Goal: Information Seeking & Learning: Learn about a topic

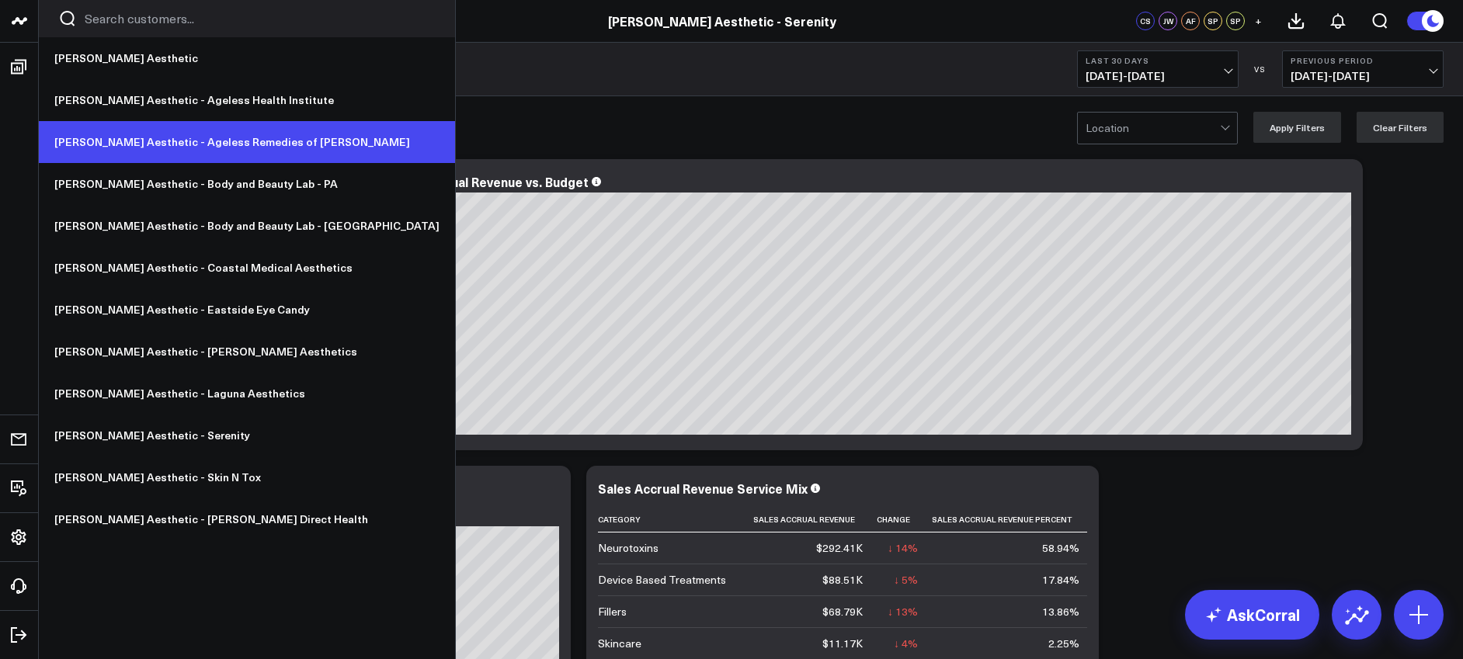
click at [116, 136] on link "[PERSON_NAME] Aesthetic - Ageless Remedies of [PERSON_NAME]" at bounding box center [247, 142] width 416 height 42
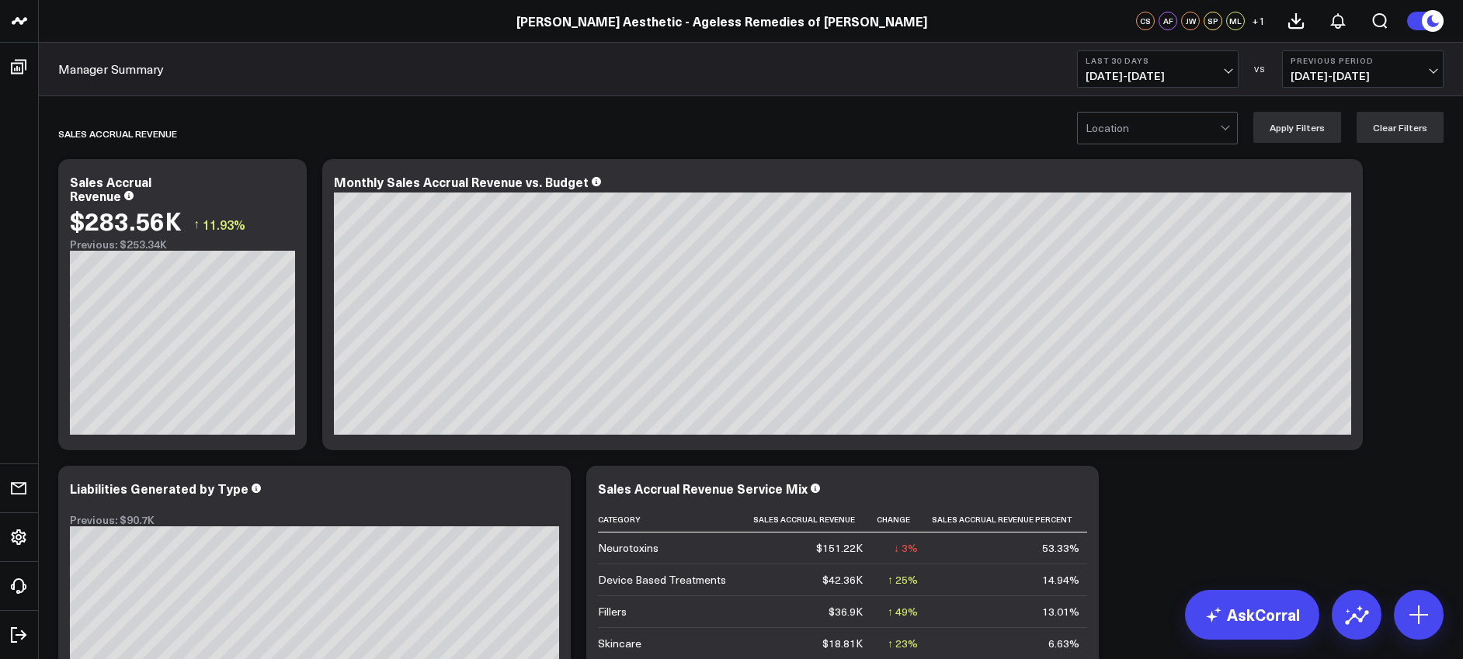
click at [1131, 70] on span "[DATE] - [DATE]" at bounding box center [1158, 76] width 144 height 12
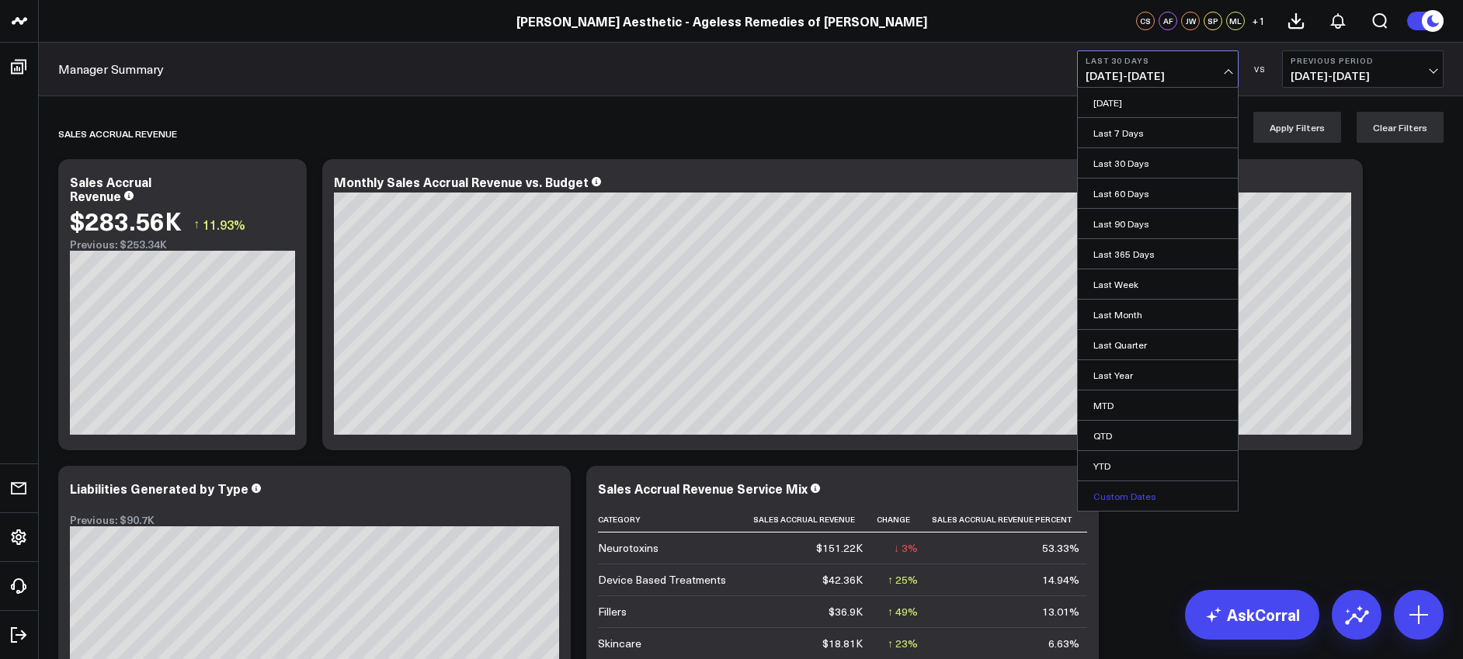
click at [1140, 494] on link "Custom Dates" at bounding box center [1158, 496] width 160 height 30
select select "9"
select select "2025"
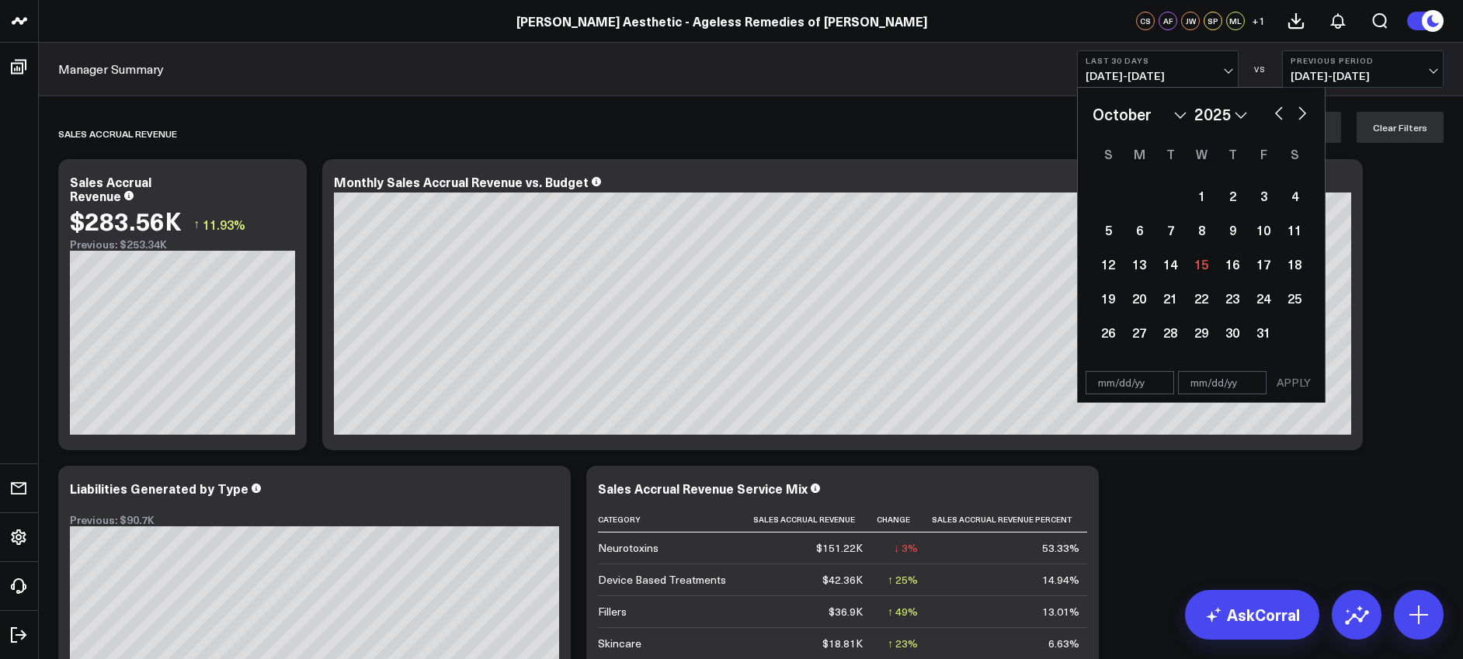
click at [1176, 113] on select "January February March April May June July August September October November De…" at bounding box center [1140, 114] width 94 height 23
select select "2025"
click at [1201, 191] on div "1" at bounding box center [1201, 195] width 31 height 31
type input "01/01/25"
select select "2025"
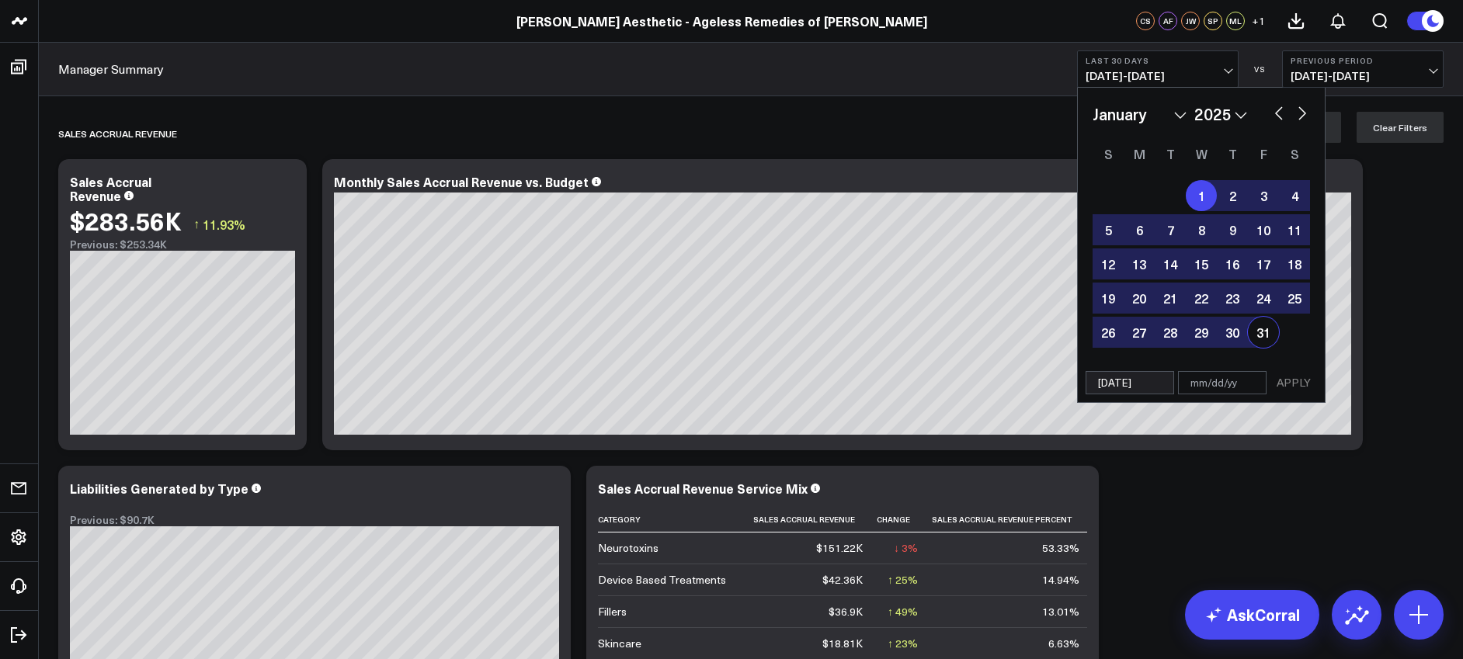
click at [1263, 331] on div "31" at bounding box center [1263, 332] width 31 height 31
type input "01/31/25"
select select "2025"
click at [1301, 386] on button "APPLY" at bounding box center [1293, 382] width 47 height 23
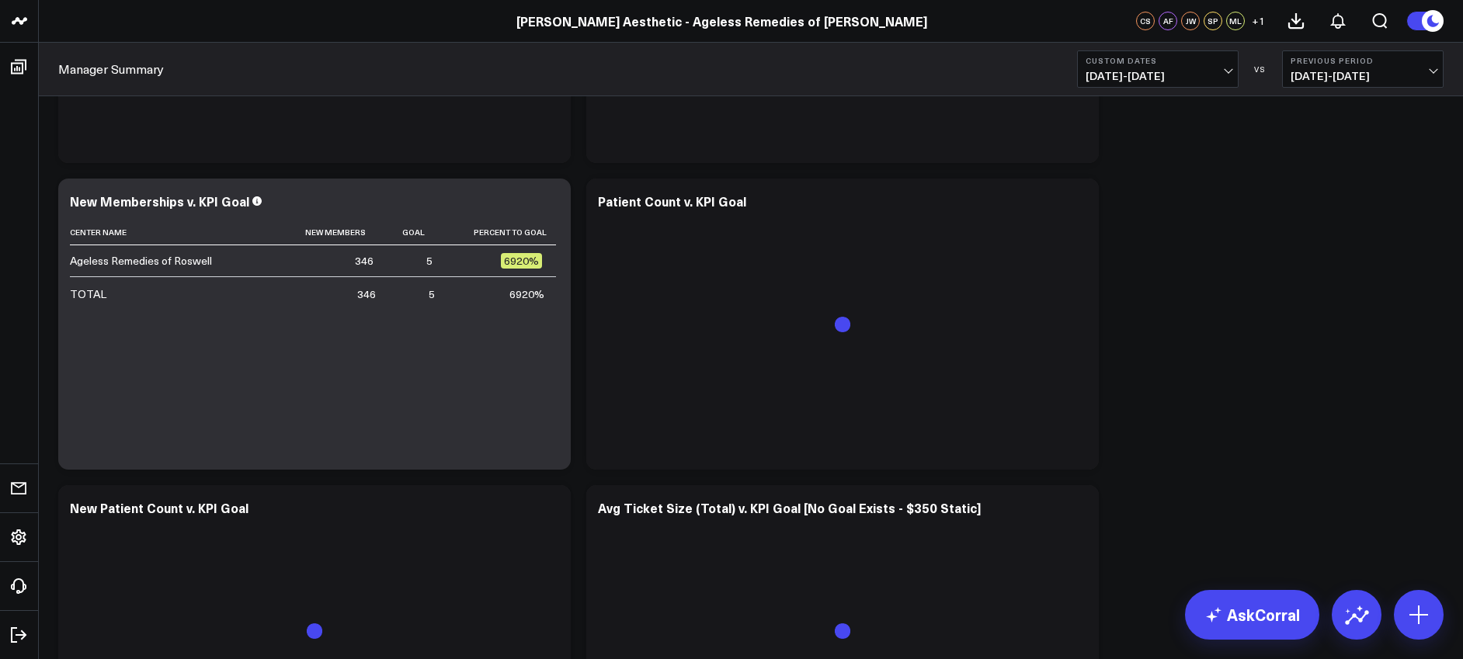
scroll to position [3572, 0]
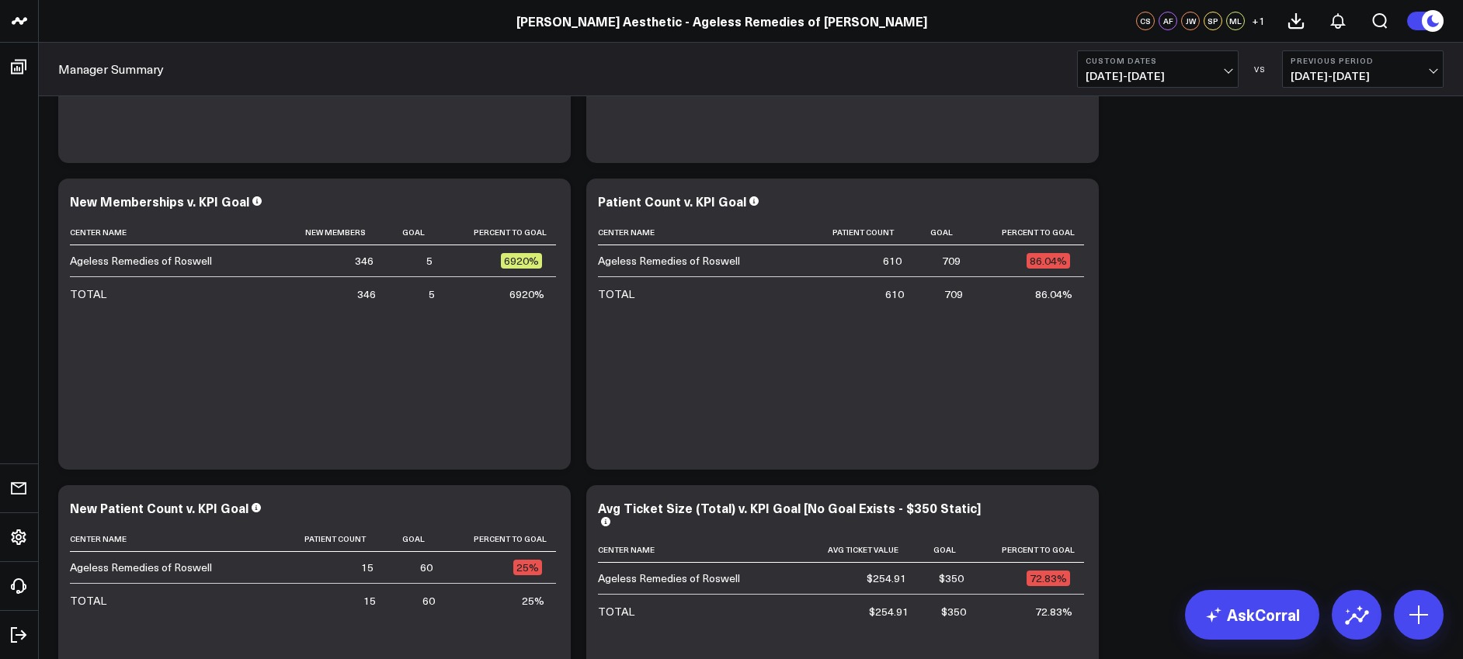
click at [1155, 77] on span "01/01/25 - 01/31/25" at bounding box center [1158, 76] width 144 height 12
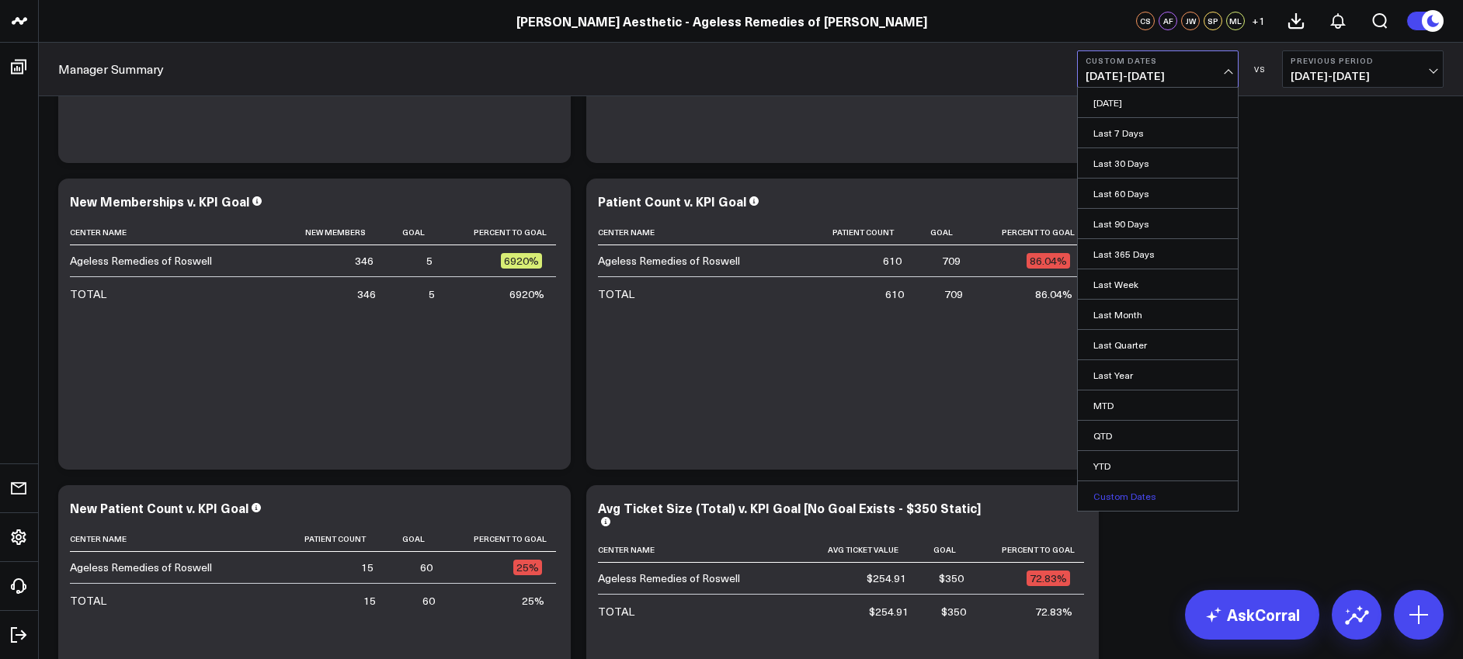
click at [1132, 495] on link "Custom Dates" at bounding box center [1158, 496] width 160 height 30
select select "9"
select select "2025"
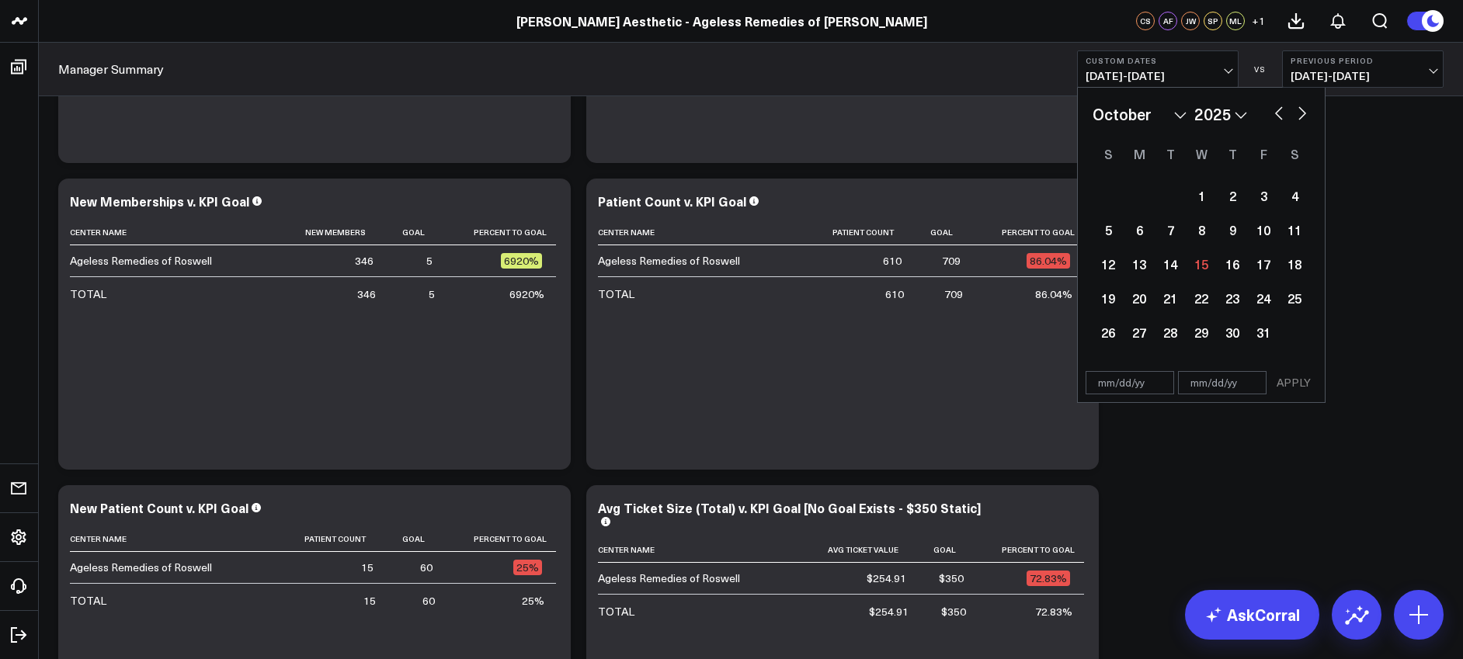
click at [1183, 113] on select "January February March April May June July August September October November De…" at bounding box center [1140, 114] width 94 height 23
select select "7"
select select "2025"
click at [1260, 196] on div "1" at bounding box center [1263, 195] width 31 height 31
type input "[DATE]"
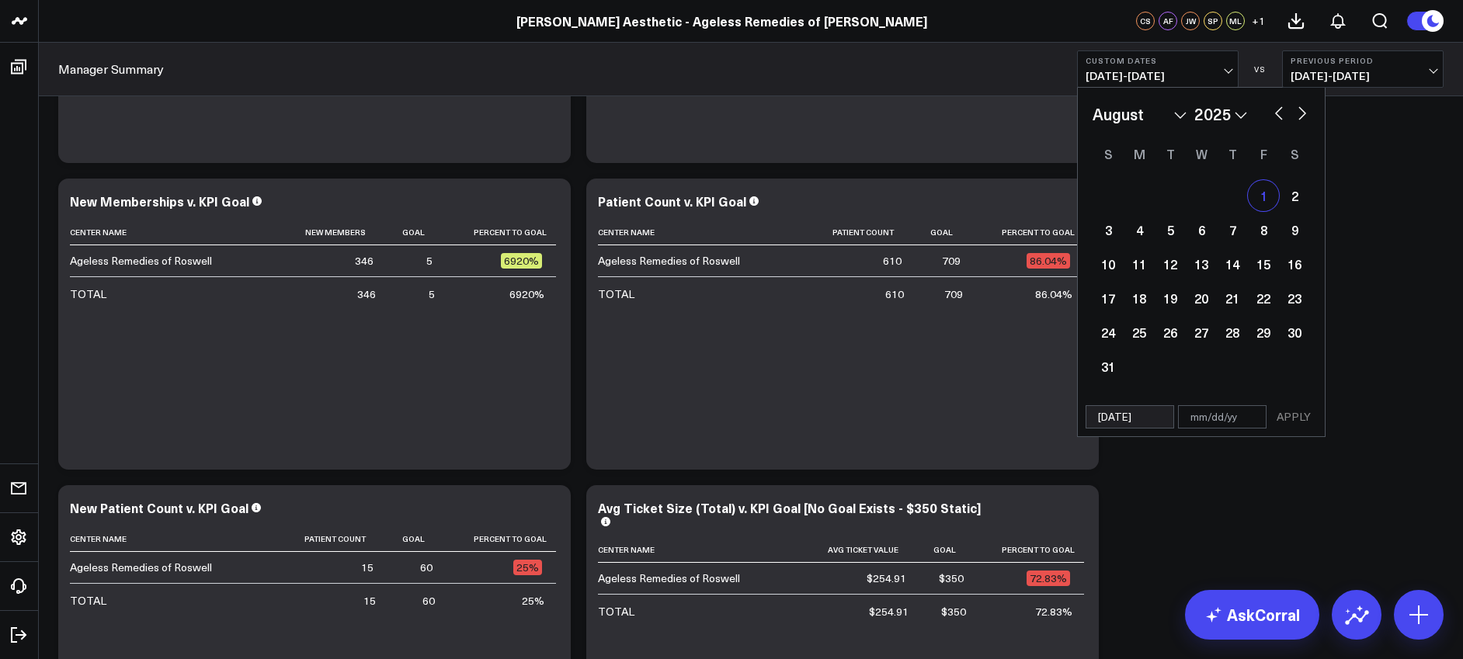
select select "7"
select select "2025"
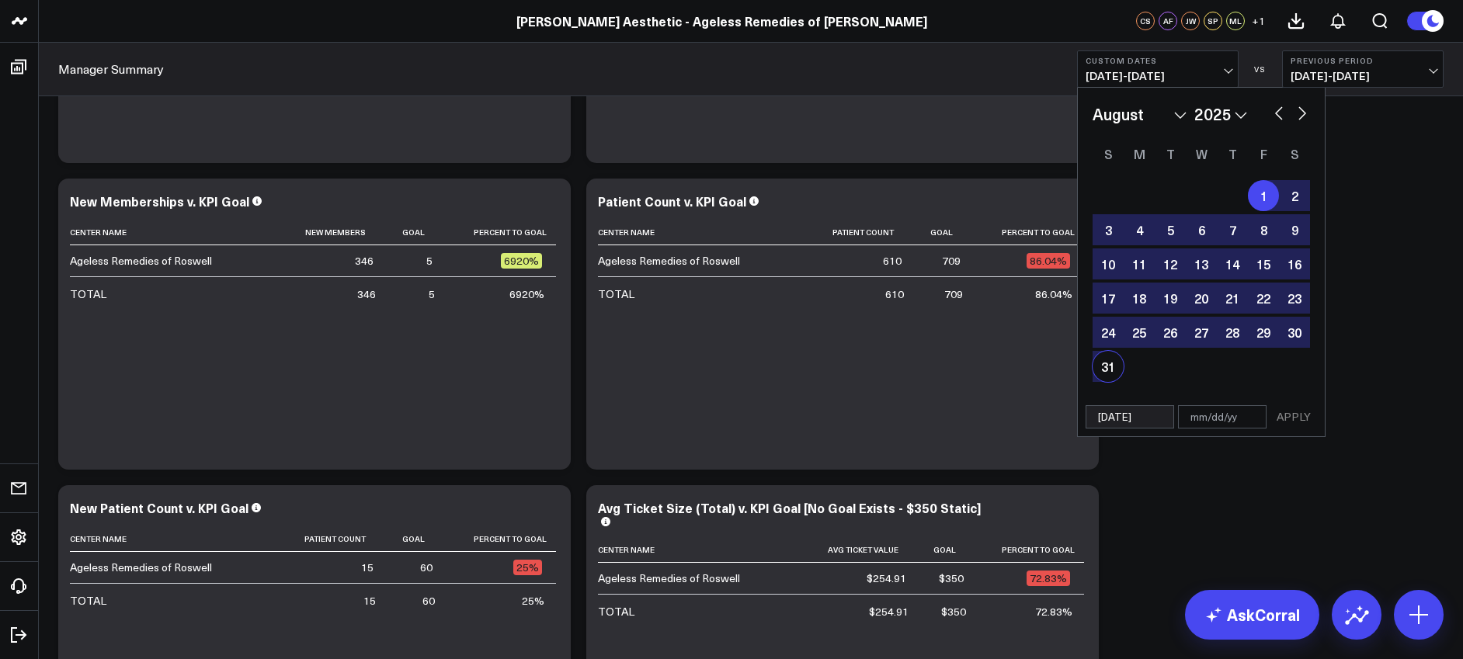
click at [1115, 372] on div "31" at bounding box center [1108, 366] width 31 height 31
type input "[DATE]"
select select "7"
select select "2025"
click at [1299, 418] on button "APPLY" at bounding box center [1293, 416] width 47 height 23
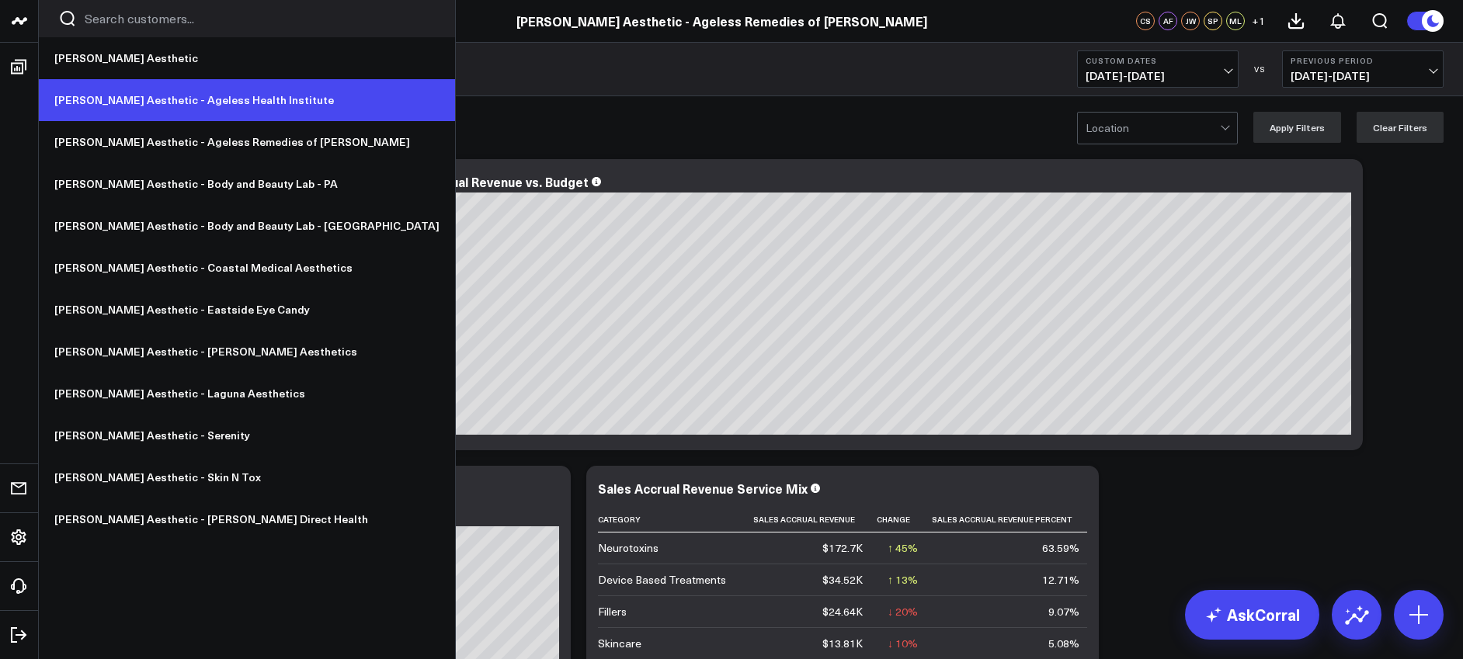
click at [106, 103] on link "[PERSON_NAME] Aesthetic - Ageless Health Institute" at bounding box center [247, 100] width 416 height 42
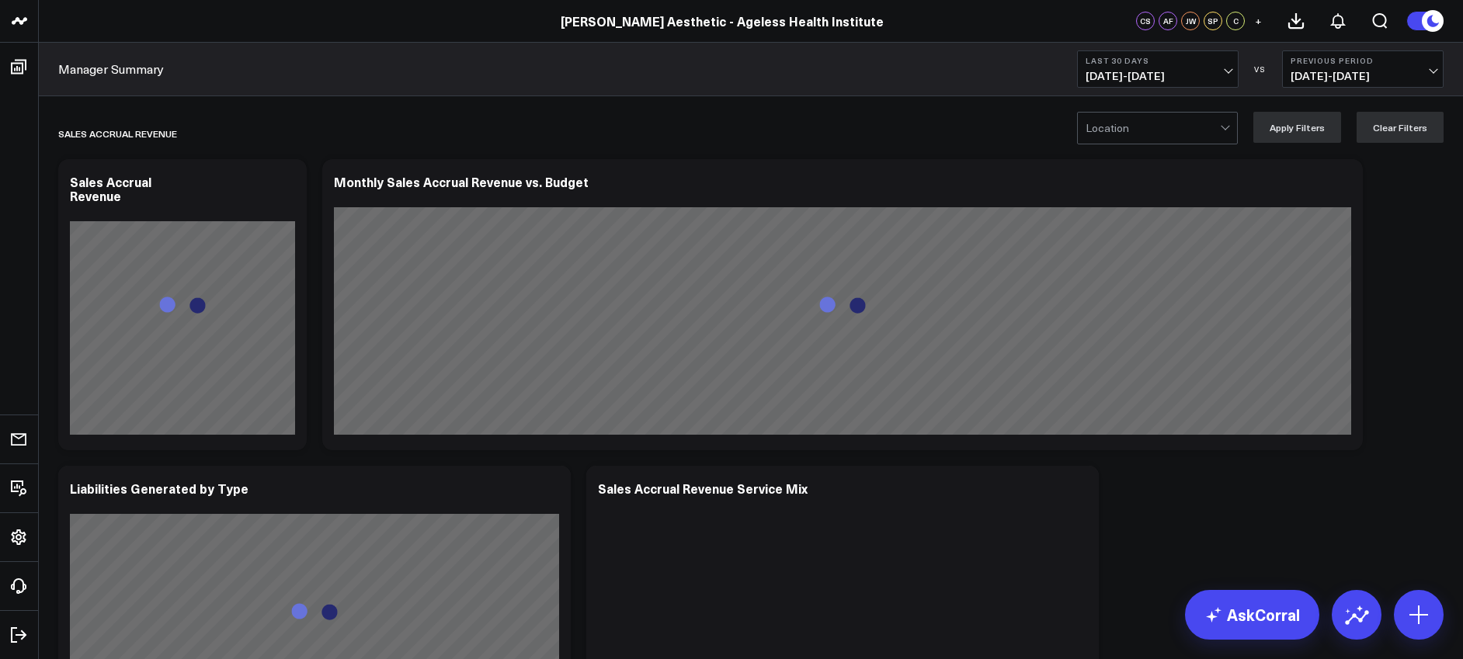
click at [1149, 75] on span "[DATE] - [DATE]" at bounding box center [1158, 76] width 144 height 12
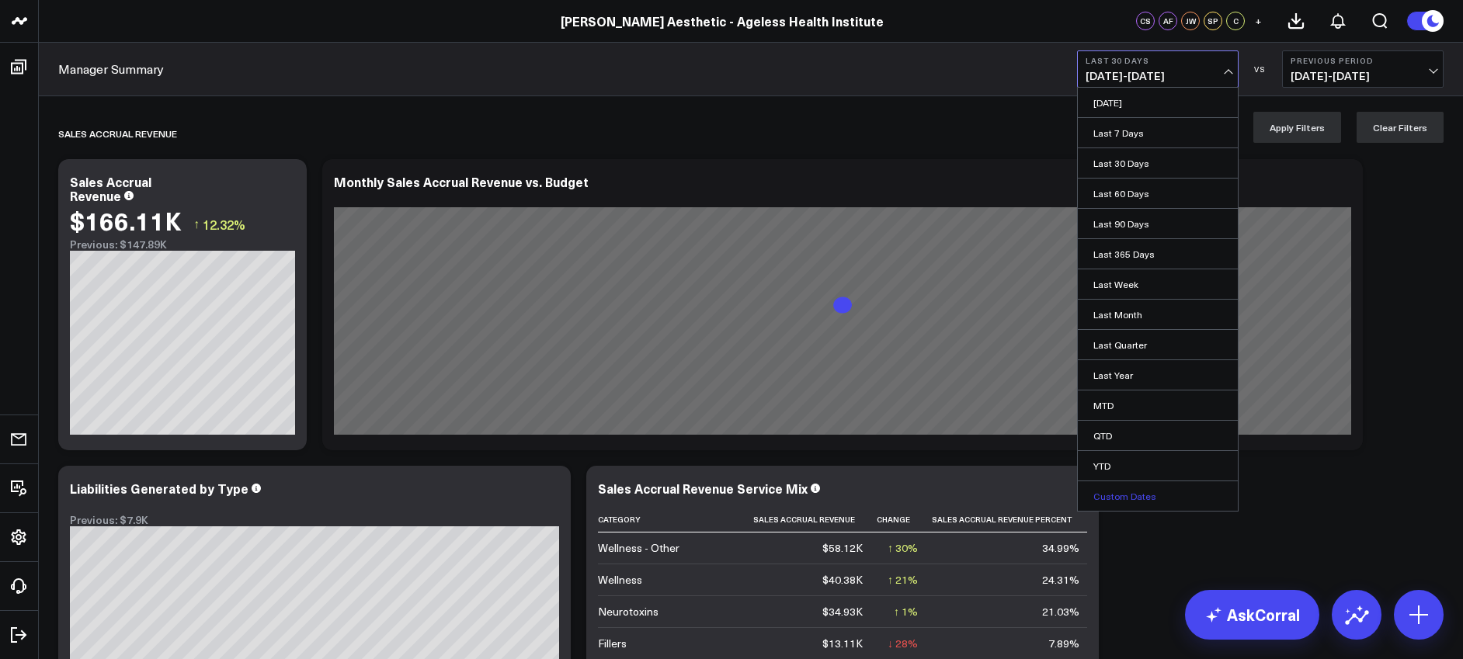
click at [1140, 499] on link "Custom Dates" at bounding box center [1158, 496] width 160 height 30
select select "9"
select select "2025"
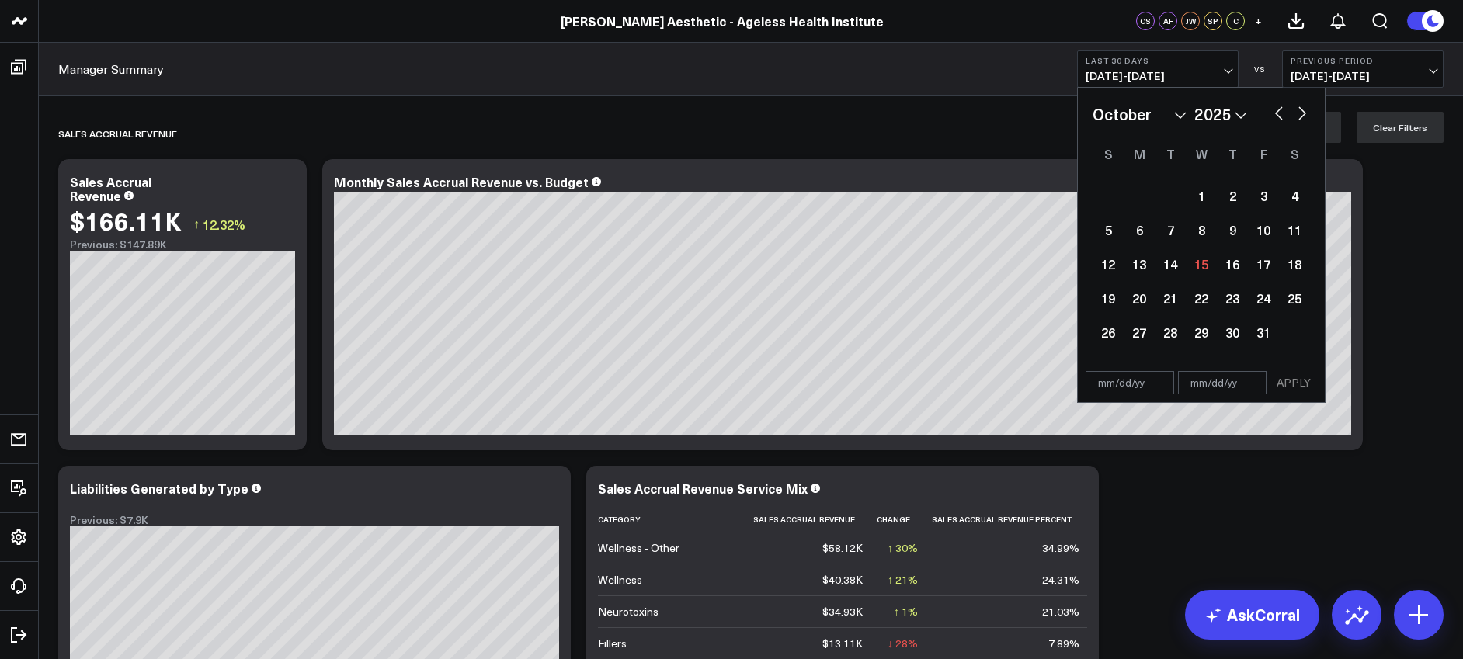
click at [1180, 118] on select "January February March April May June July August September October November De…" at bounding box center [1140, 114] width 94 height 23
select select "7"
select select "2025"
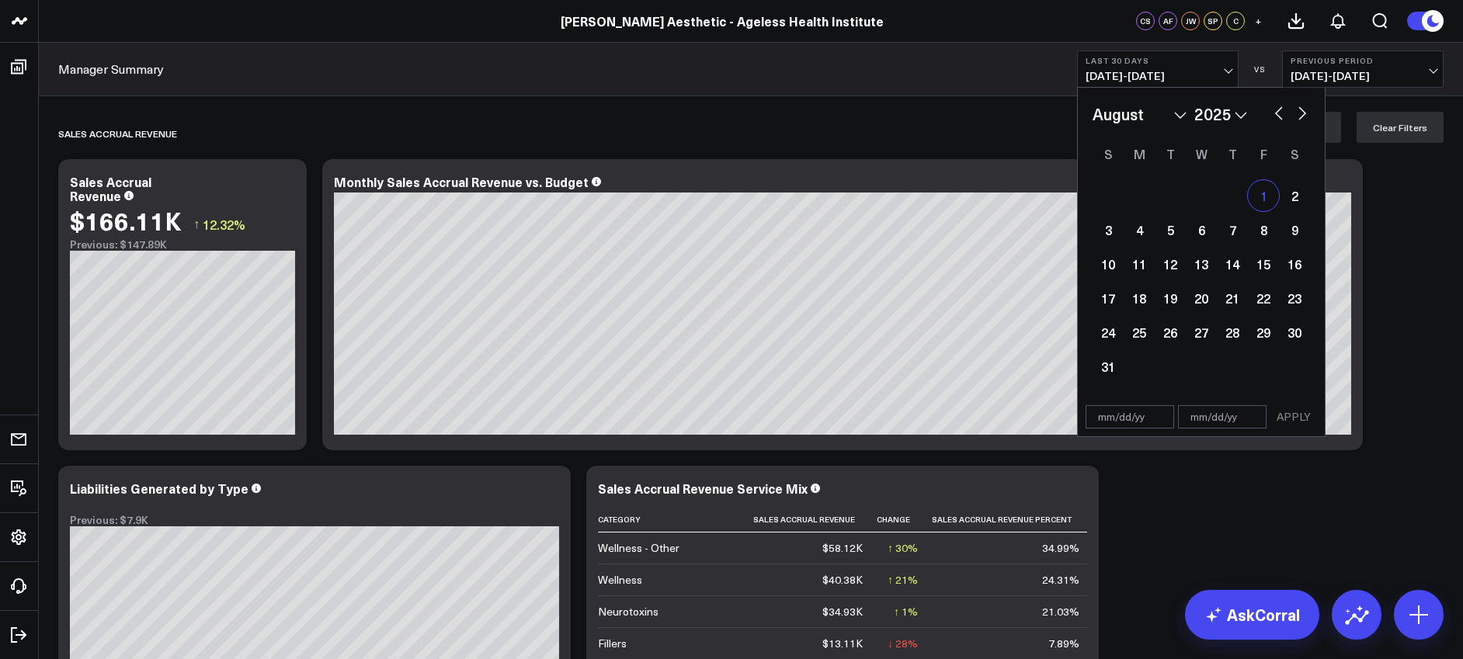
click at [1256, 198] on div "1" at bounding box center [1263, 195] width 31 height 31
type input "[DATE]"
select select "7"
select select "2025"
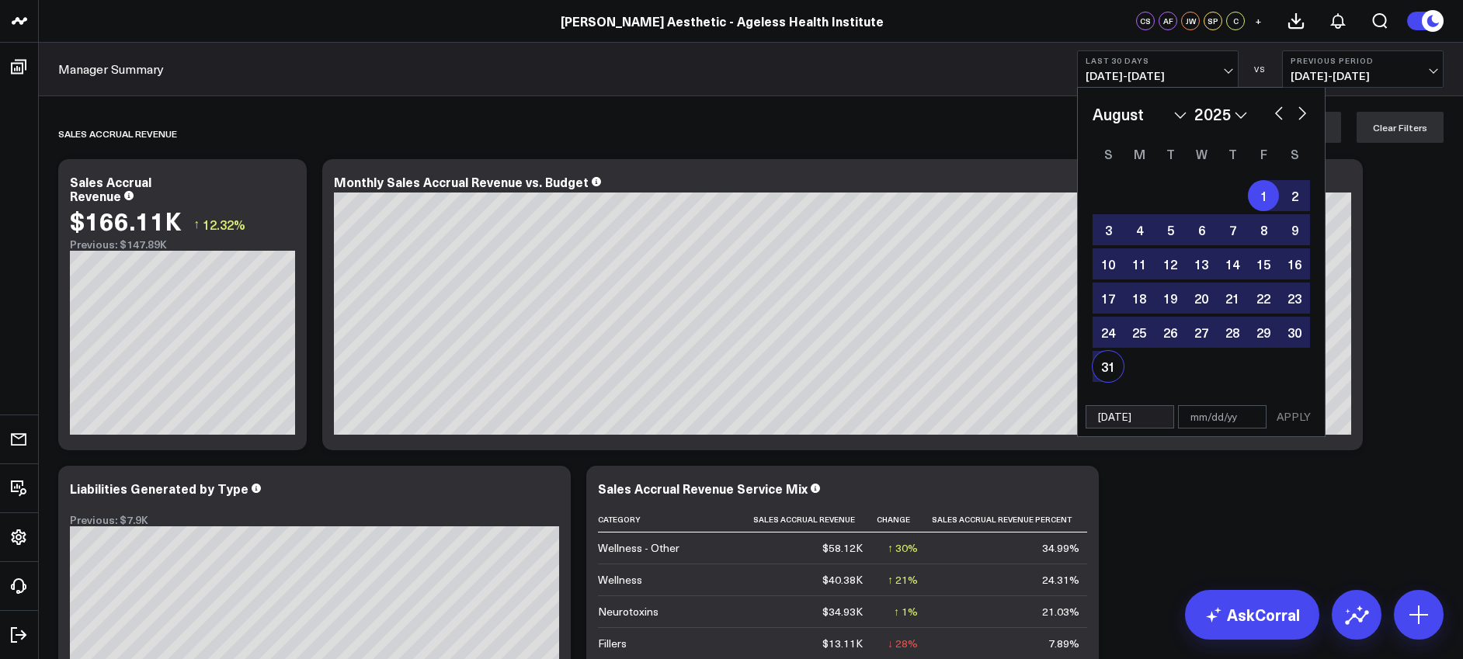
click at [1106, 370] on div "31" at bounding box center [1108, 366] width 31 height 31
type input "[DATE]"
select select "7"
select select "2025"
click at [1298, 420] on button "APPLY" at bounding box center [1293, 416] width 47 height 23
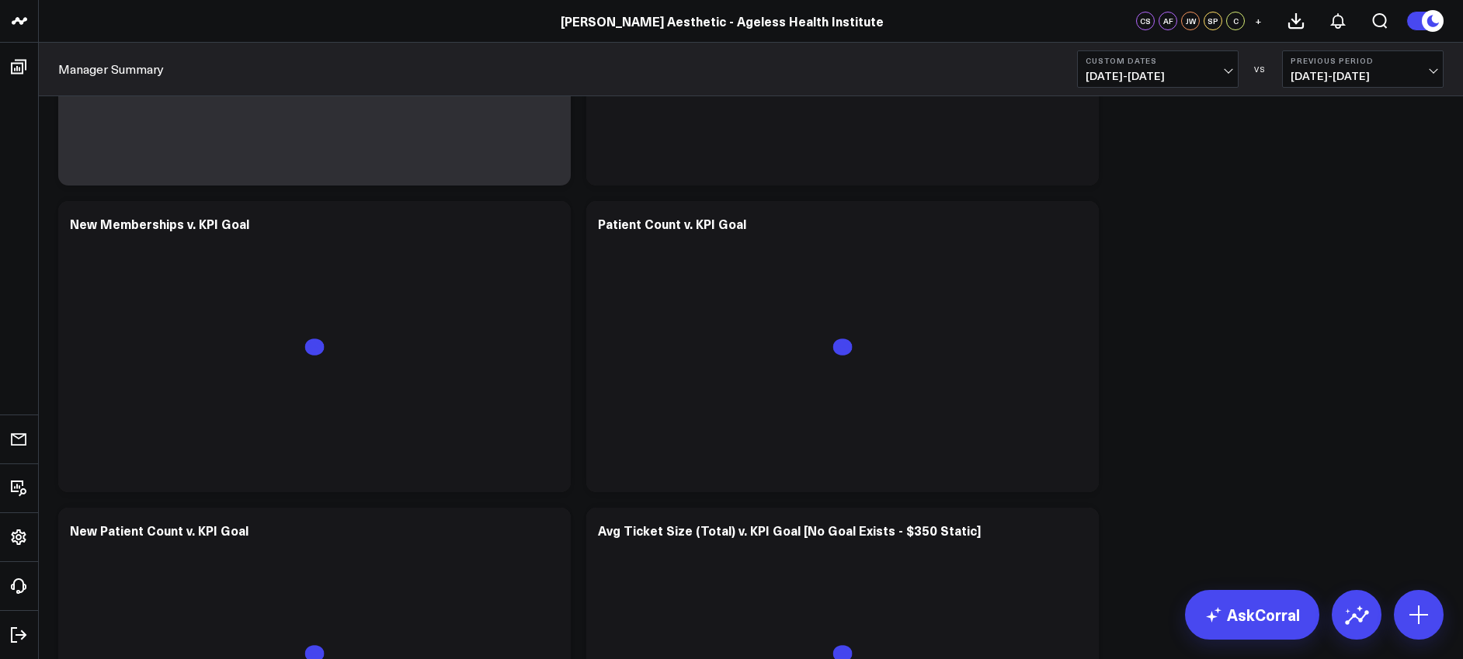
scroll to position [3553, 0]
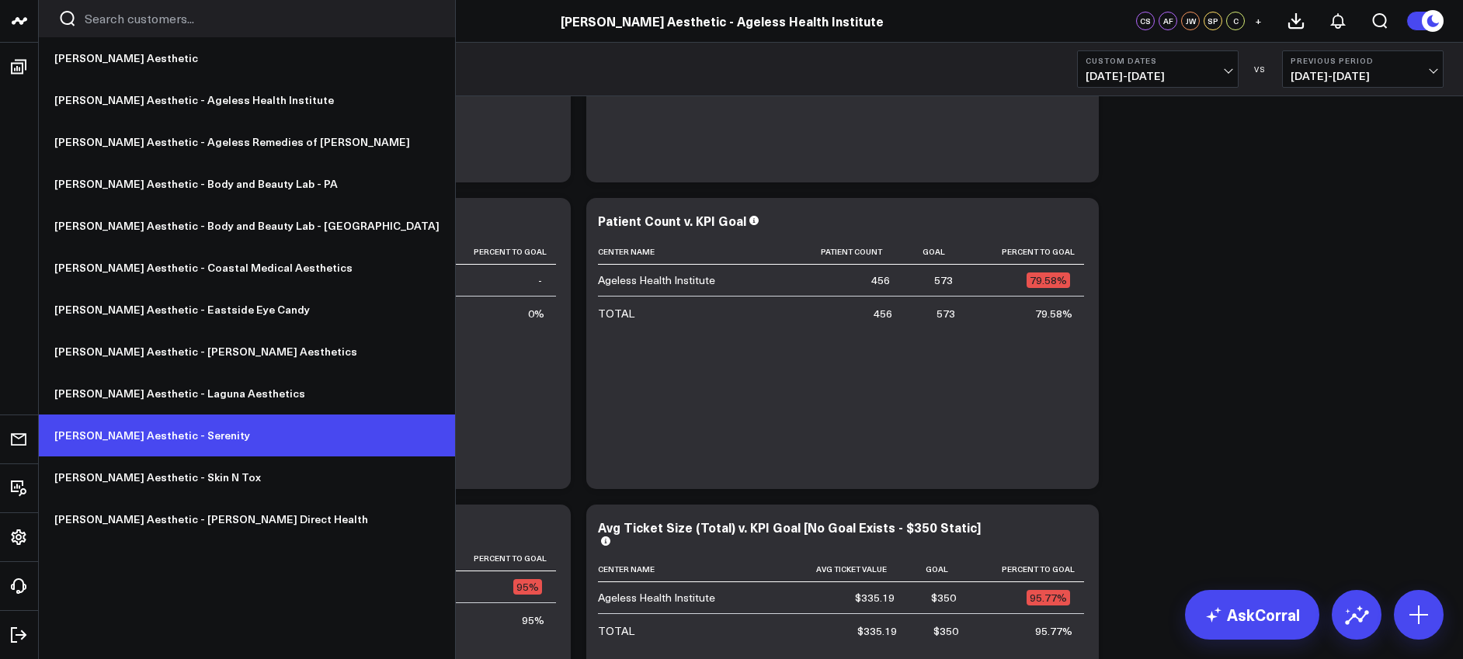
click at [144, 433] on link "[PERSON_NAME] Aesthetic - Serenity" at bounding box center [247, 436] width 416 height 42
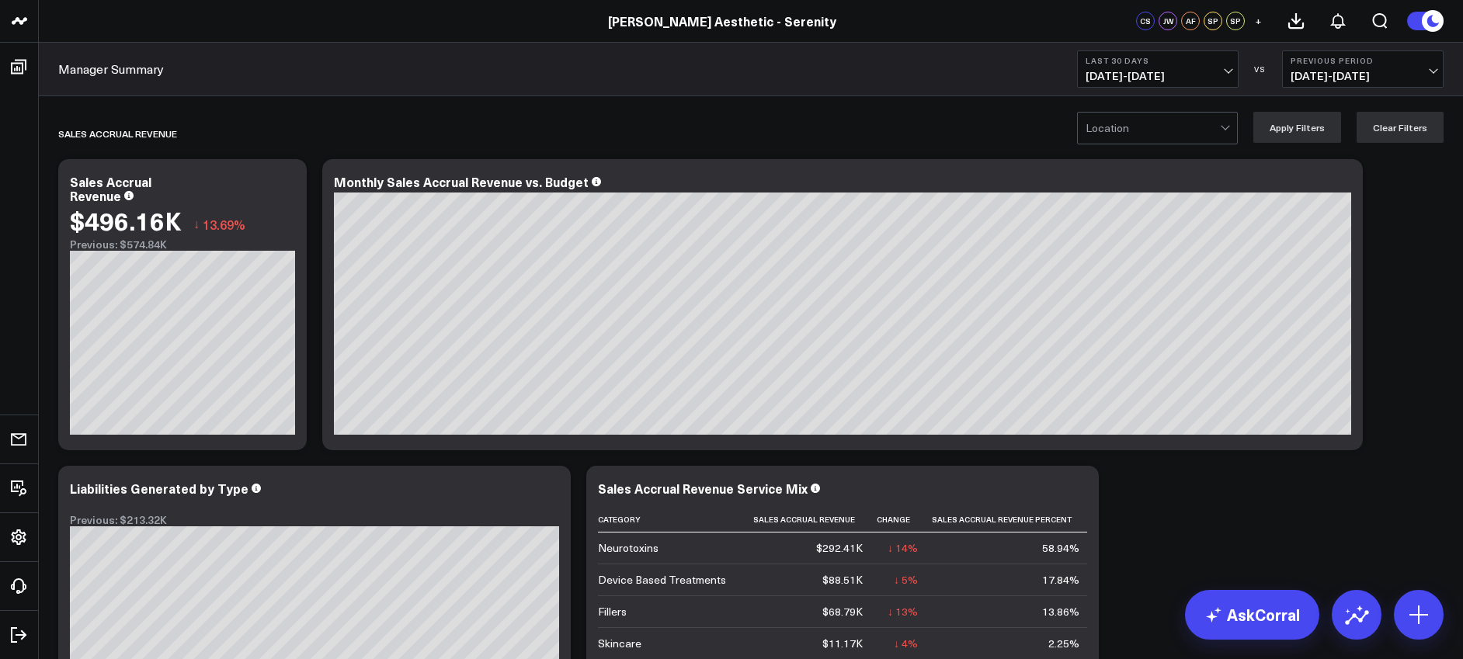
click at [1145, 70] on span "[DATE] - [DATE]" at bounding box center [1158, 76] width 144 height 12
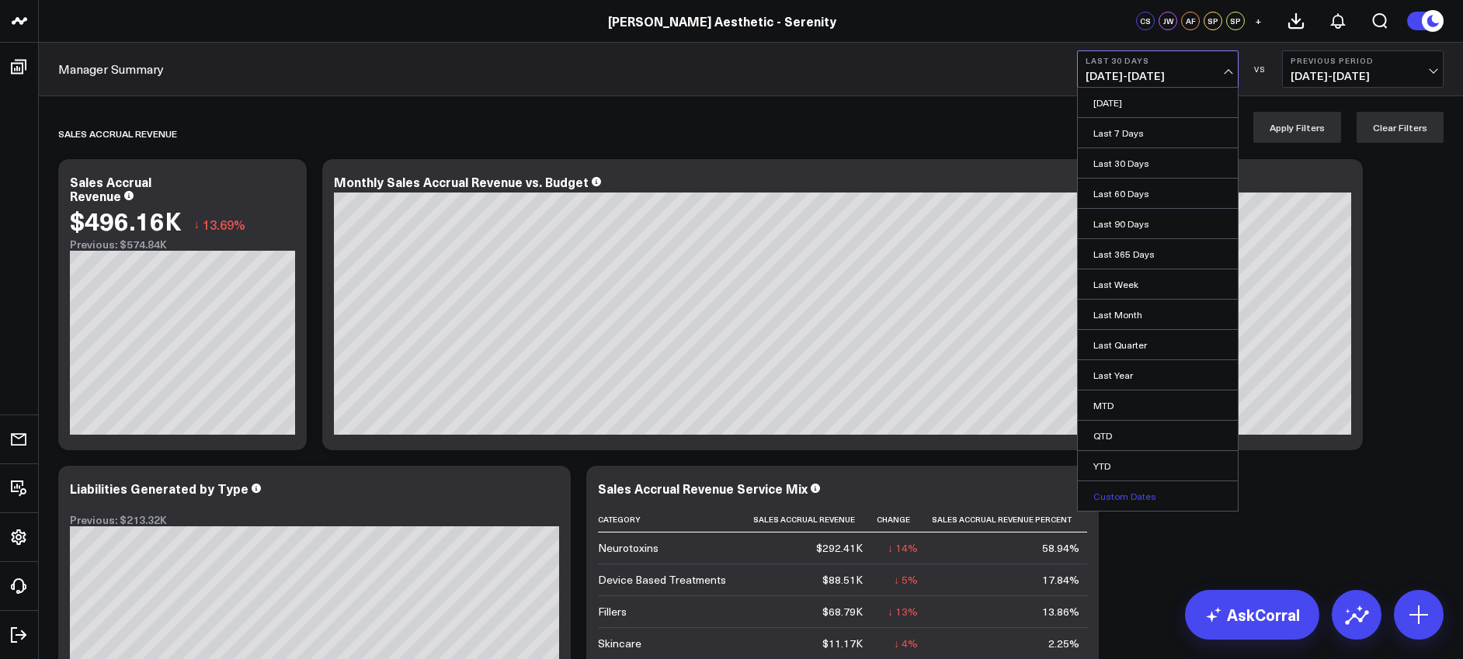
click at [1138, 499] on link "Custom Dates" at bounding box center [1158, 496] width 160 height 30
select select "9"
select select "2025"
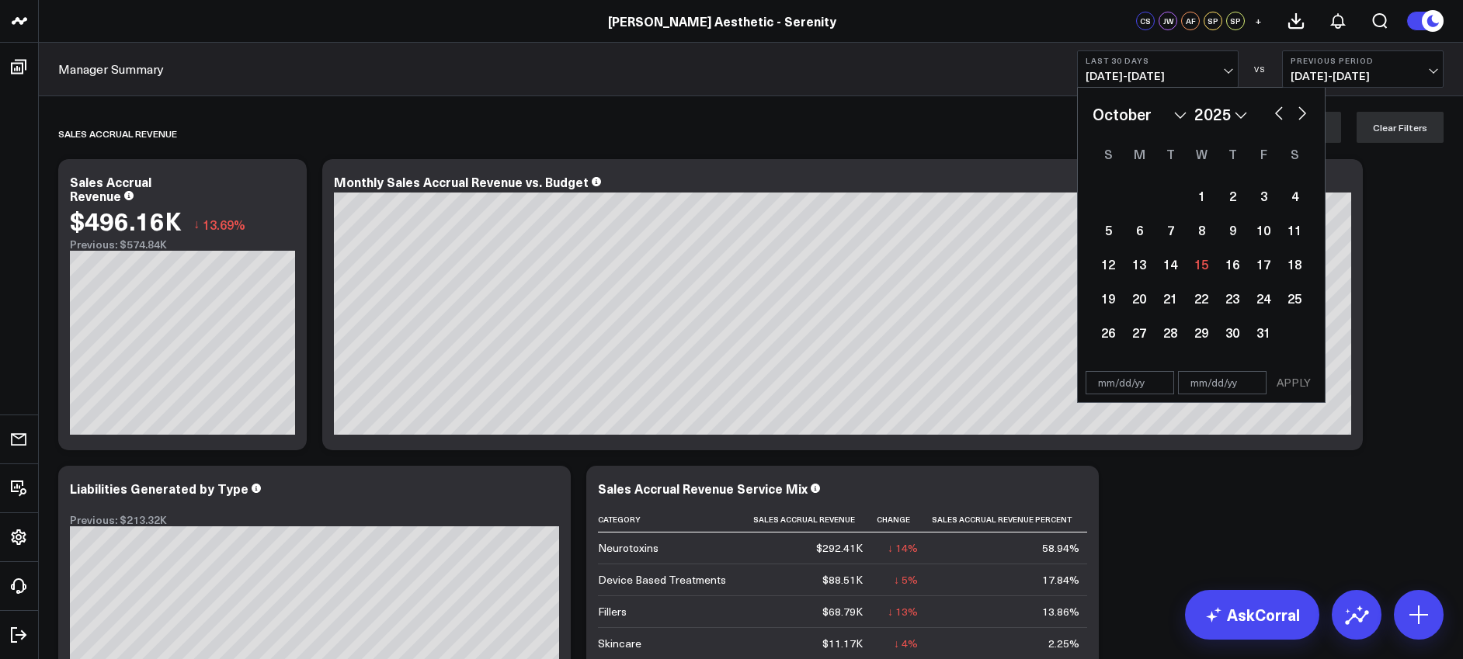
click at [1233, 109] on select "2026 2025 2024 2023 2022 2021 2020 2019 2018 2017 2016 2015 2014 2013 2012 2011…" at bounding box center [1220, 114] width 53 height 23
select select "9"
select select "2024"
click at [1173, 109] on select "January February March April May June July August September October November De…" at bounding box center [1140, 114] width 94 height 23
select select "6"
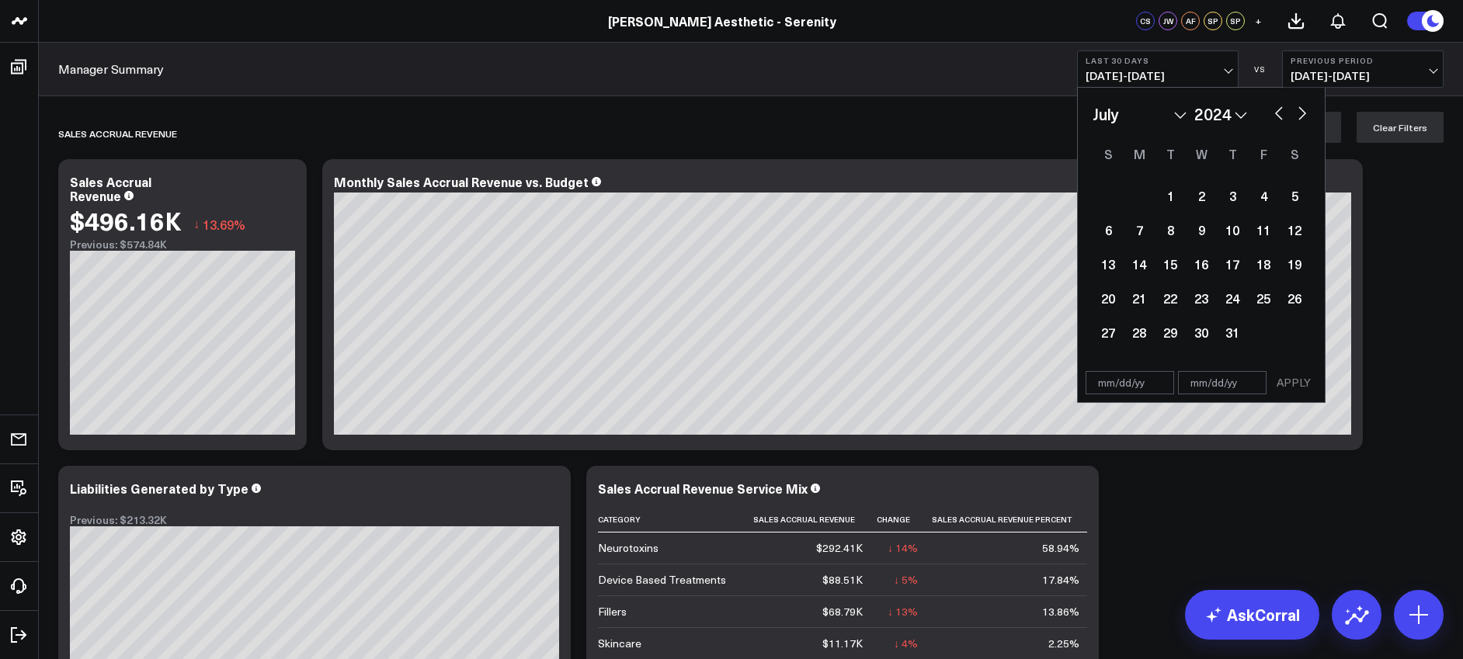
select select "2024"
click at [1144, 194] on div "1" at bounding box center [1139, 195] width 31 height 31
type input "[DATE]"
select select "6"
select select "2024"
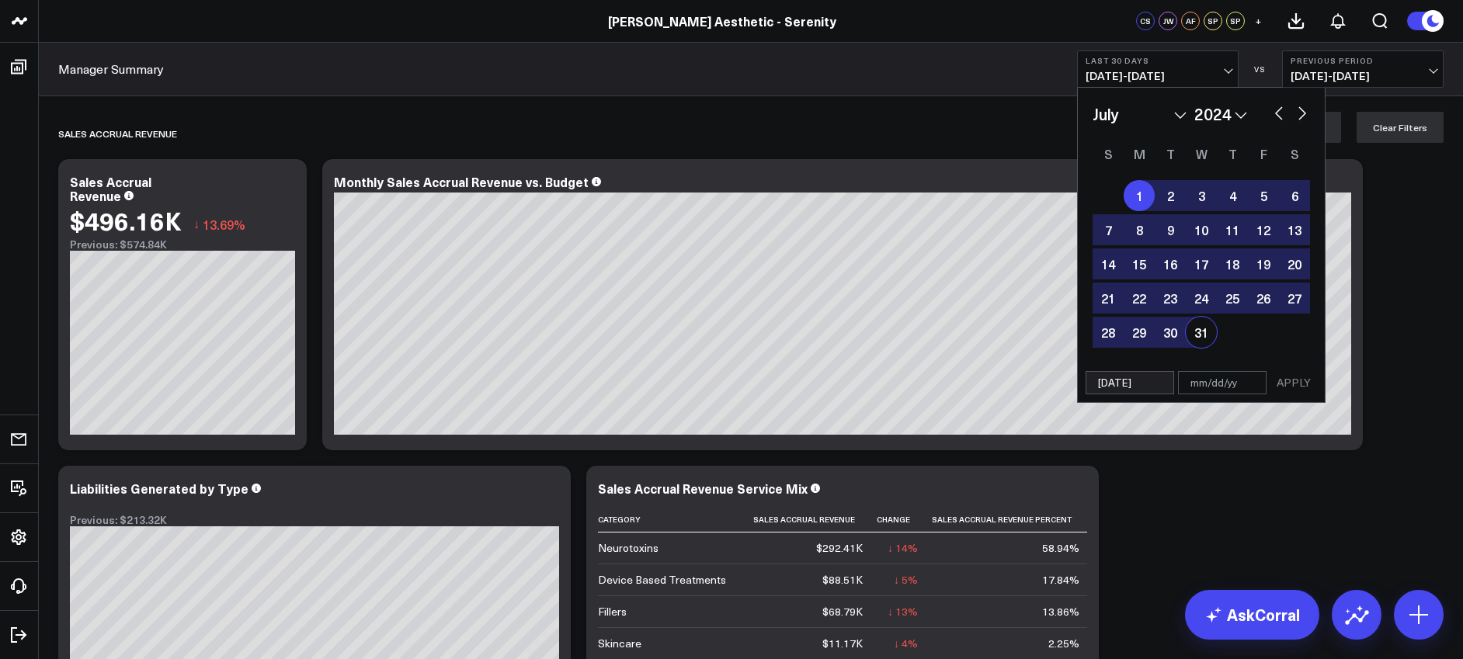
click at [1208, 325] on div "31" at bounding box center [1201, 332] width 31 height 31
type input "07/31/24"
select select "6"
select select "2024"
click at [1293, 387] on button "APPLY" at bounding box center [1293, 382] width 47 height 23
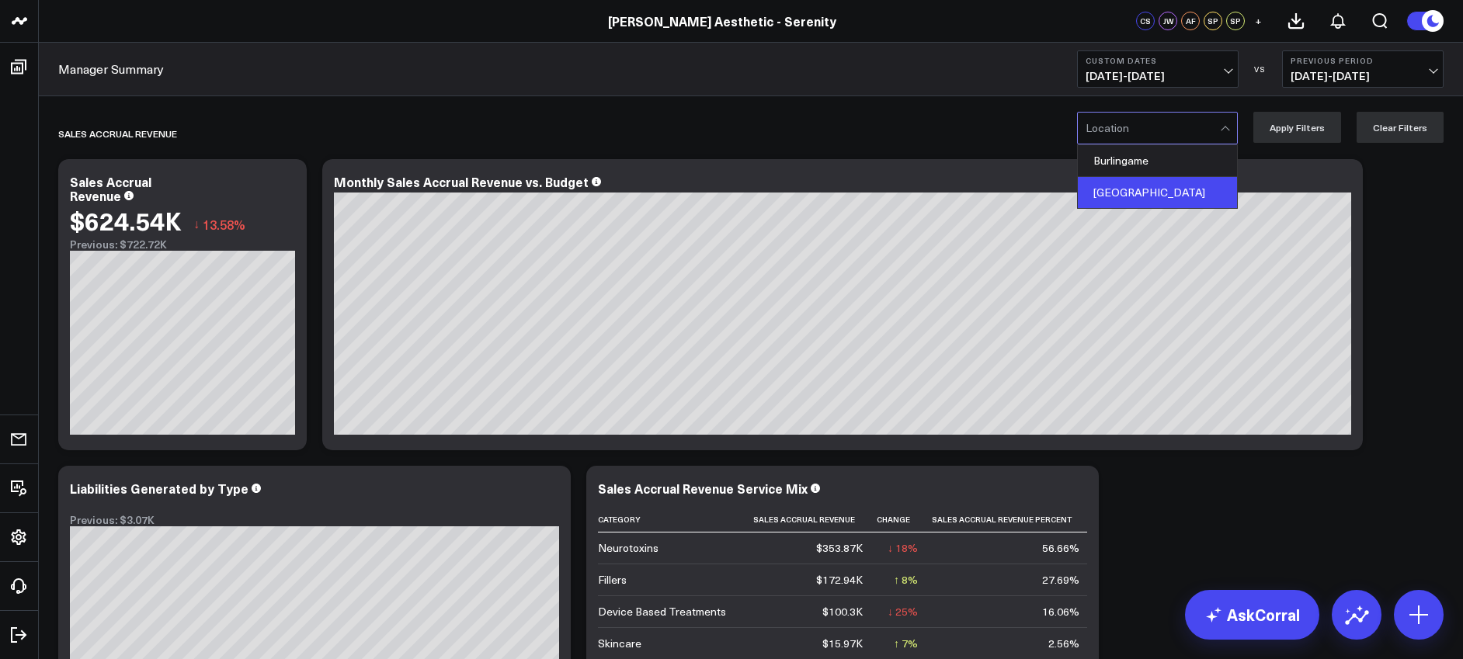
click at [1135, 186] on div "[GEOGRAPHIC_DATA]" at bounding box center [1157, 192] width 159 height 31
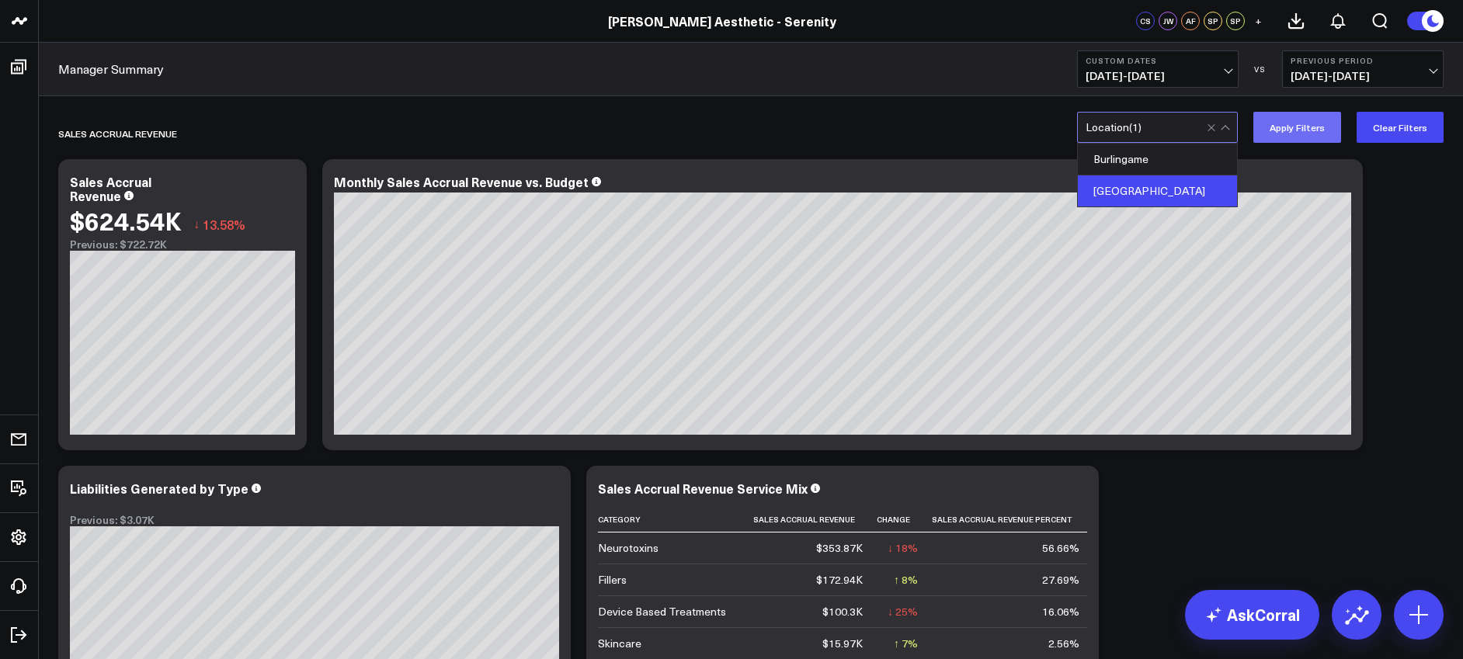
click at [1303, 126] on button "Apply Filters" at bounding box center [1297, 127] width 88 height 31
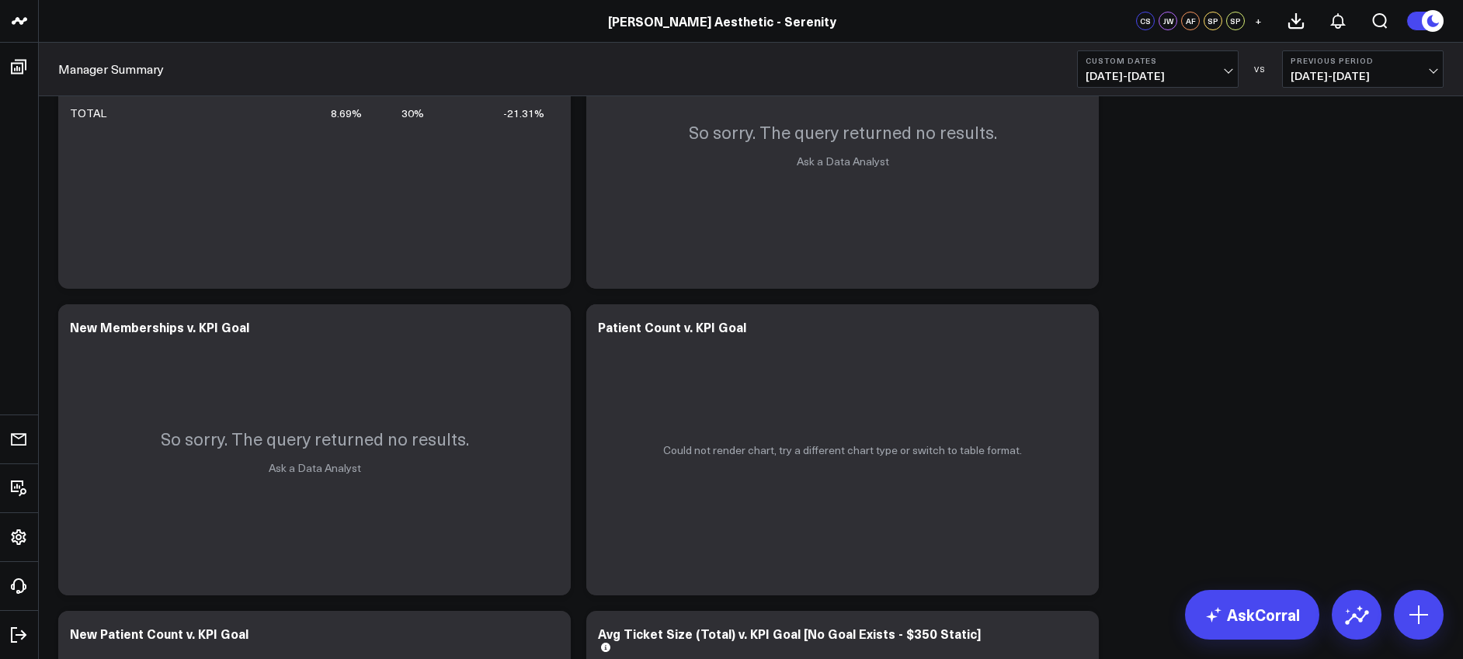
scroll to position [3379, 0]
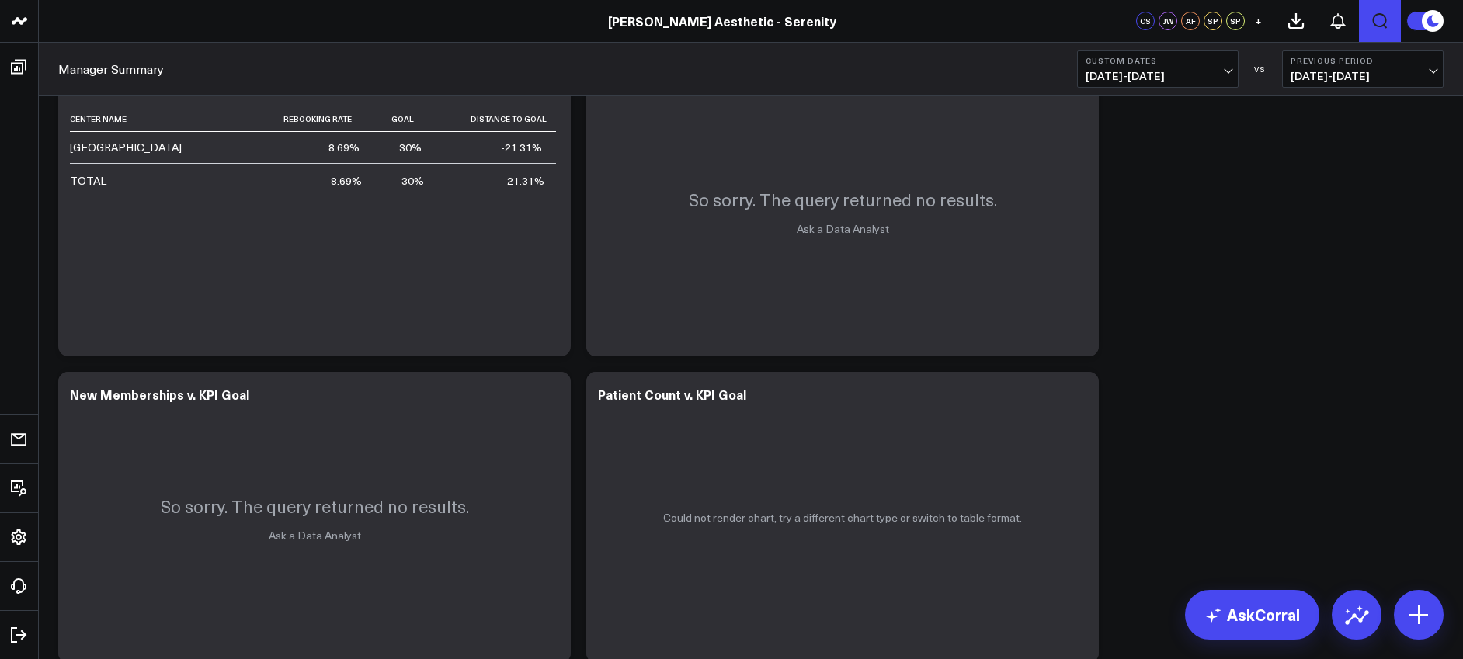
click at [1377, 18] on icon "Open search" at bounding box center [1380, 21] width 19 height 19
type input "patient count"
click at [1003, 60] on button "submit" at bounding box center [1012, 69] width 19 height 19
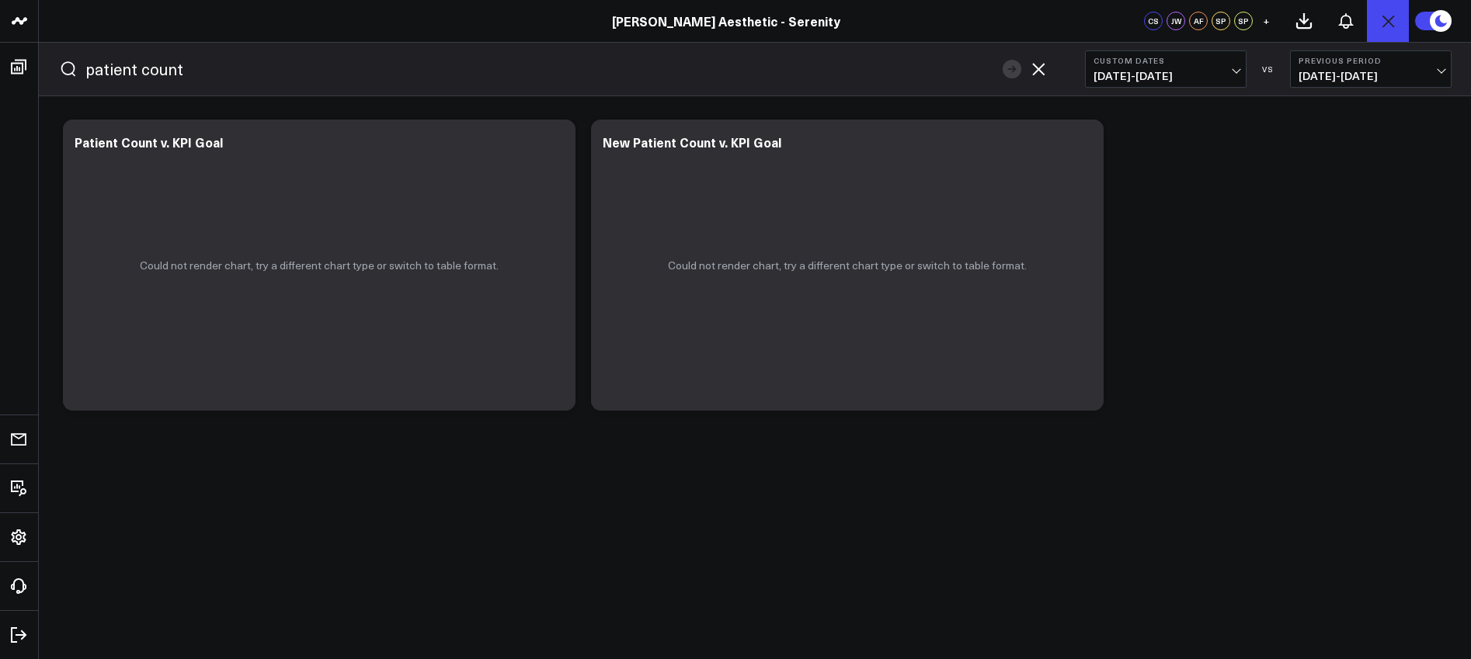
click at [1036, 60] on icon "button" at bounding box center [1038, 69] width 19 height 19
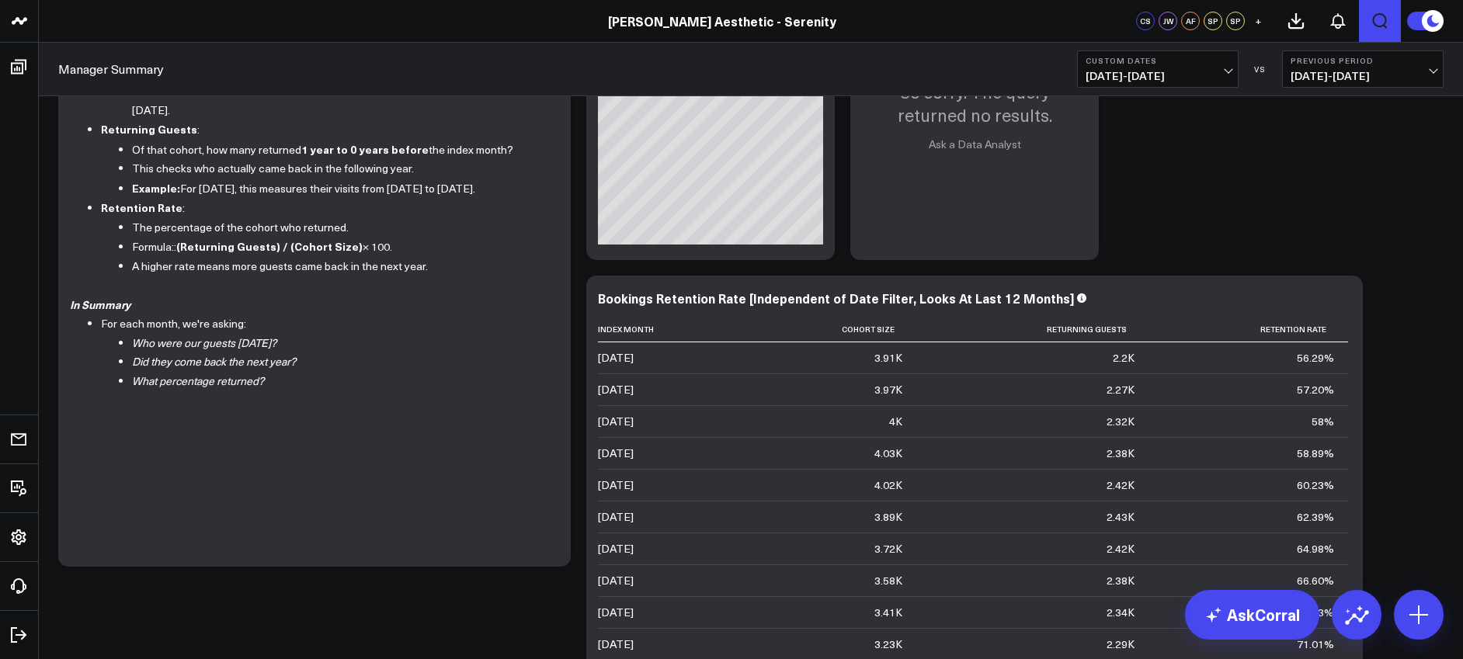
scroll to position [0, 0]
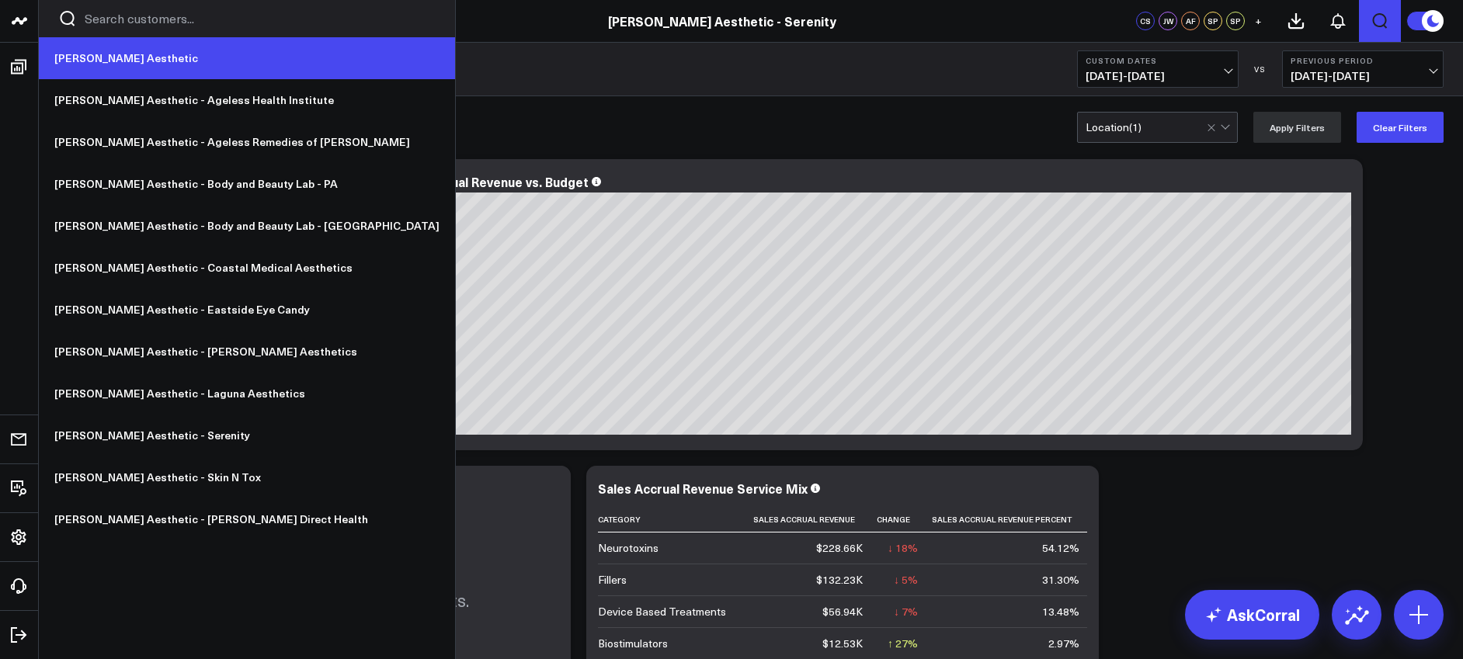
click at [139, 58] on link "[PERSON_NAME] Aesthetic" at bounding box center [247, 58] width 416 height 42
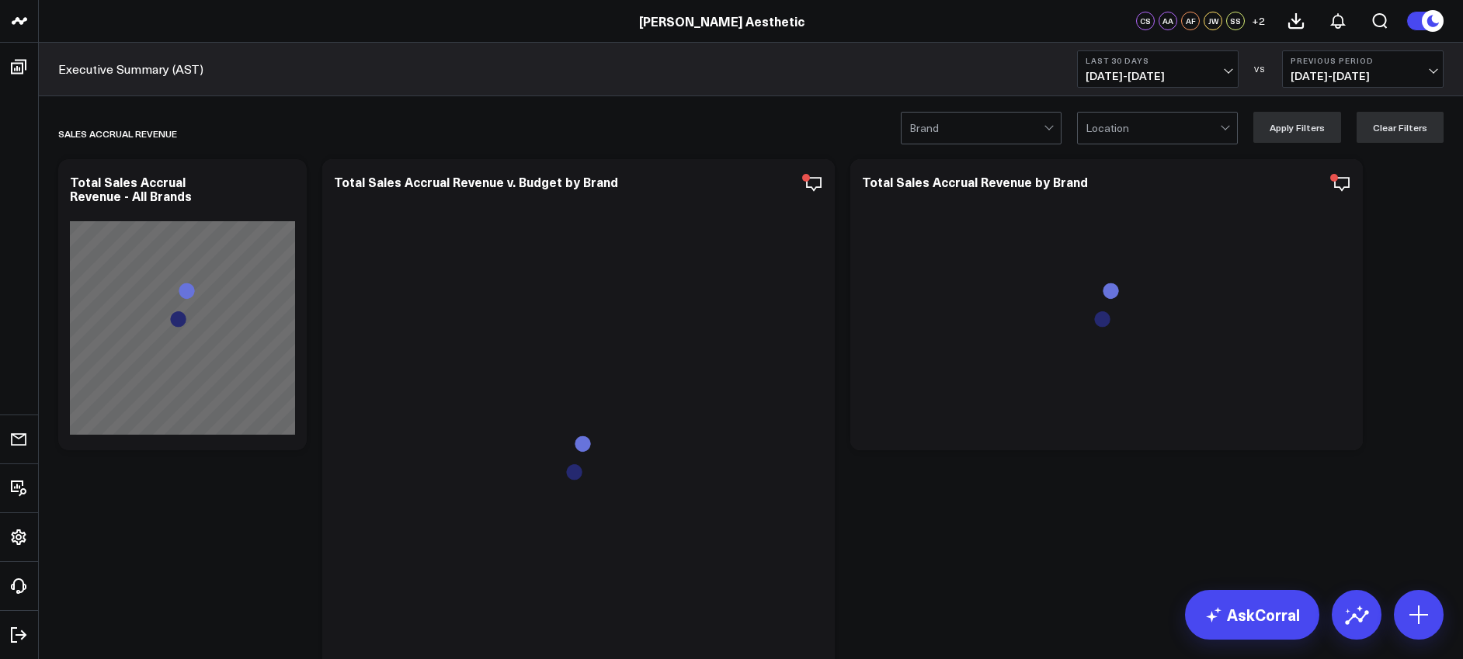
click at [1142, 70] on span "09/15/25 - 10/14/25" at bounding box center [1158, 76] width 144 height 12
click at [1146, 497] on link "Custom Dates" at bounding box center [1158, 496] width 160 height 30
select select "9"
select select "2025"
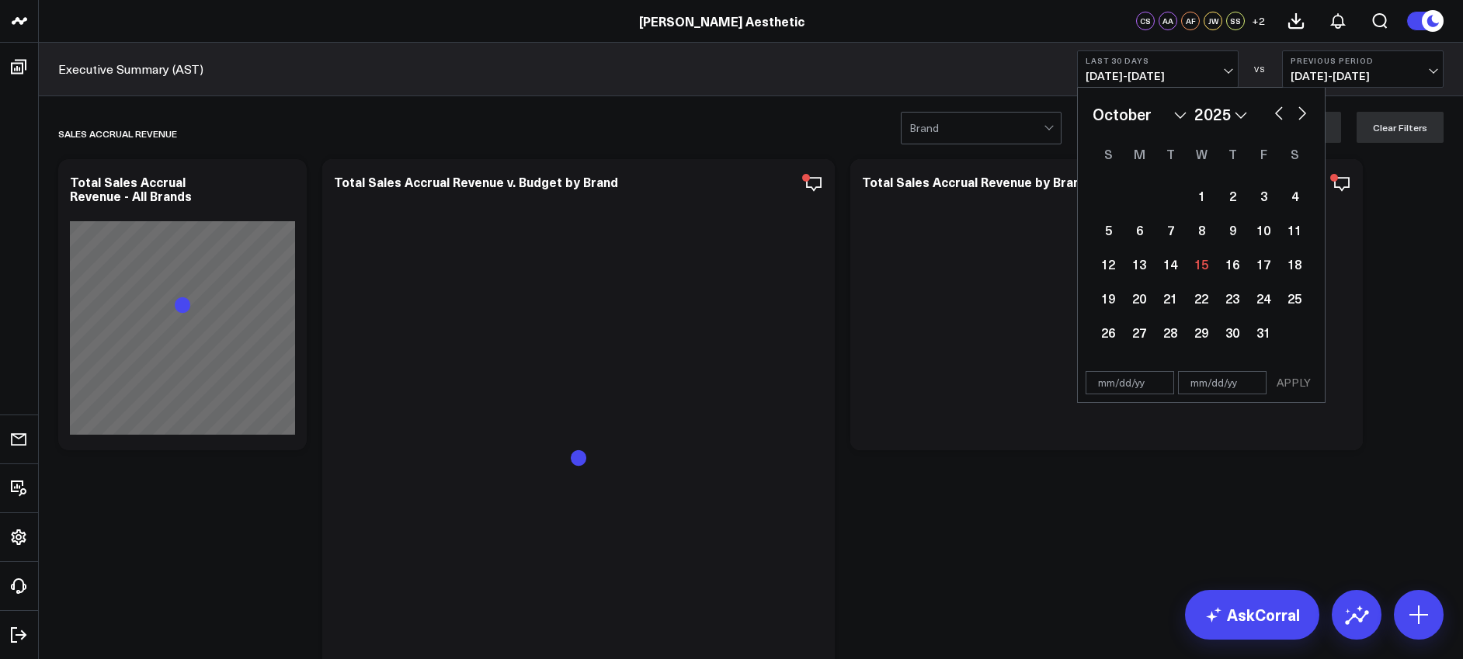
click at [1246, 105] on div "January February March April May June July August September October November De…" at bounding box center [1201, 114] width 217 height 23
click at [1242, 111] on select "2026 2025 2024 2023 2022 2021 2020 2019 2018 2017 2016 2015 2014 2013 2012 2011…" at bounding box center [1220, 114] width 53 height 23
select select "9"
select select "2024"
click at [1139, 116] on select "January February March April May June July August September October November De…" at bounding box center [1140, 114] width 94 height 23
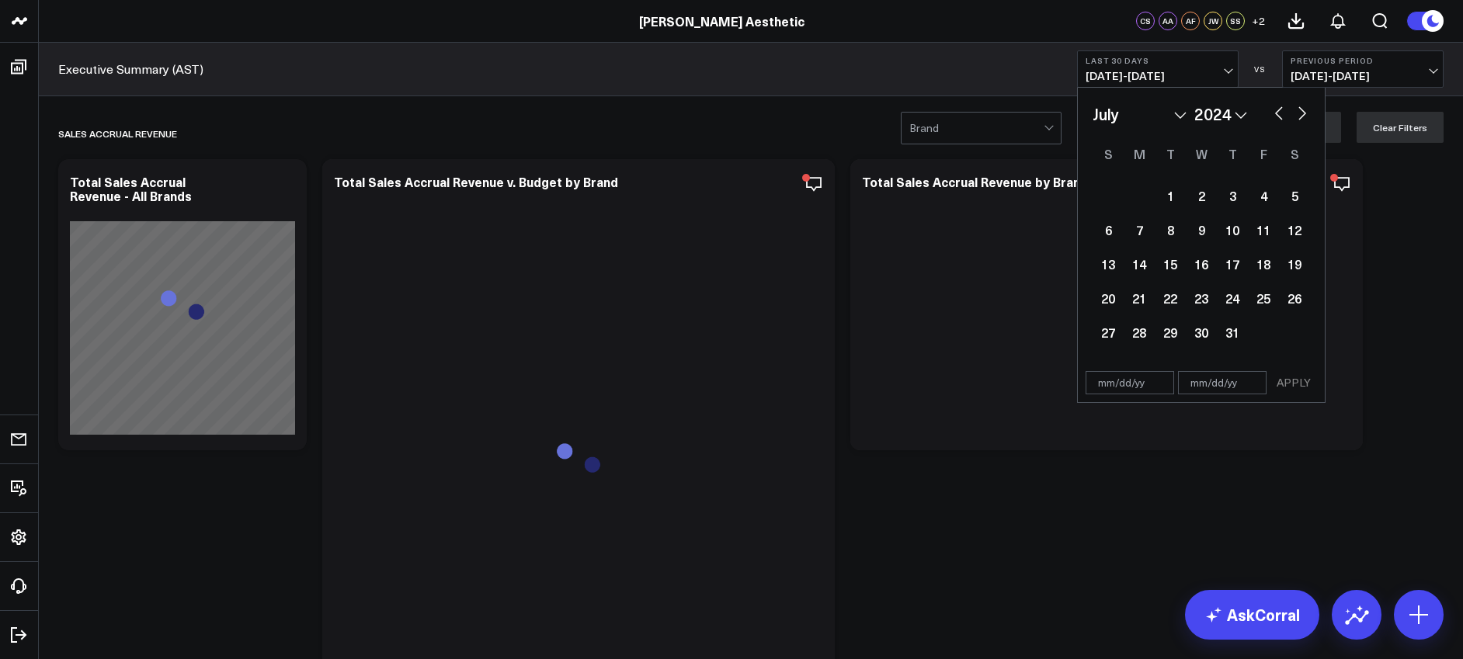
select select "6"
select select "2024"
click at [1142, 186] on div "1" at bounding box center [1139, 195] width 31 height 31
type input "[DATE]"
select select "6"
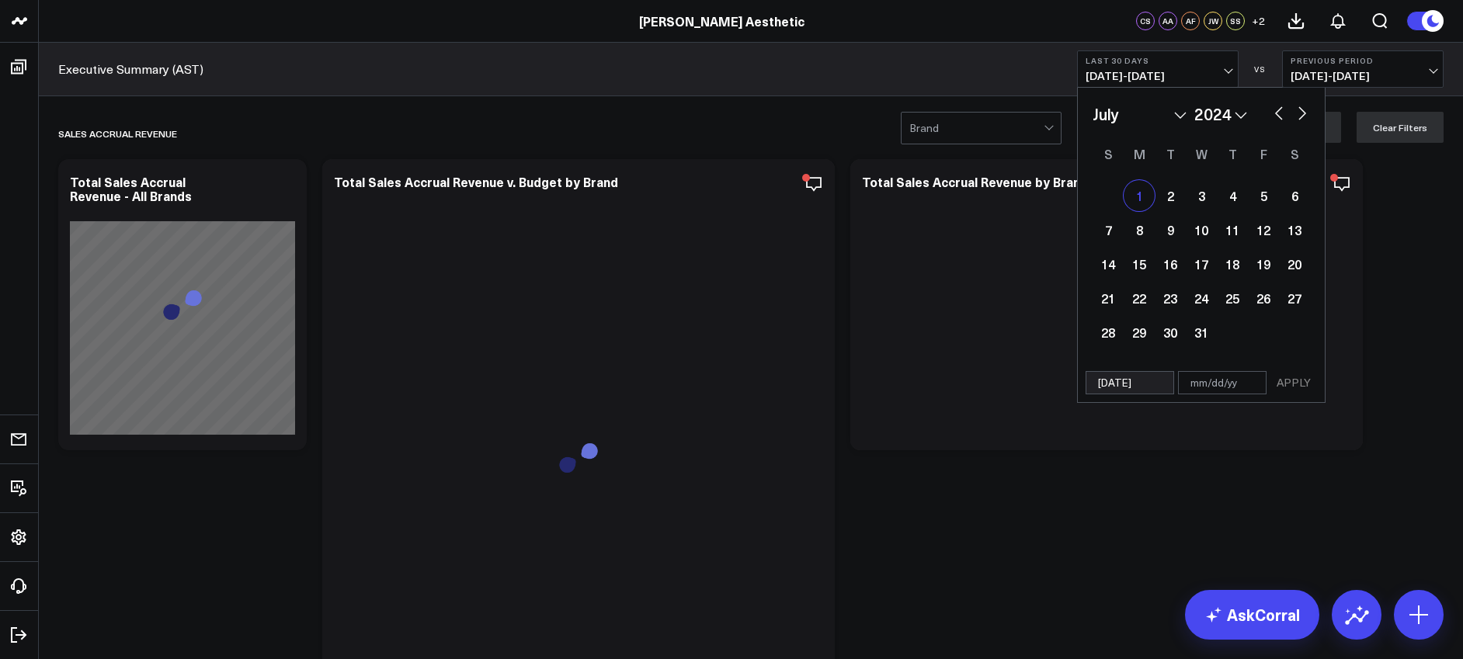
select select "2024"
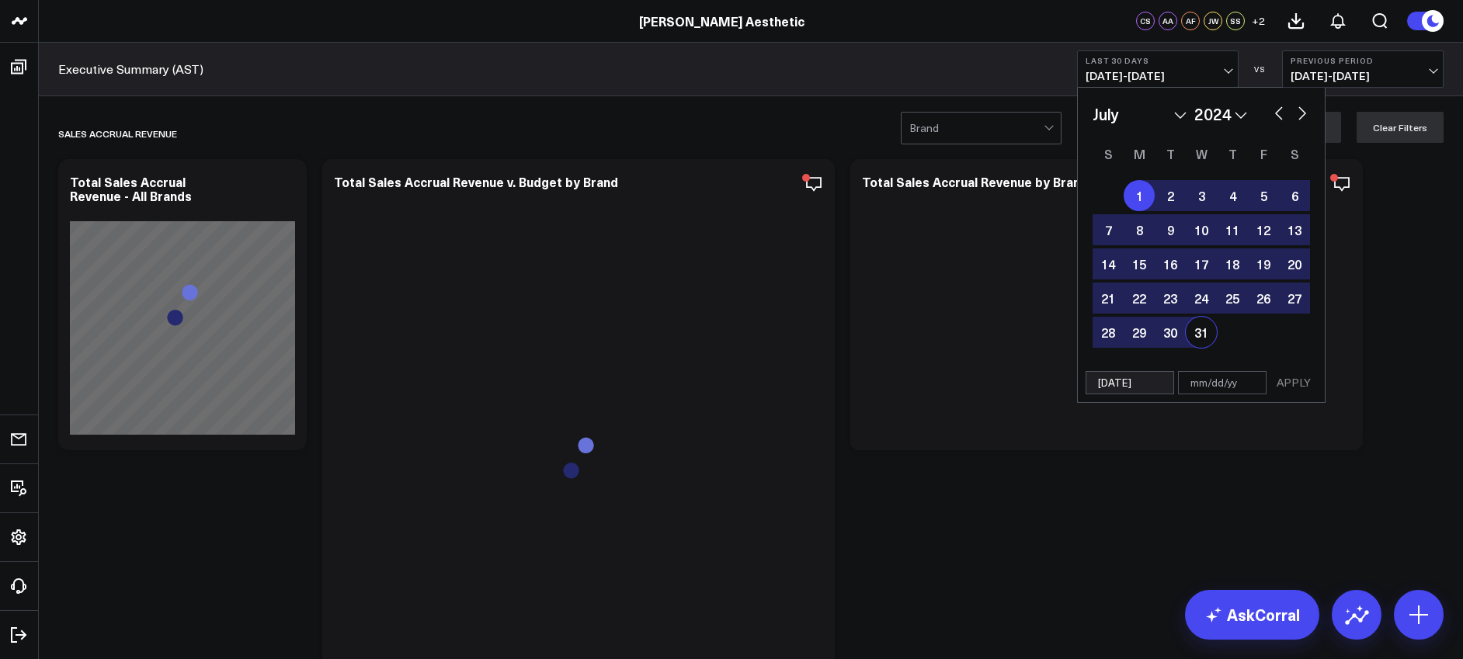
click at [1199, 338] on div "31" at bounding box center [1201, 332] width 31 height 31
type input "[DATE]"
select select "6"
select select "2024"
click at [1289, 384] on button "APPLY" at bounding box center [1293, 382] width 47 height 23
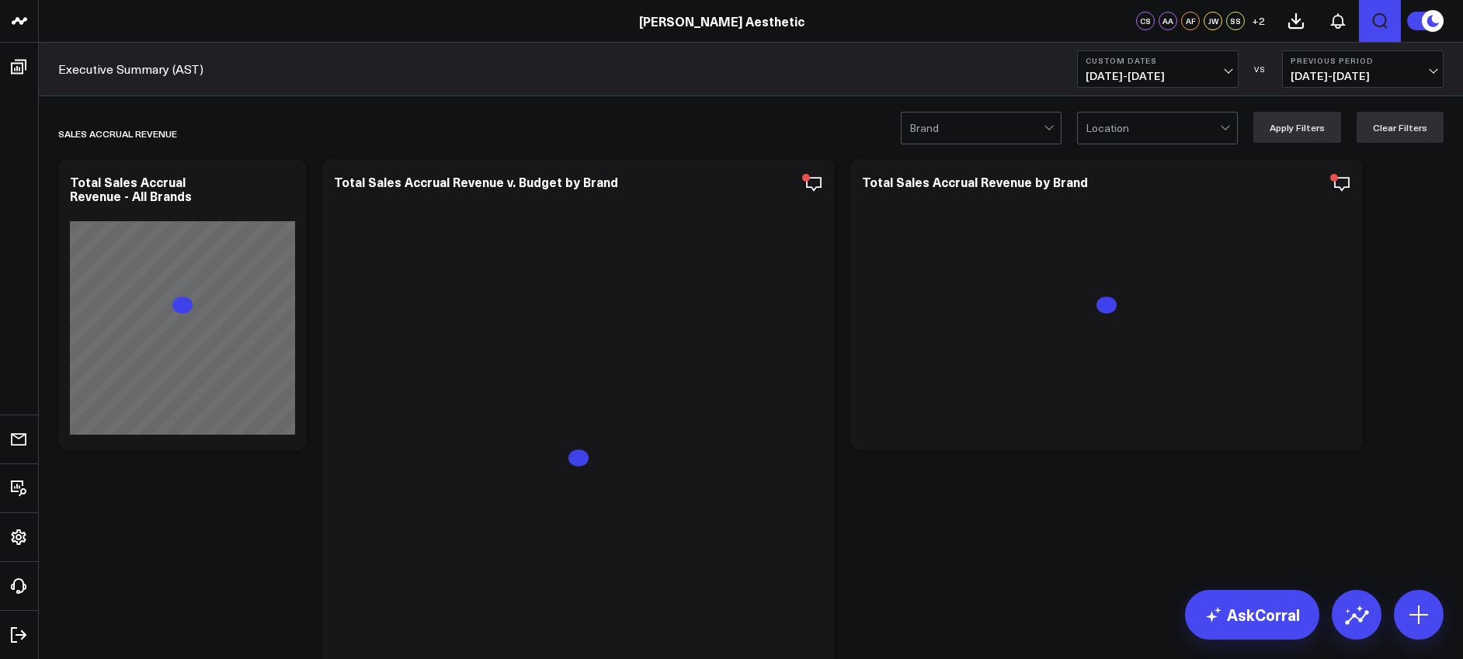
click at [1375, 33] on button "Open search" at bounding box center [1380, 21] width 42 height 42
type input "total patients"
click at [1003, 60] on button "submit" at bounding box center [1012, 69] width 19 height 19
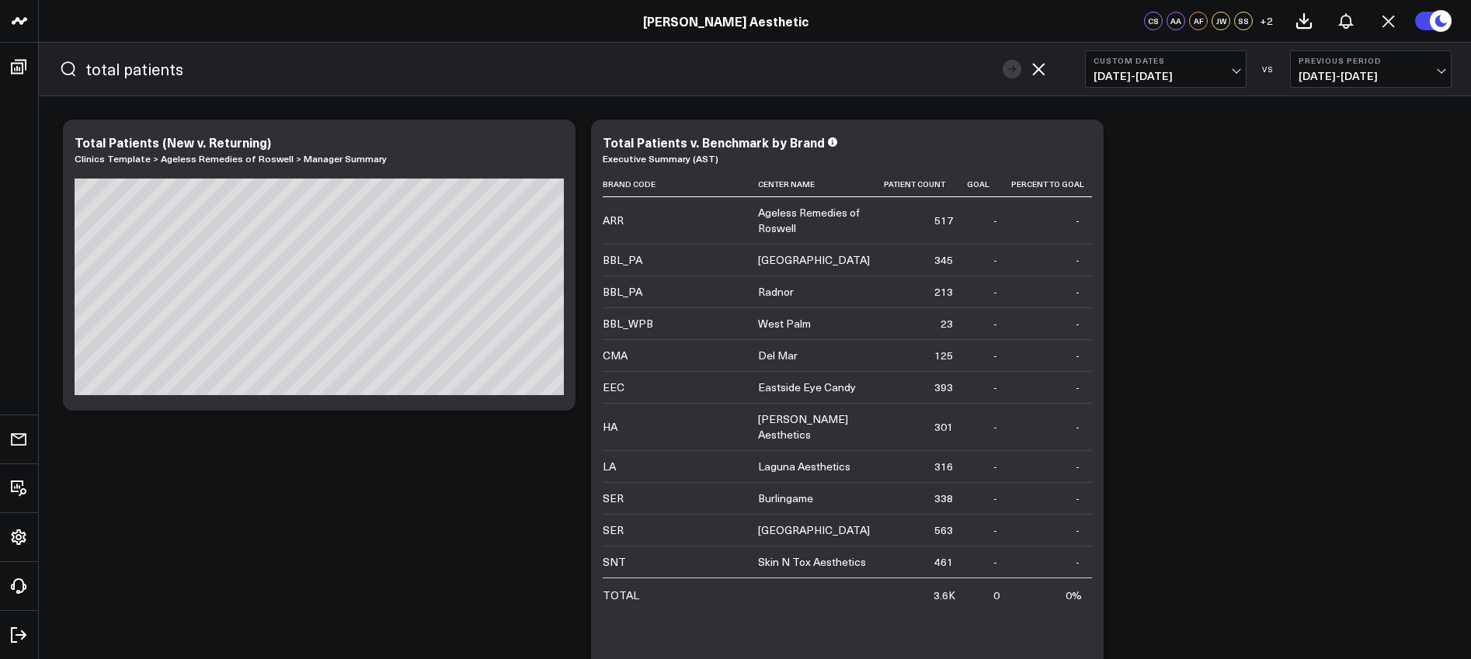
click at [1149, 74] on span "[DATE] - [DATE]" at bounding box center [1165, 76] width 144 height 12
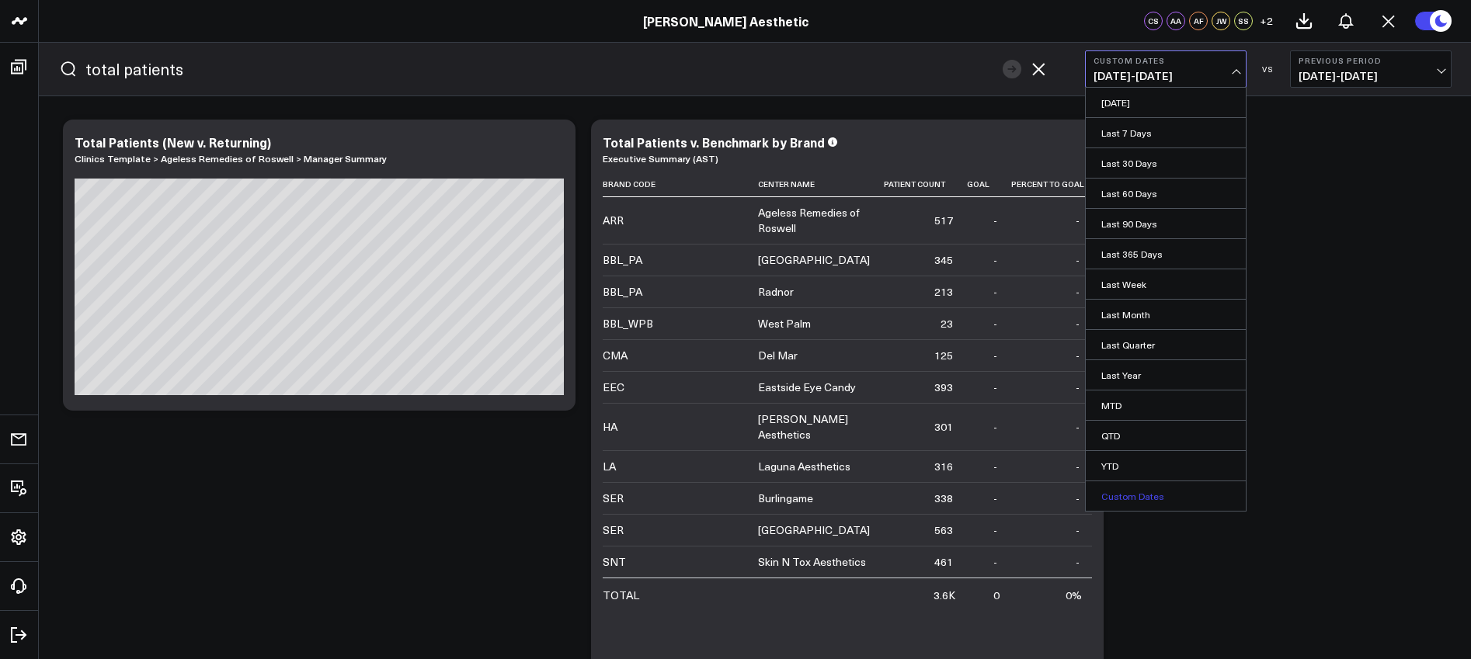
click at [1126, 496] on link "Custom Dates" at bounding box center [1166, 496] width 160 height 30
select select "9"
select select "2025"
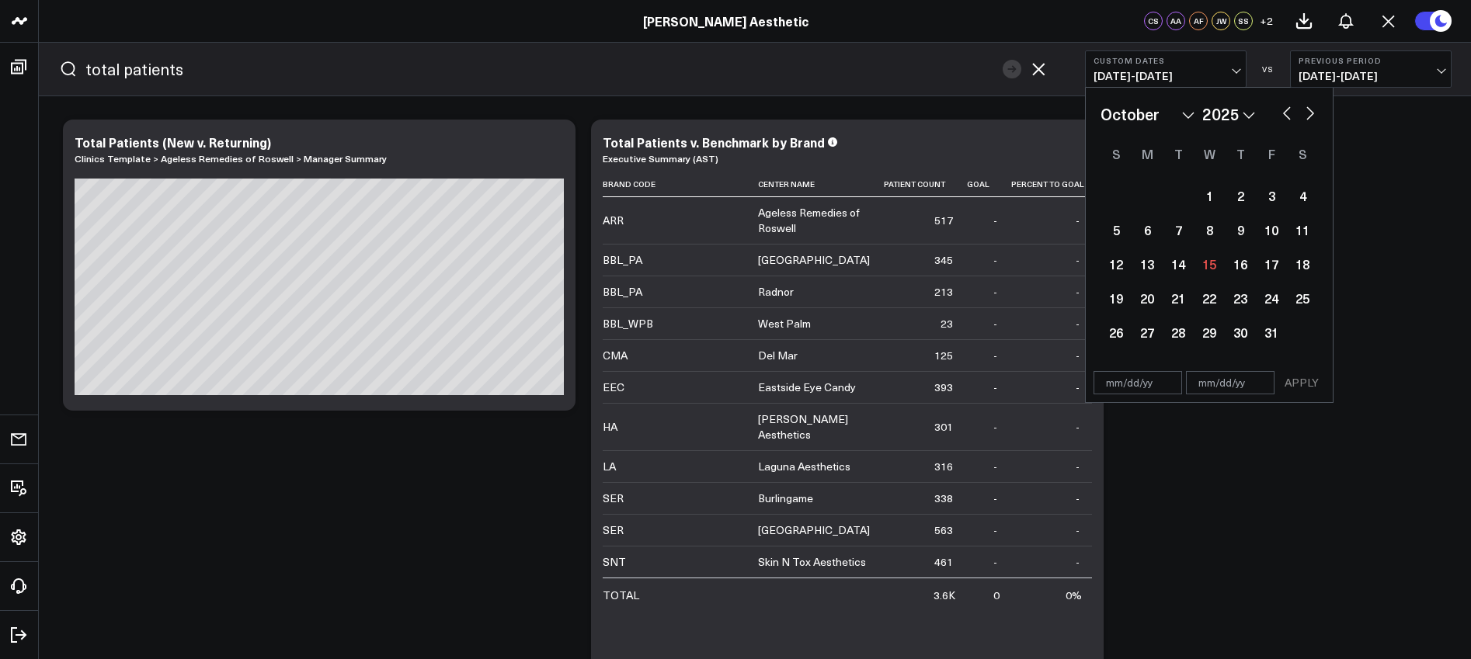
click at [1189, 111] on select "January February March April May June July August September October November De…" at bounding box center [1147, 114] width 94 height 23
select select "7"
select select "2025"
click at [1274, 192] on div "1" at bounding box center [1271, 195] width 31 height 31
type input "08/01/25"
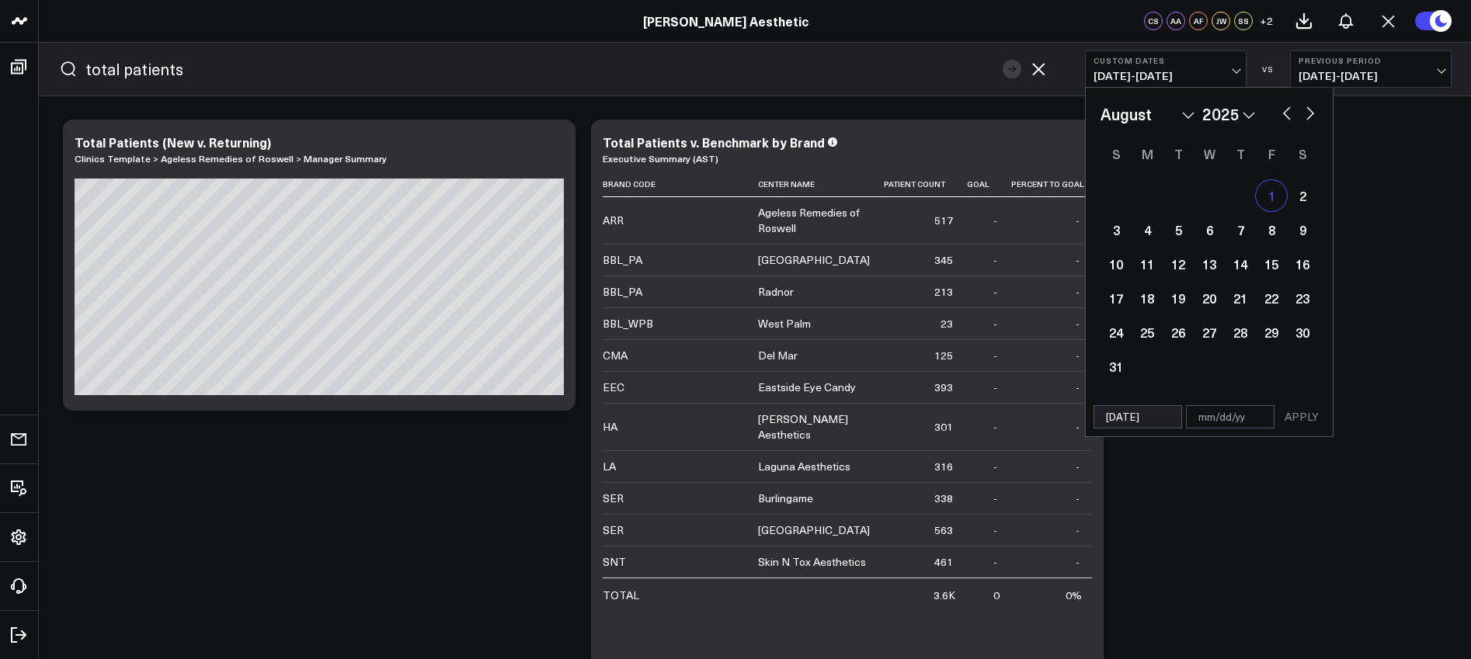
select select "7"
select select "2025"
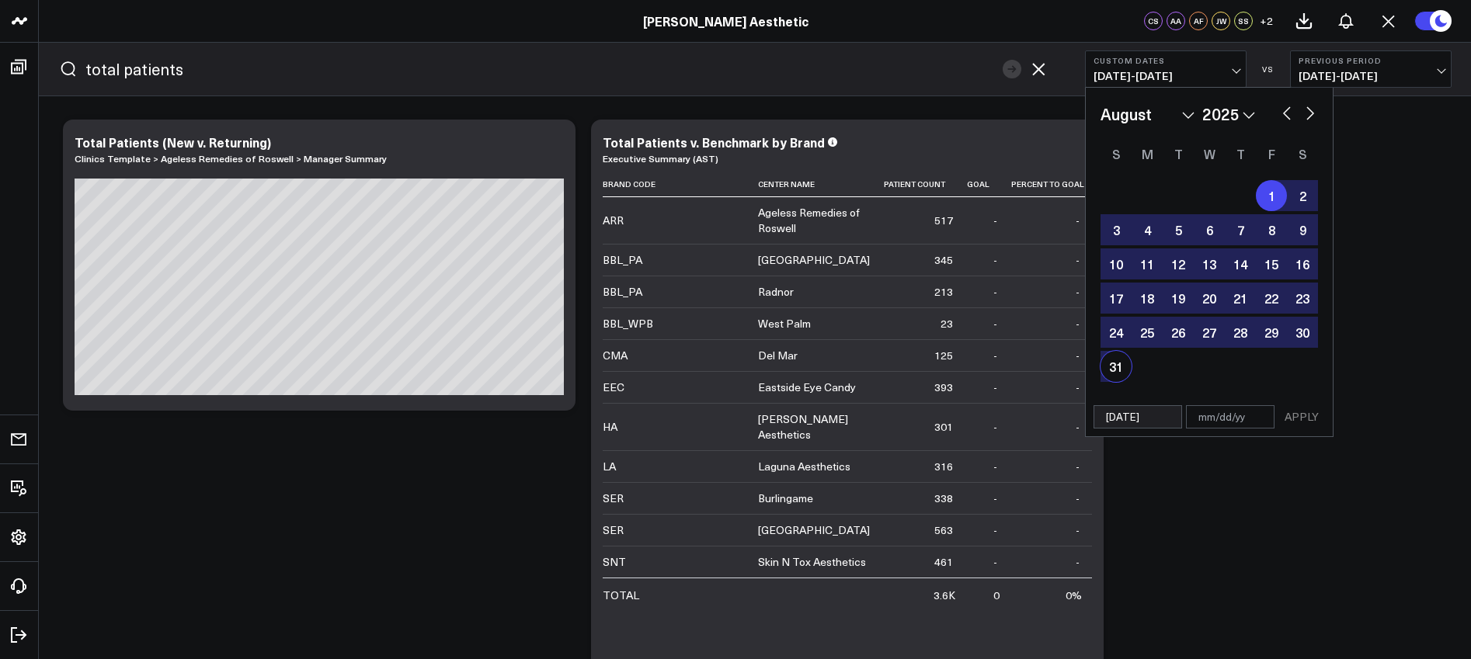
click at [1116, 364] on div "31" at bounding box center [1115, 366] width 31 height 31
type input "08/31/25"
select select "7"
select select "2025"
click at [1308, 421] on button "APPLY" at bounding box center [1301, 416] width 47 height 23
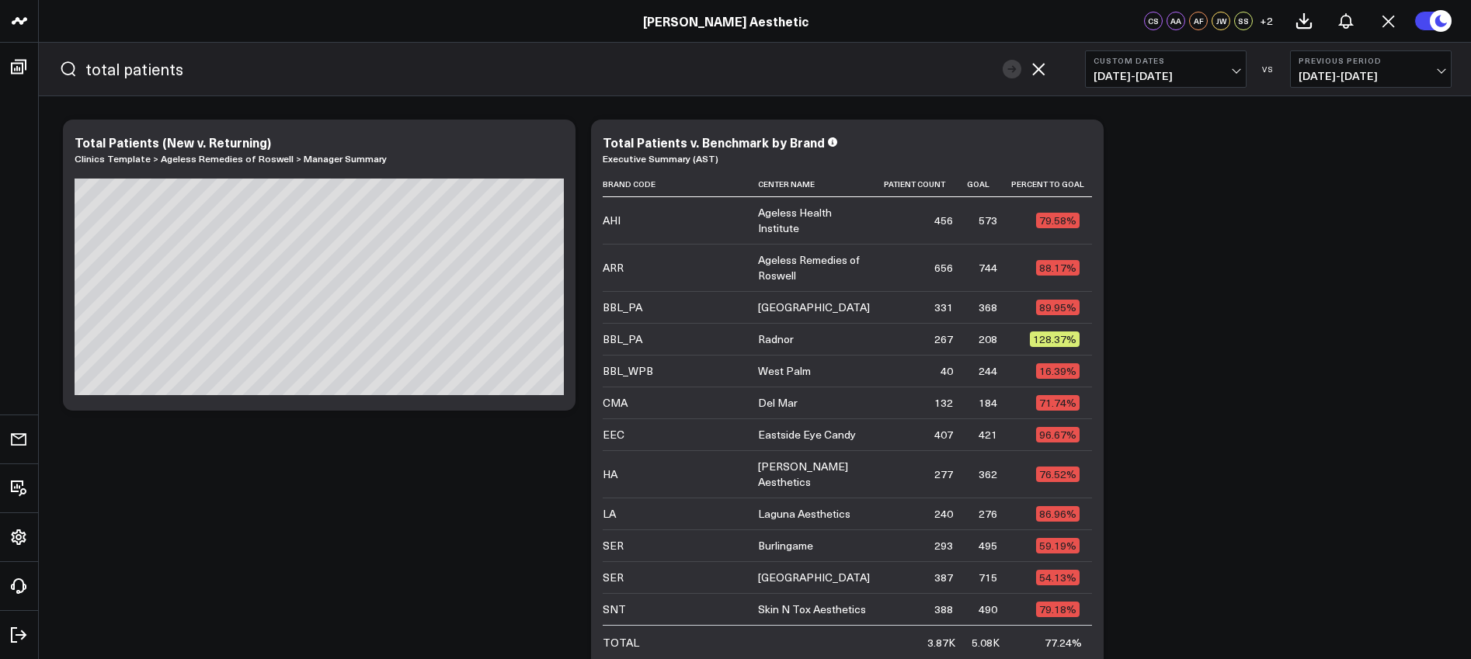
click at [1047, 61] on icon "button" at bounding box center [1038, 69] width 19 height 19
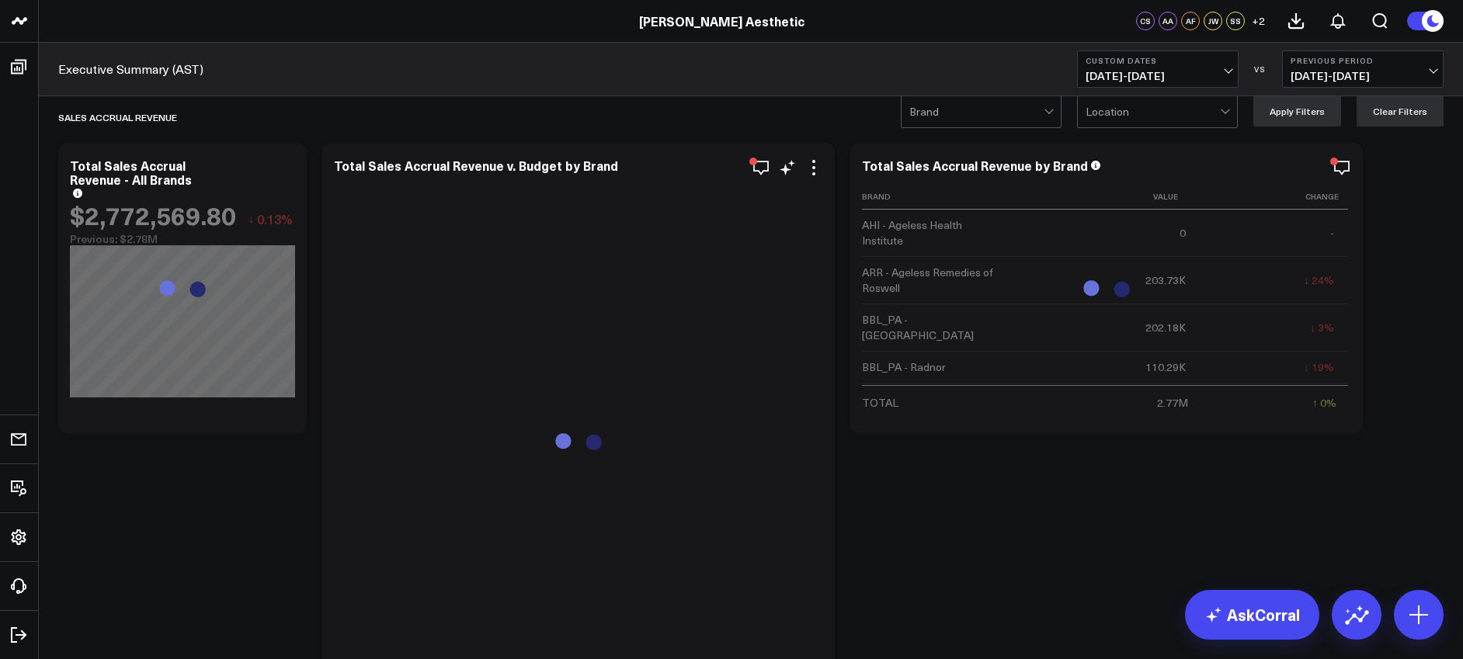
scroll to position [16, 0]
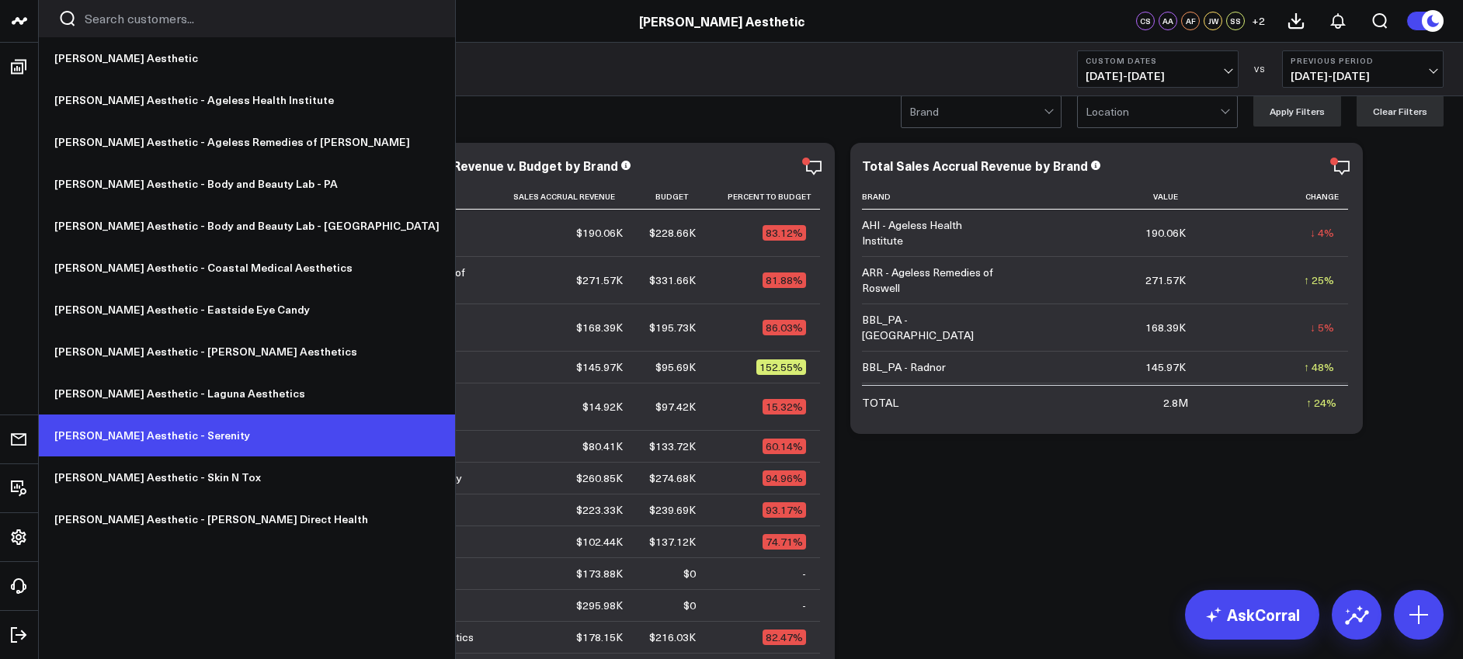
click at [119, 429] on link "[PERSON_NAME] Aesthetic - Serenity" at bounding box center [247, 436] width 416 height 42
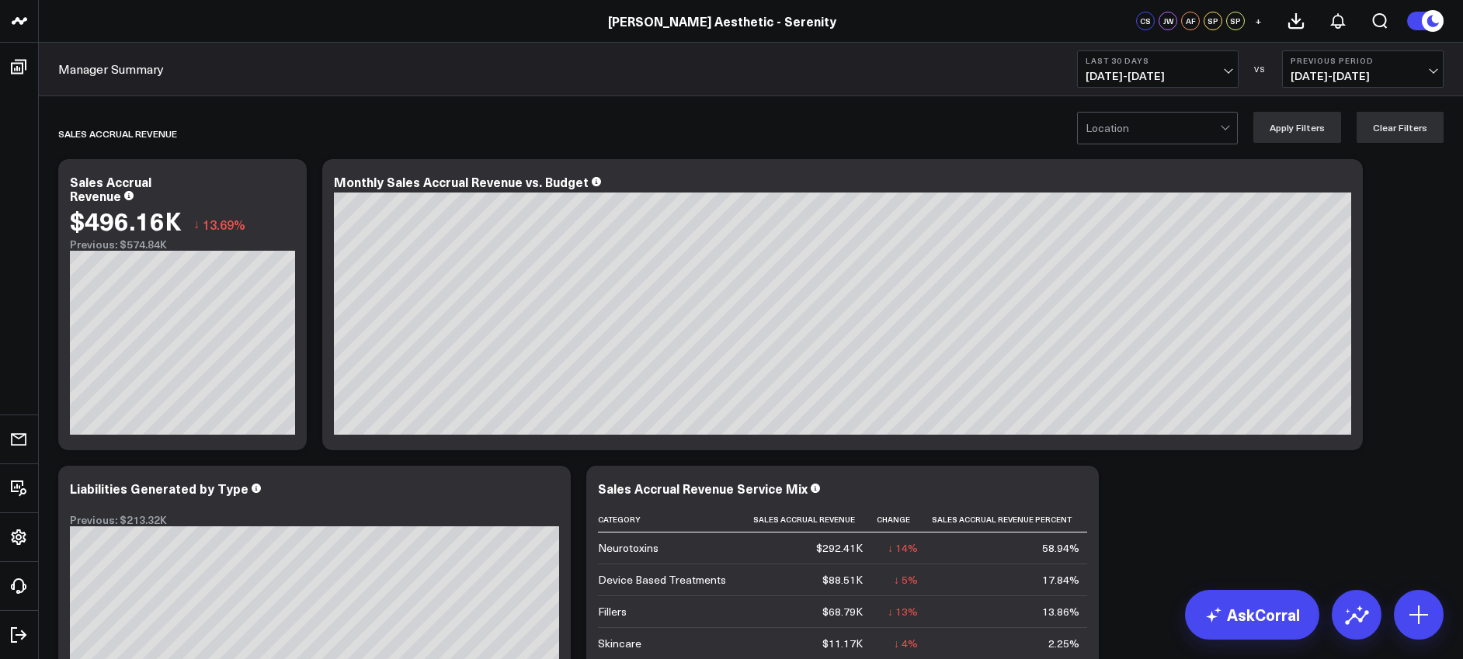
click at [1137, 66] on button "Last 30 Days [DATE] - [DATE]" at bounding box center [1158, 68] width 162 height 37
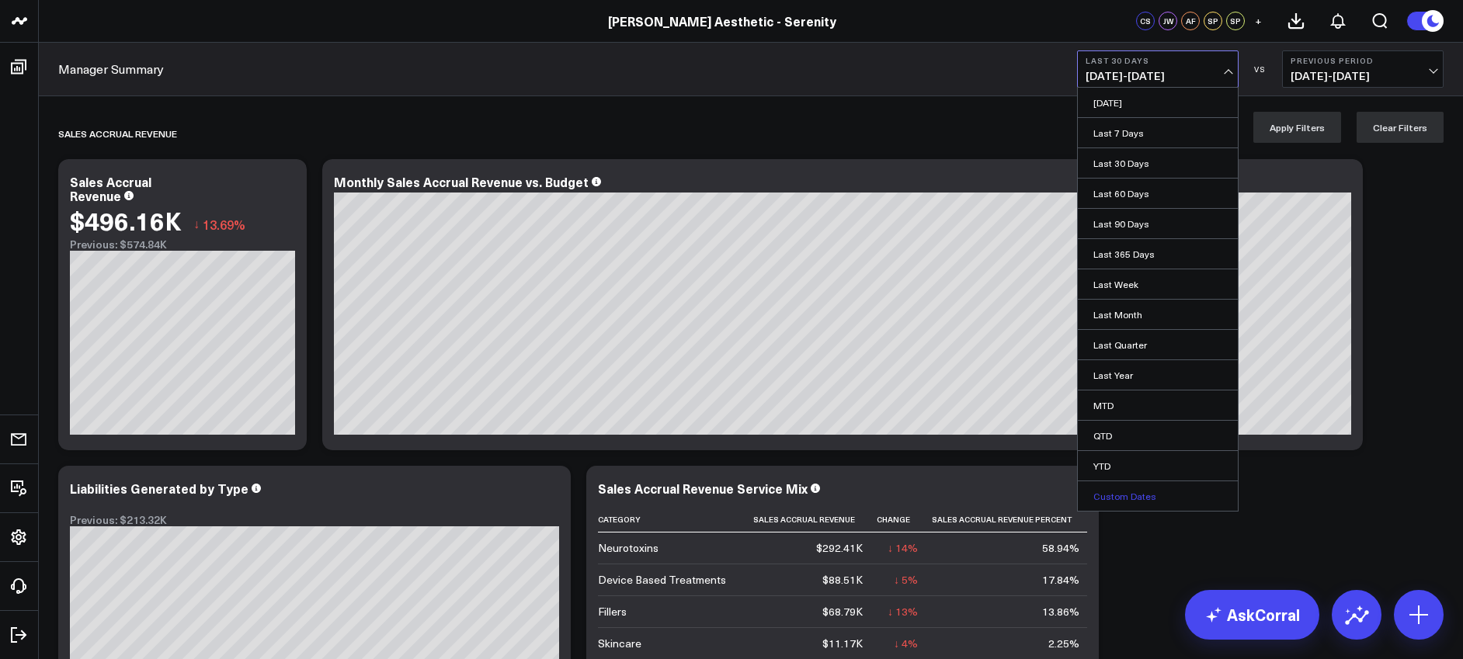
click at [1145, 487] on link "Custom Dates" at bounding box center [1158, 496] width 160 height 30
select select "9"
select select "2025"
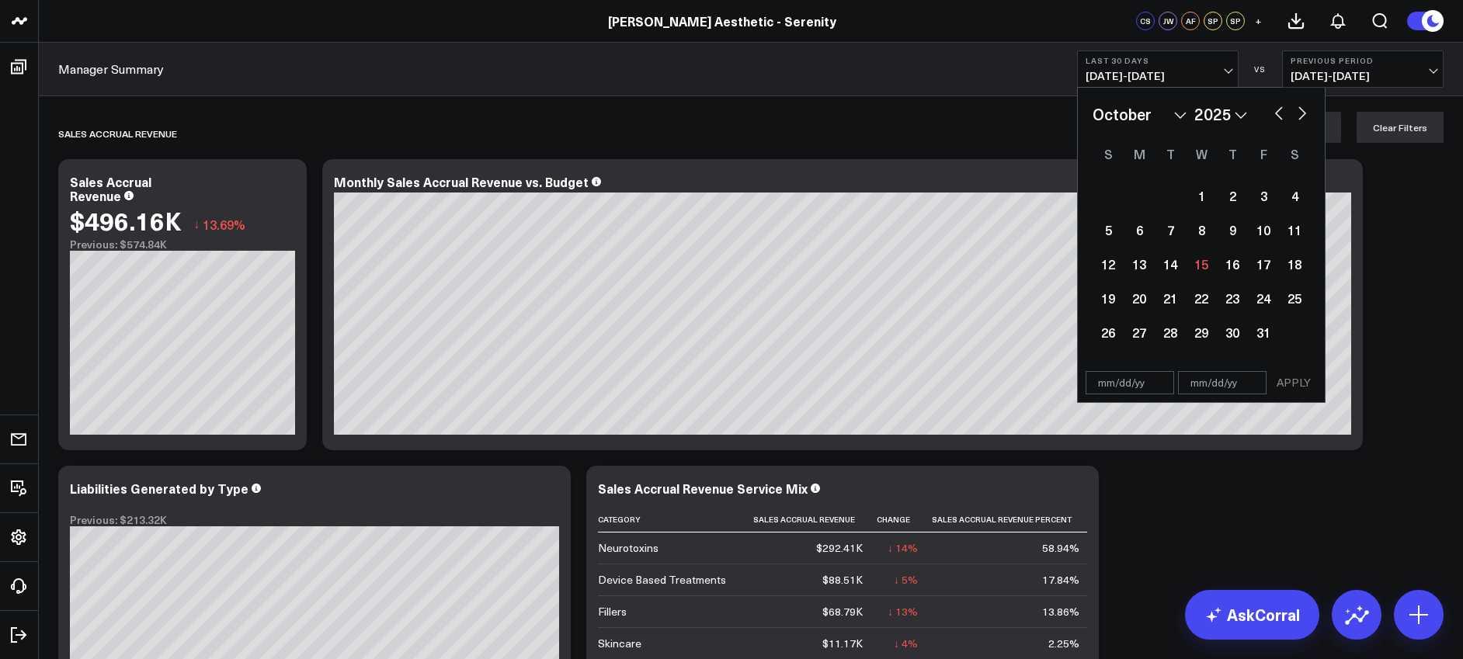
click at [1155, 109] on select "January February March April May June July August September October November De…" at bounding box center [1140, 114] width 94 height 23
select select "7"
select select "2025"
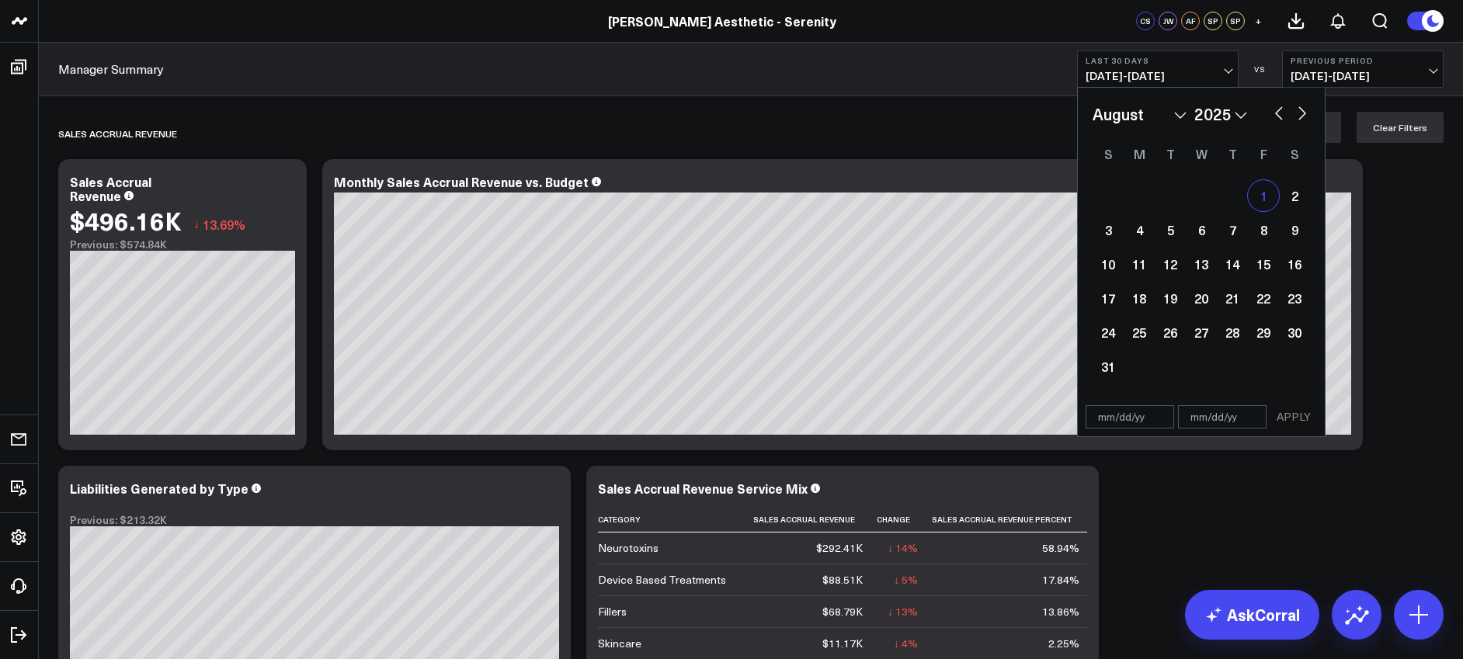
click at [1264, 193] on div "1" at bounding box center [1263, 195] width 31 height 31
type input "[DATE]"
select select "7"
select select "2025"
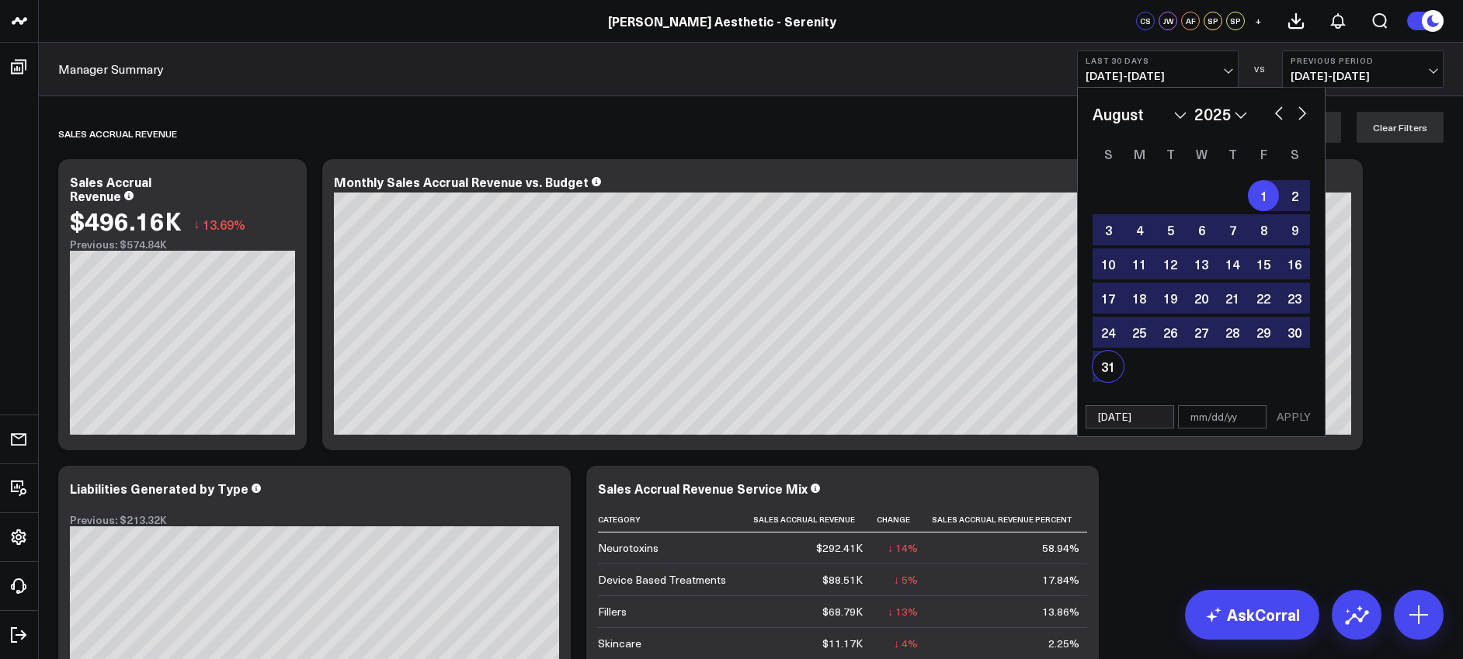
click at [1128, 363] on div "1 2 3 4 5 6 7 8 9 10 11 12 13 14 15 16 17 18 19 20 21 22 23 24 25 26 27 28 29 3…" at bounding box center [1201, 281] width 217 height 205
click at [1111, 368] on div "31" at bounding box center [1108, 366] width 31 height 31
type input "[DATE]"
select select "7"
select select "2025"
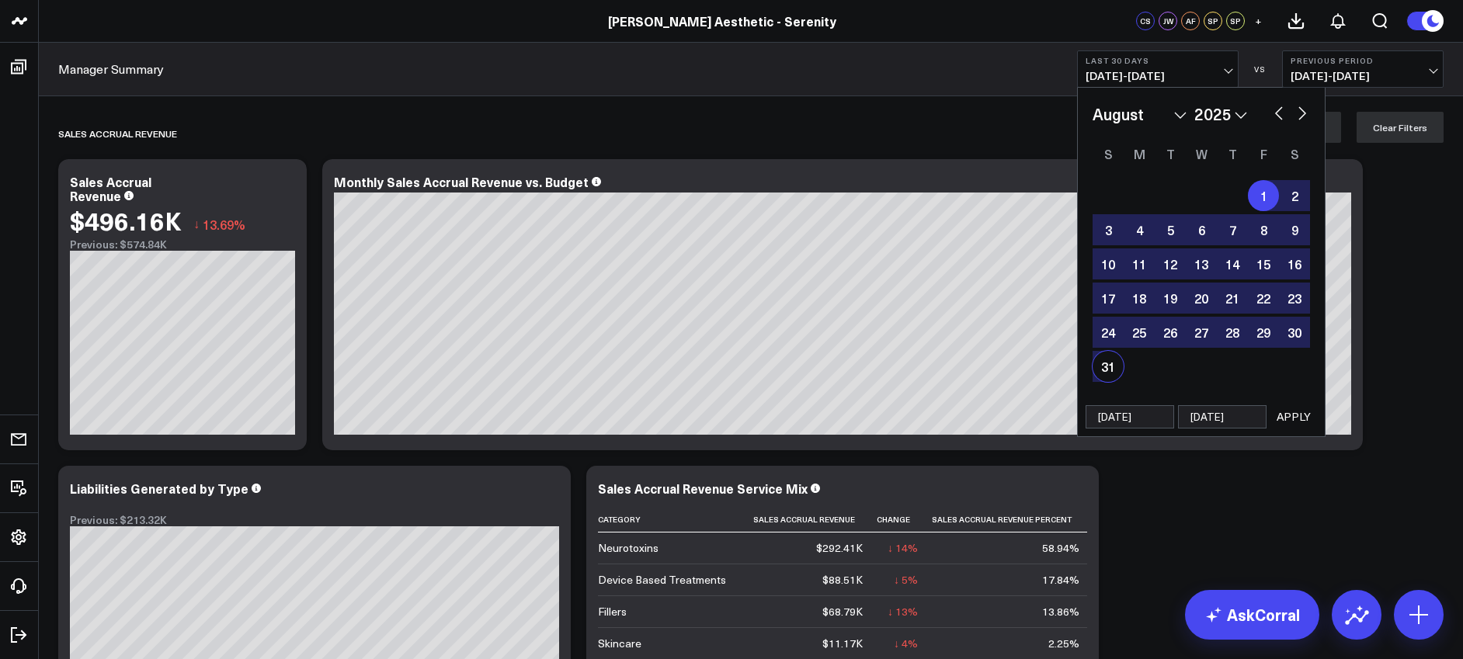
click at [1297, 414] on button "APPLY" at bounding box center [1293, 416] width 47 height 23
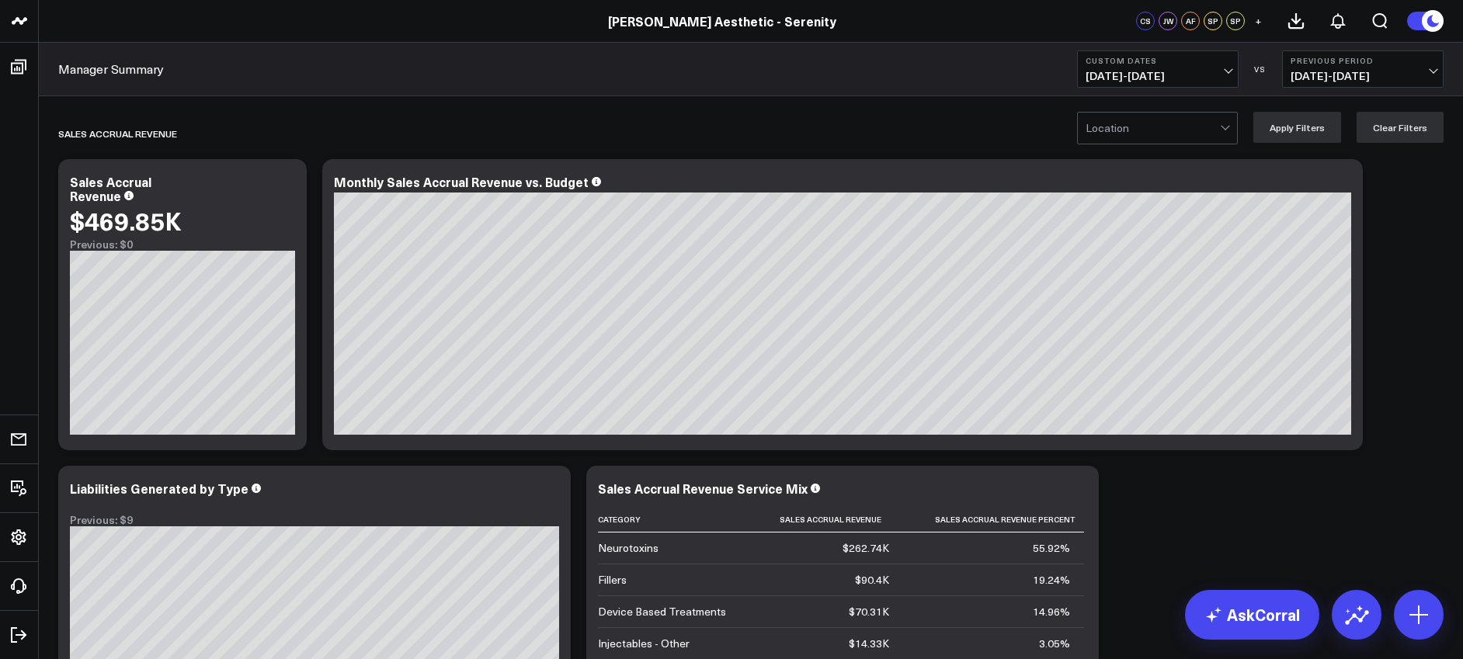
click at [1346, 72] on span "07/01/25 - 07/31/25" at bounding box center [1363, 76] width 144 height 12
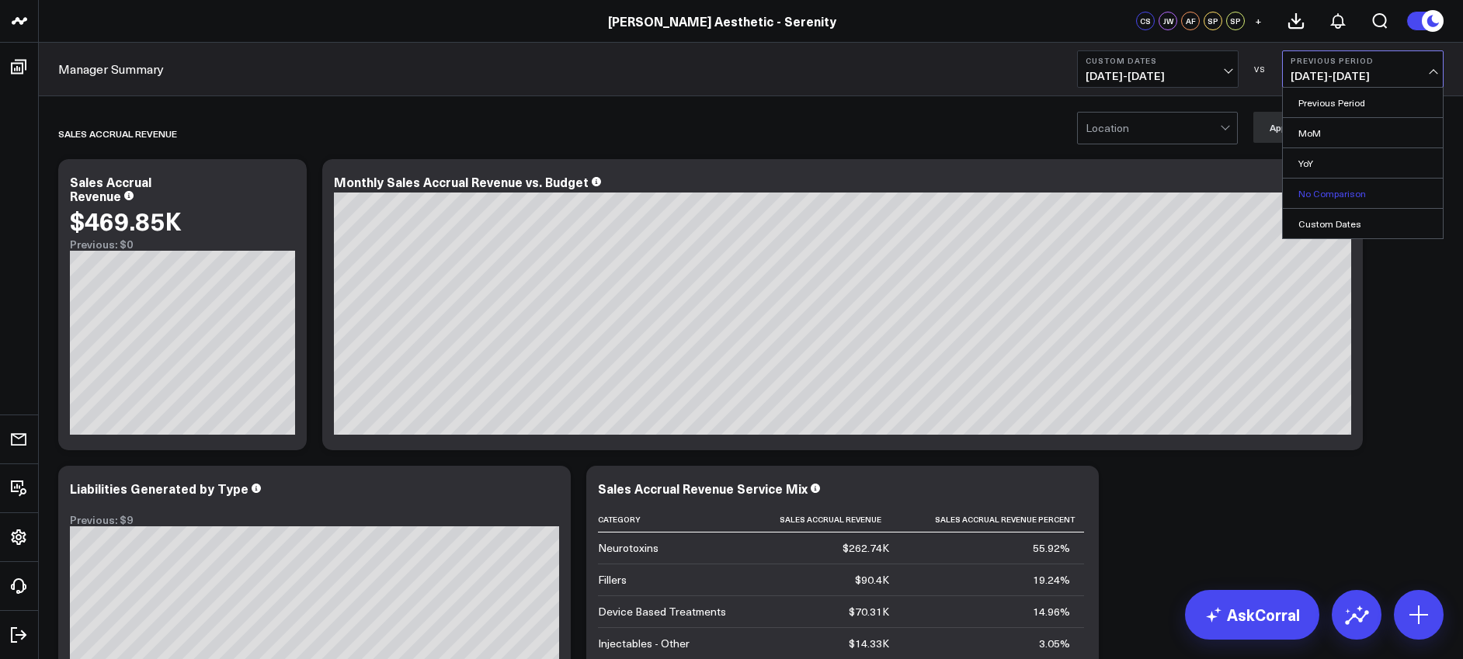
click at [1340, 183] on link "No Comparison" at bounding box center [1363, 194] width 160 height 30
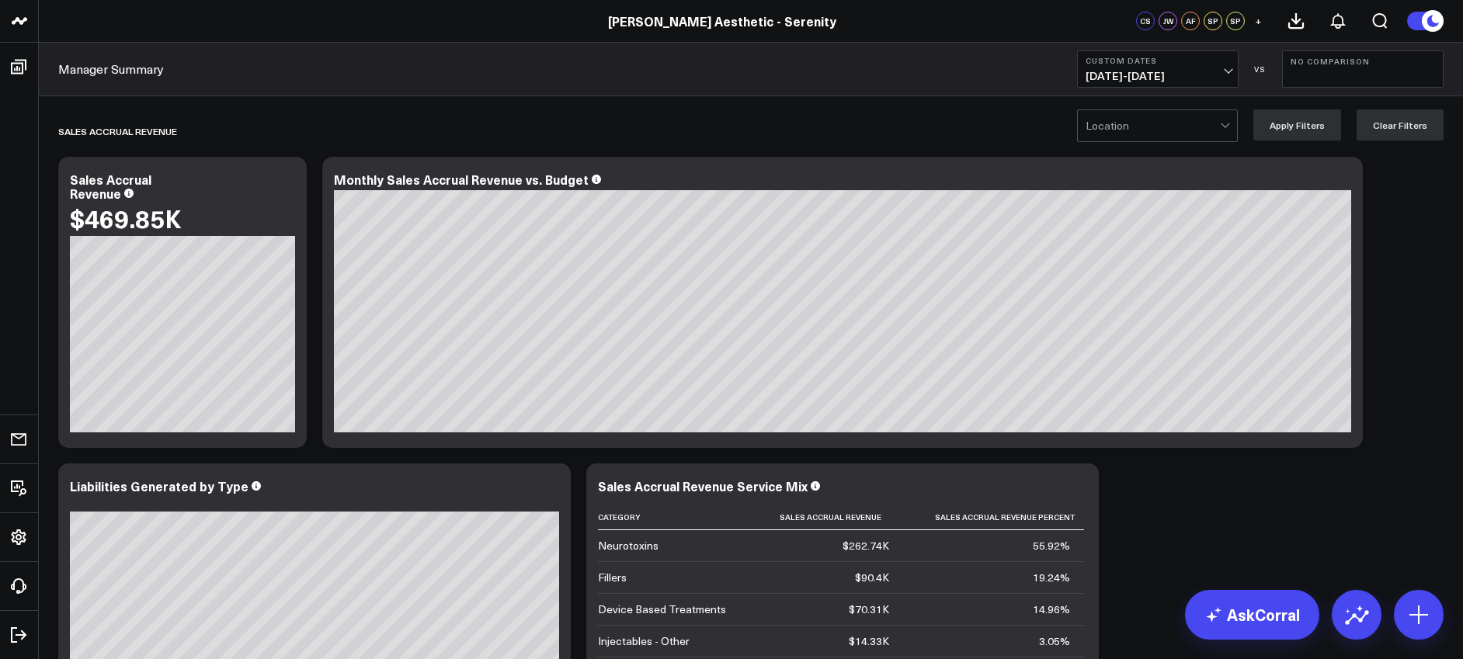
scroll to position [3, 0]
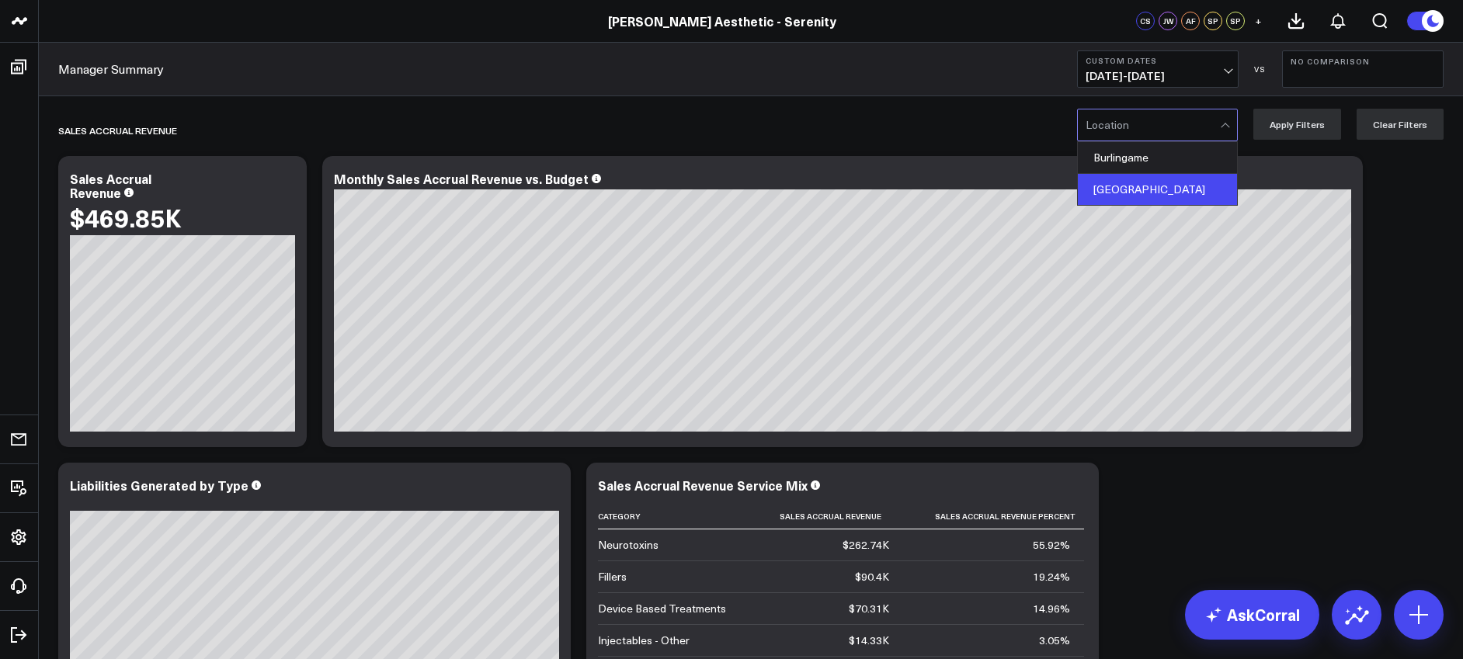
click at [1124, 184] on div "San Francisco" at bounding box center [1157, 189] width 159 height 31
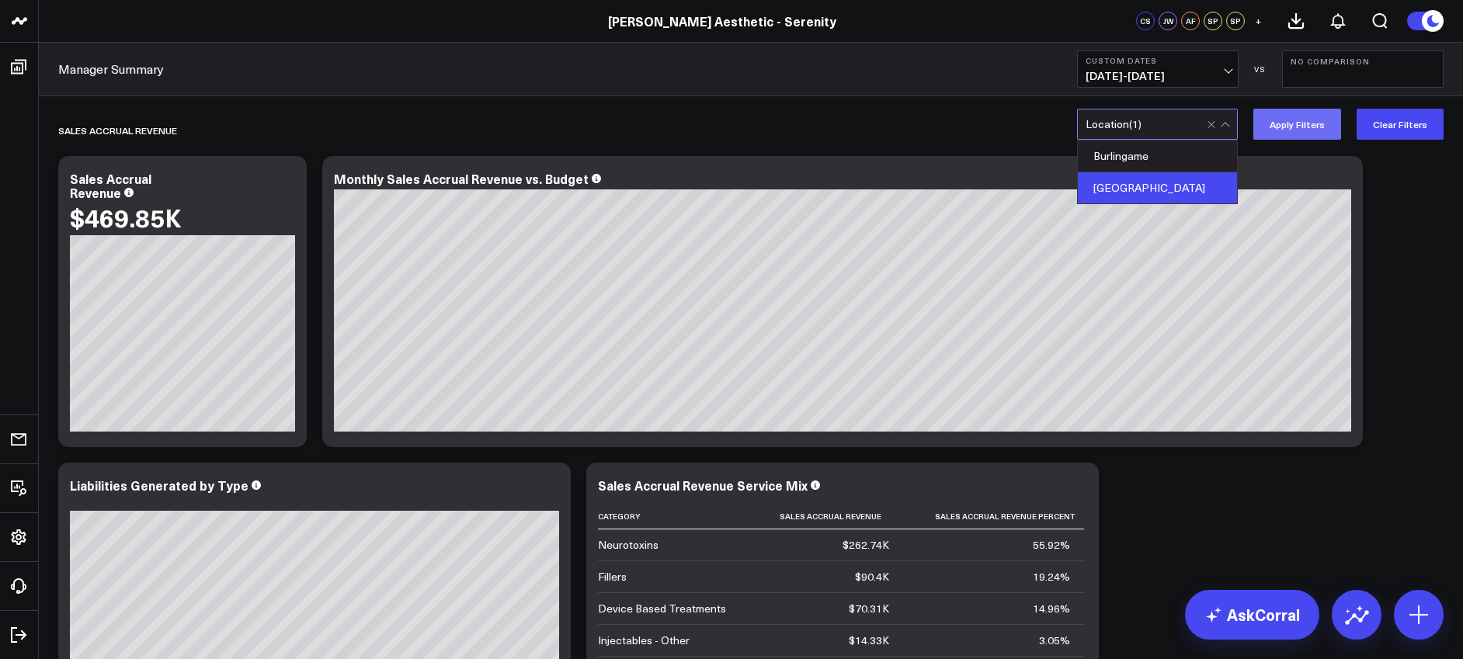
click at [1307, 125] on button "Apply Filters" at bounding box center [1297, 124] width 88 height 31
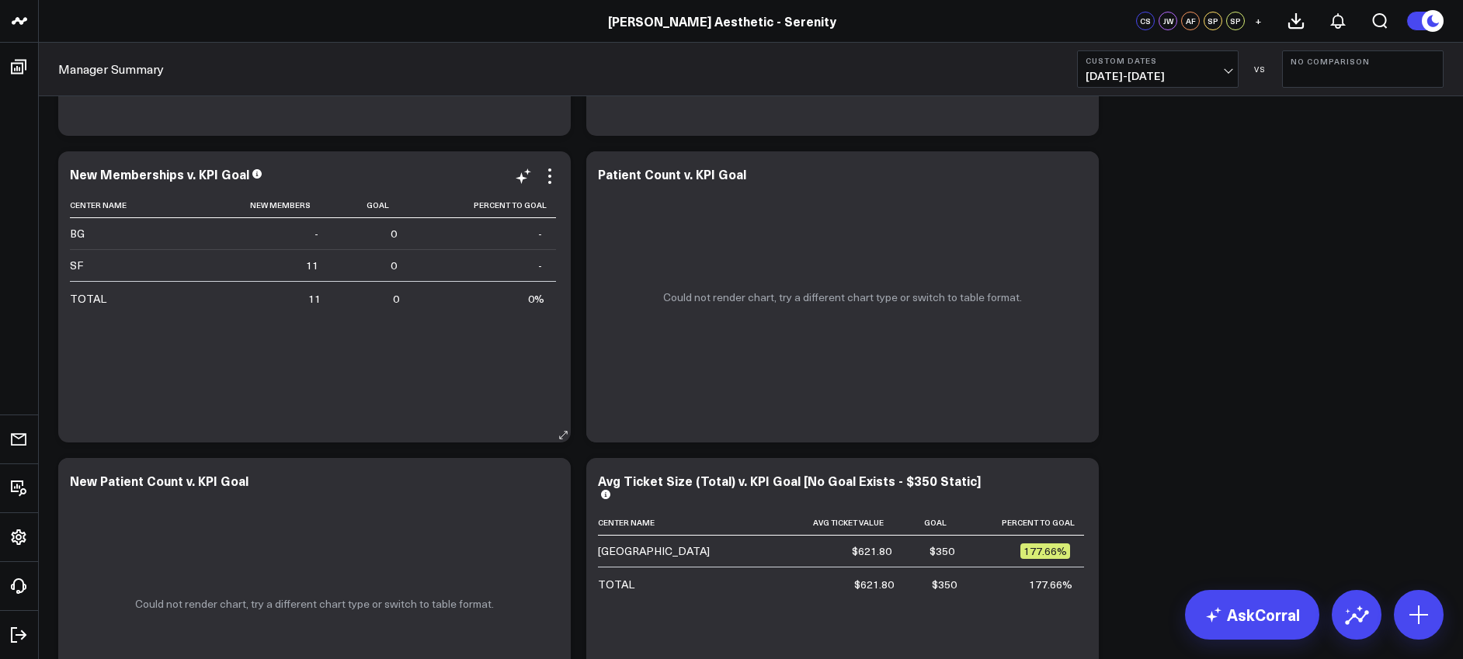
scroll to position [3506, 0]
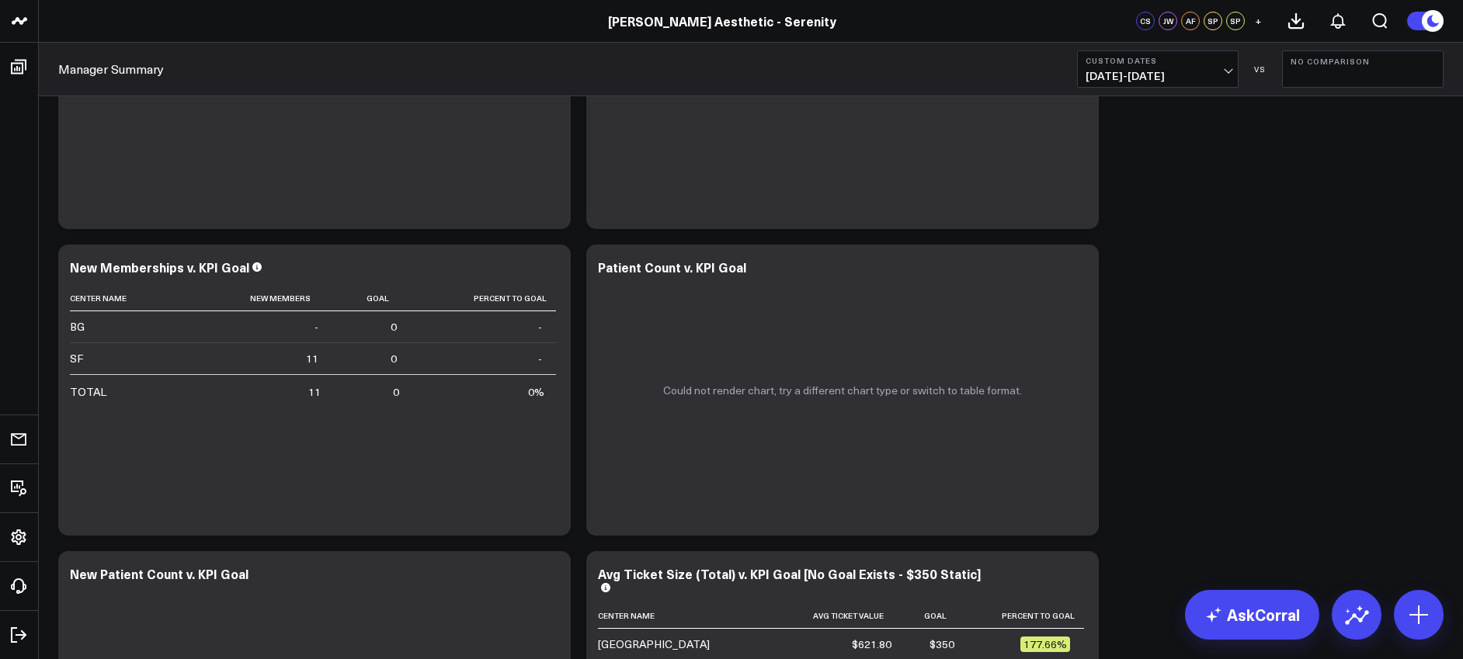
click at [1194, 71] on span "08/01/25 - 08/31/25" at bounding box center [1158, 76] width 144 height 12
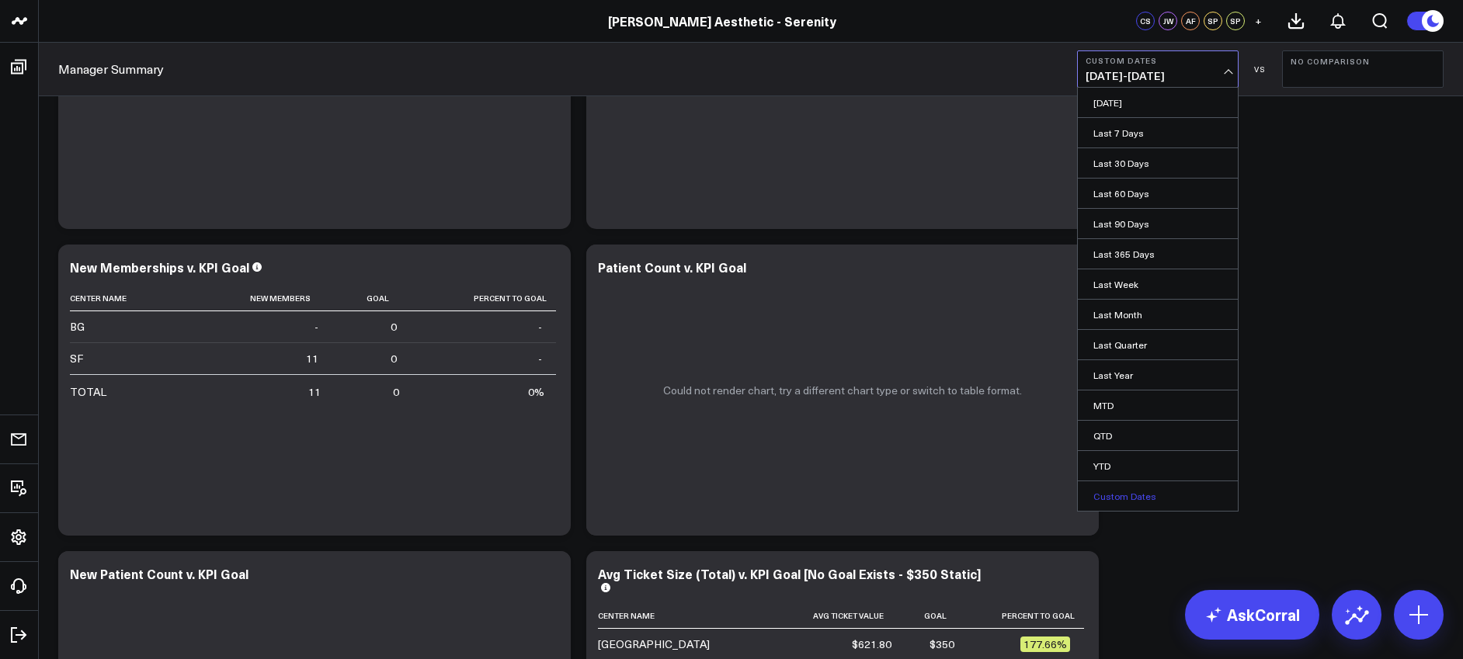
click at [1144, 489] on link "Custom Dates" at bounding box center [1158, 496] width 160 height 30
select select "9"
select select "2025"
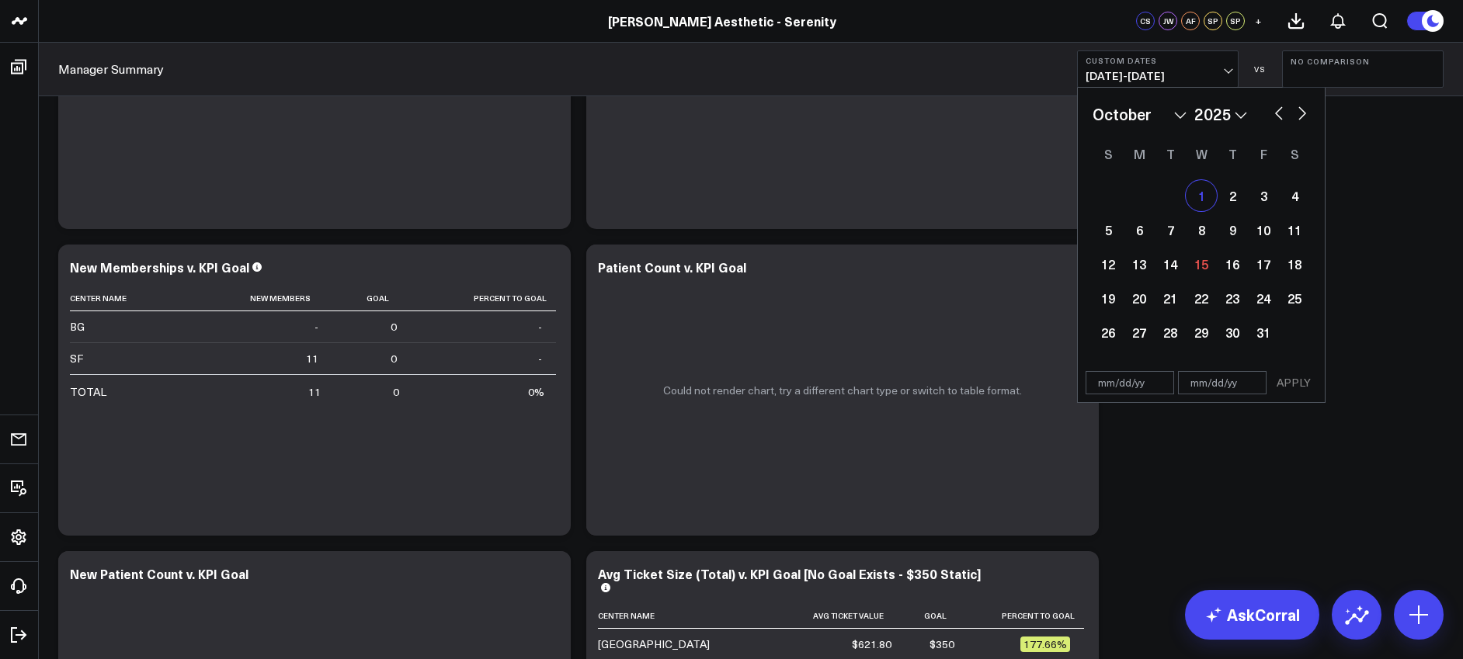
click at [1197, 200] on div "1" at bounding box center [1201, 195] width 31 height 31
type input "10/01/25"
select select "9"
select select "2025"
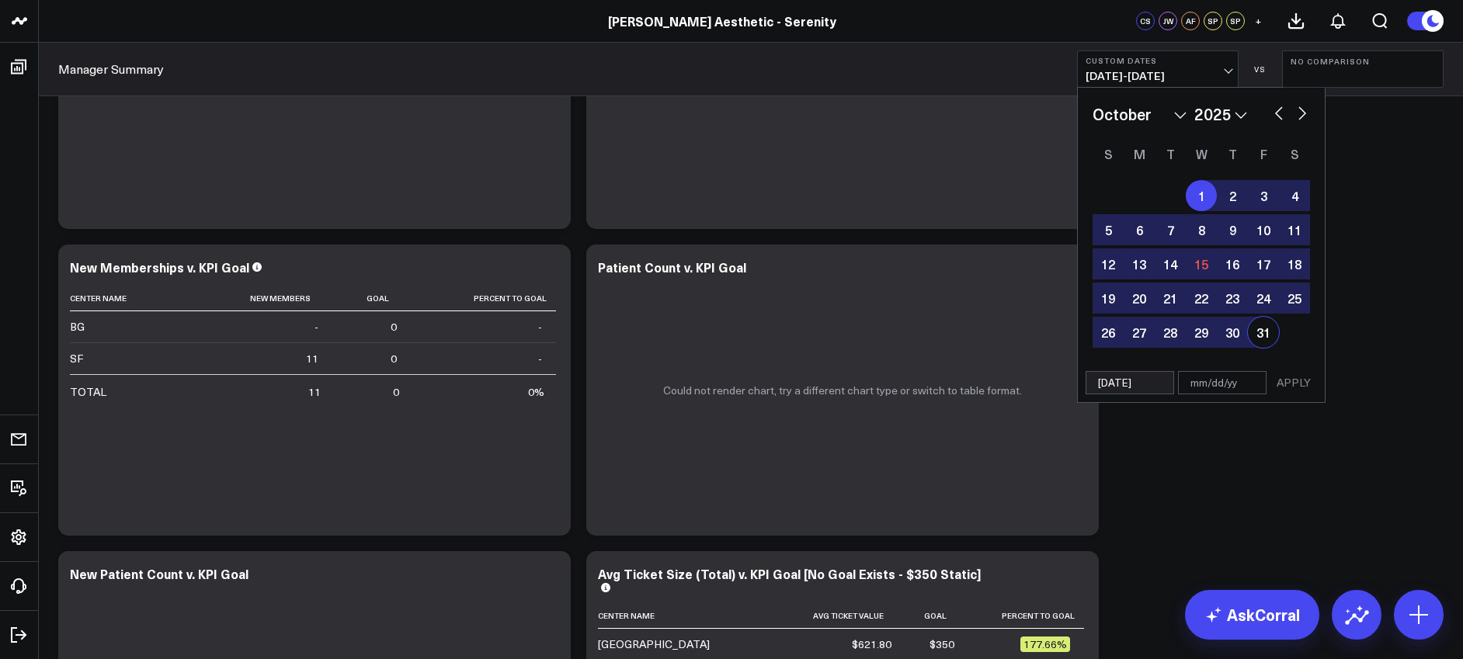
click at [1263, 329] on div "31" at bounding box center [1263, 332] width 31 height 31
type input "10/31/25"
select select "9"
select select "2025"
click at [1294, 378] on button "APPLY" at bounding box center [1293, 382] width 47 height 23
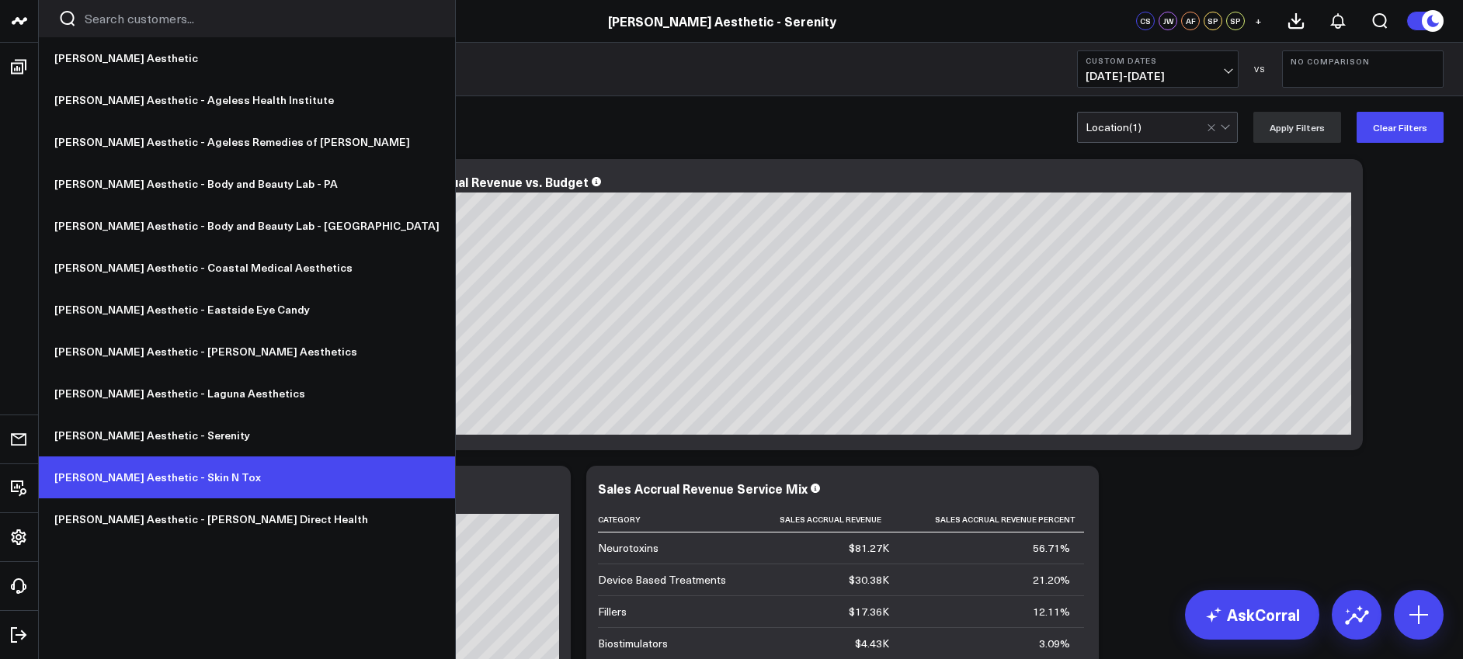
click at [120, 478] on link "[PERSON_NAME] Aesthetic - Skin N Tox" at bounding box center [247, 478] width 416 height 42
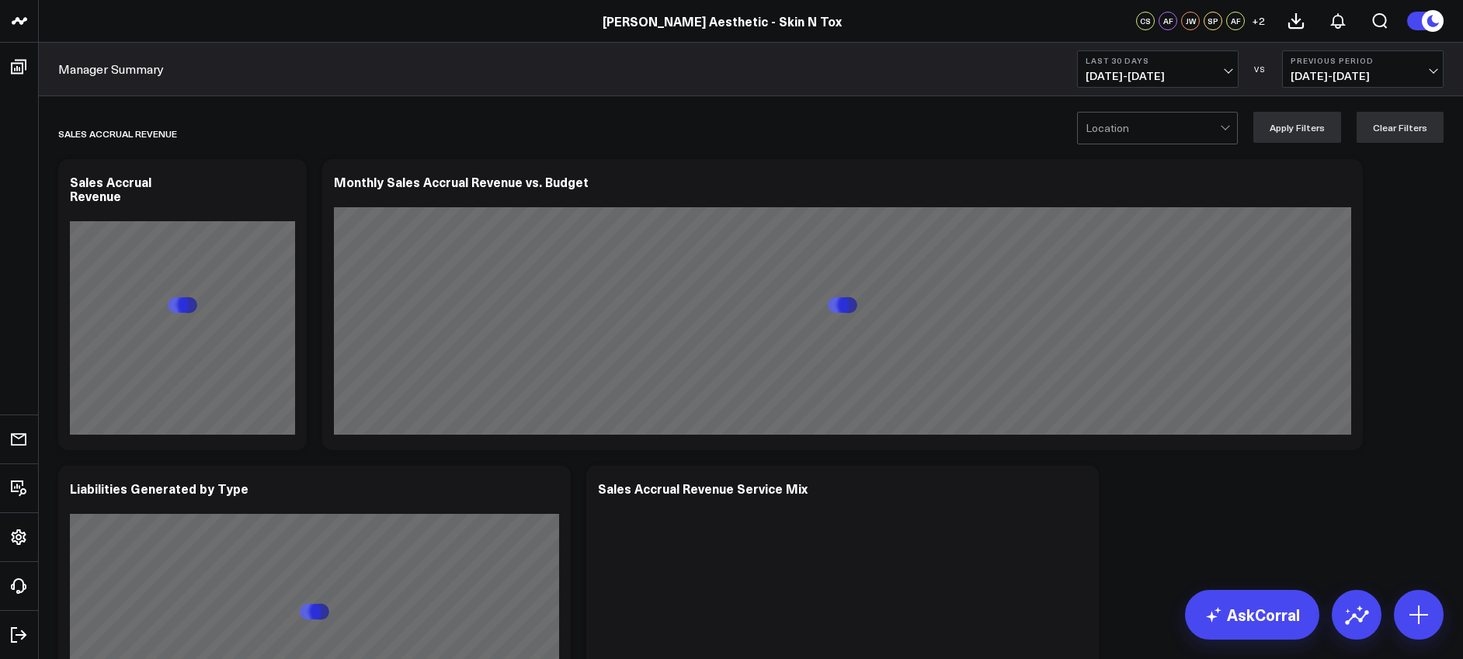
click at [1158, 68] on button "Last 30 Days [DATE] - [DATE]" at bounding box center [1158, 68] width 162 height 37
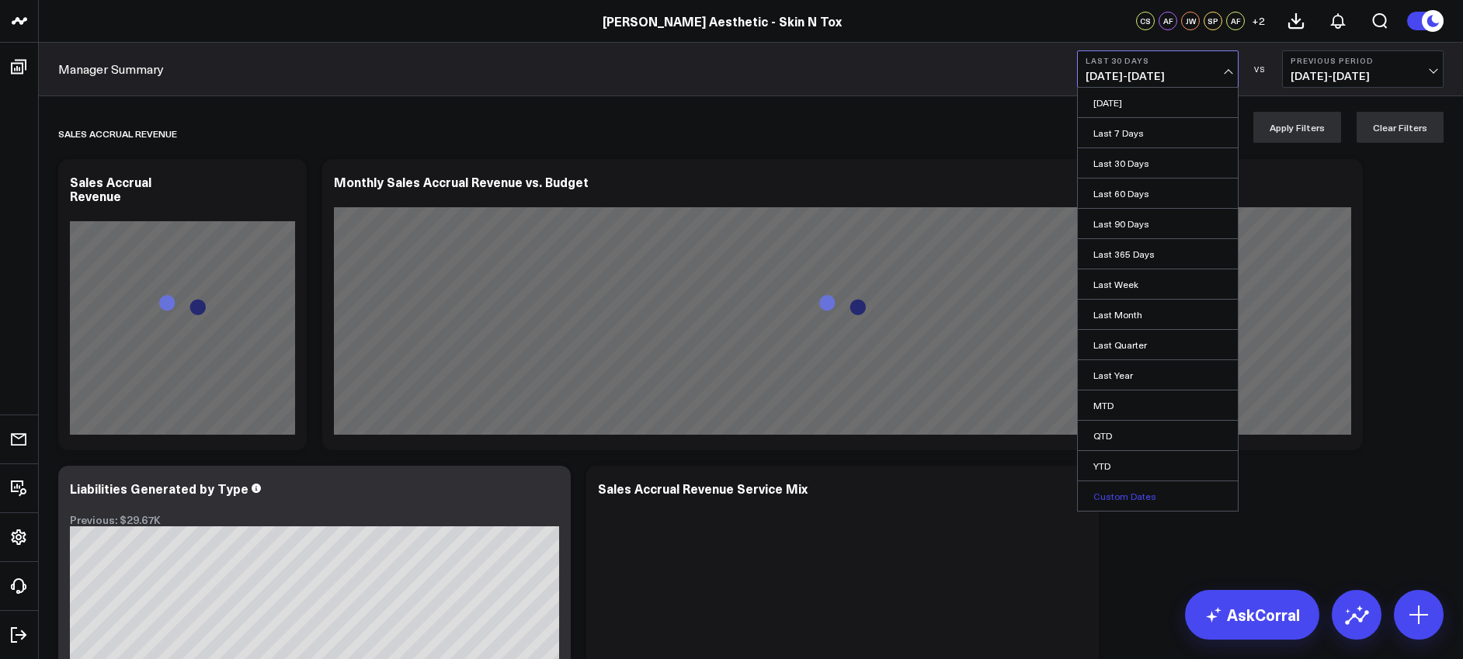
click at [1128, 494] on link "Custom Dates" at bounding box center [1158, 496] width 160 height 30
select select "9"
select select "2025"
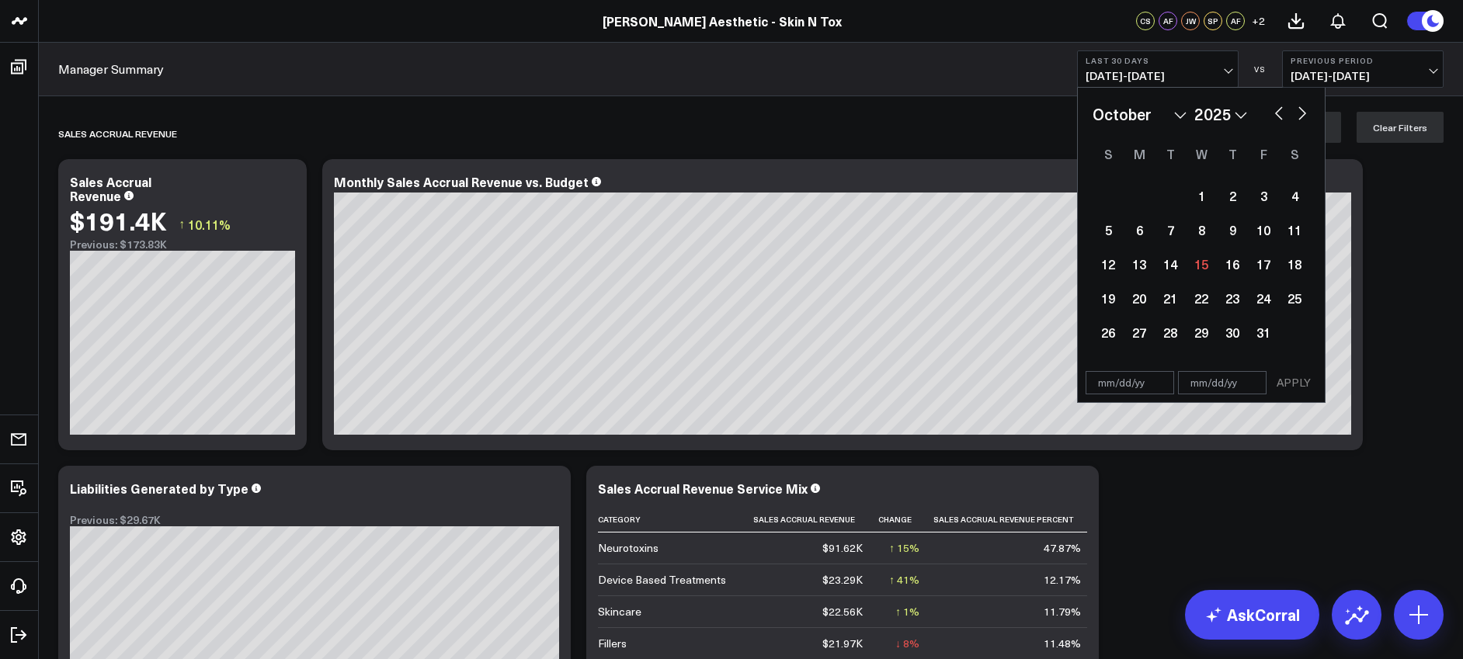
click at [1227, 119] on select "2026 2025 2024 2023 2022 2021 2020 2019 2018 2017 2016 2015 2014 2013 2012 2011…" at bounding box center [1220, 114] width 53 height 23
select select "9"
select select "2024"
select select "6"
select select "2024"
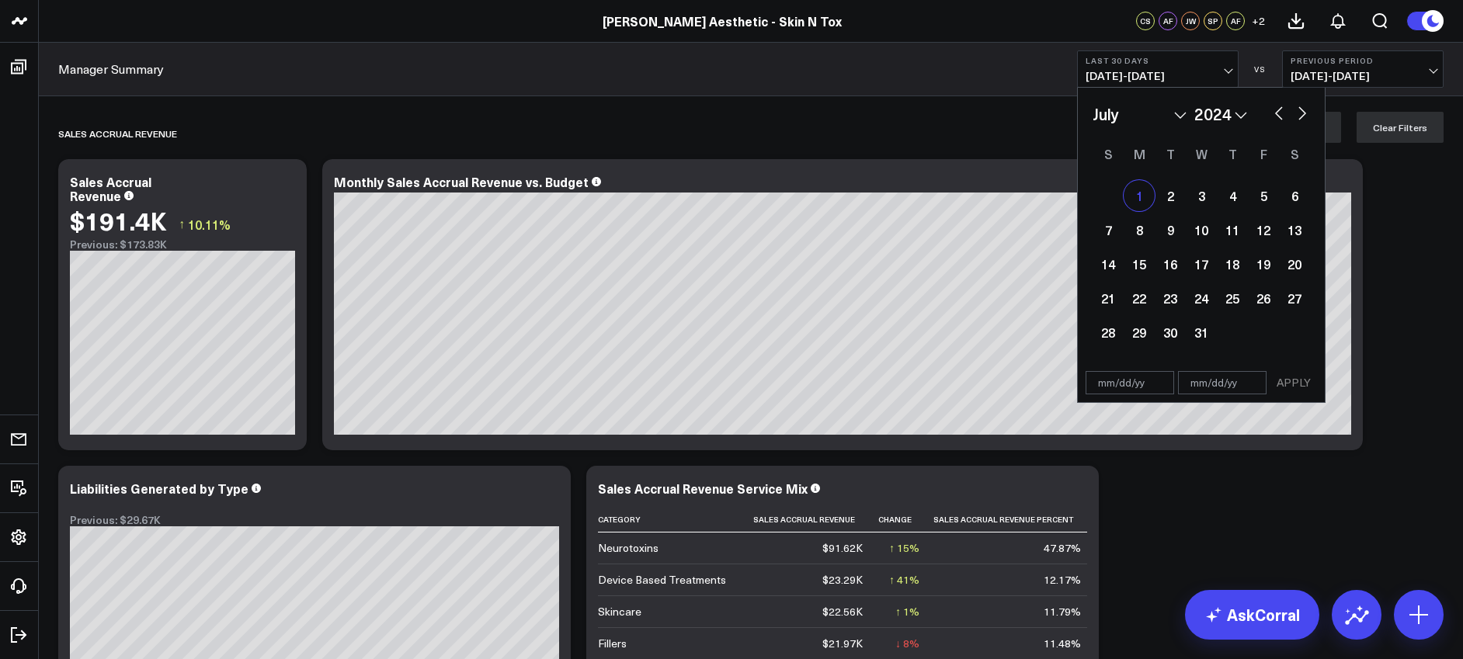
click at [1128, 196] on div "1" at bounding box center [1139, 195] width 31 height 31
type input "[DATE]"
select select "6"
select select "2024"
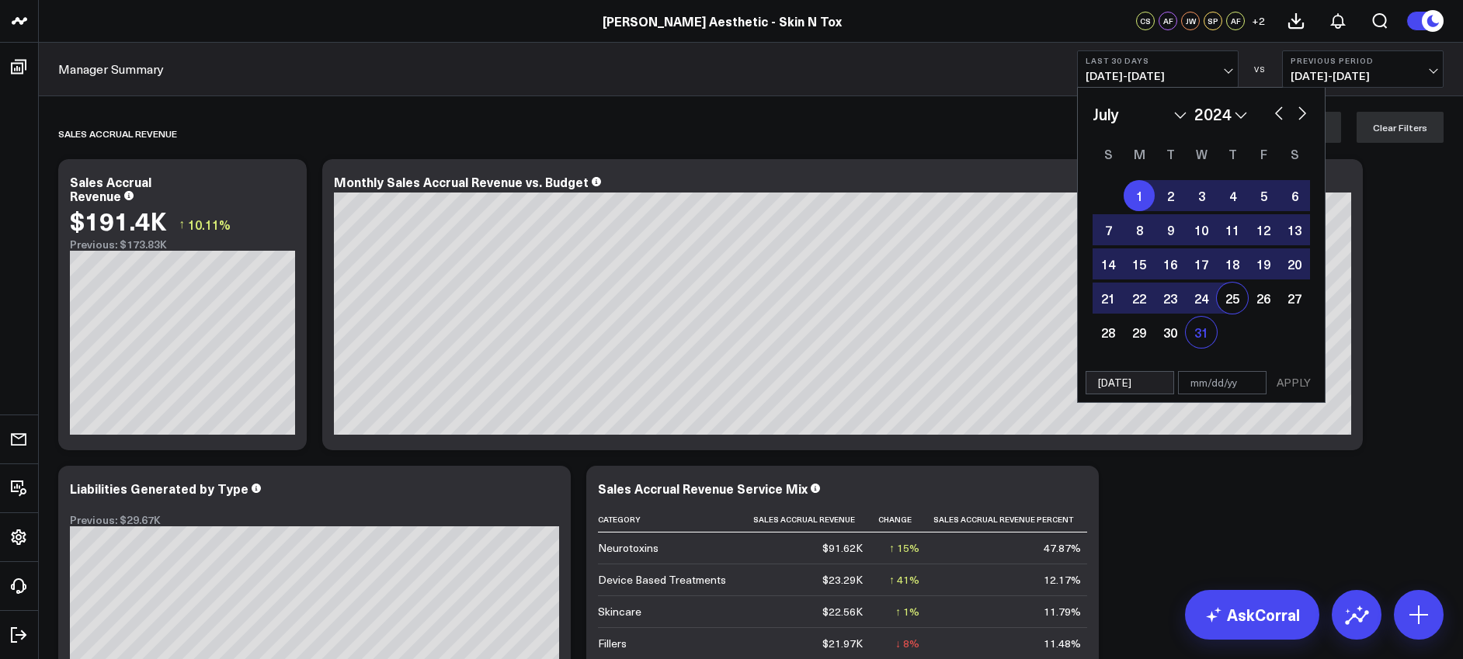
click at [1202, 330] on div "31" at bounding box center [1201, 332] width 31 height 31
type input "[DATE]"
select select "6"
select select "2024"
click at [1305, 386] on button "APPLY" at bounding box center [1293, 382] width 47 height 23
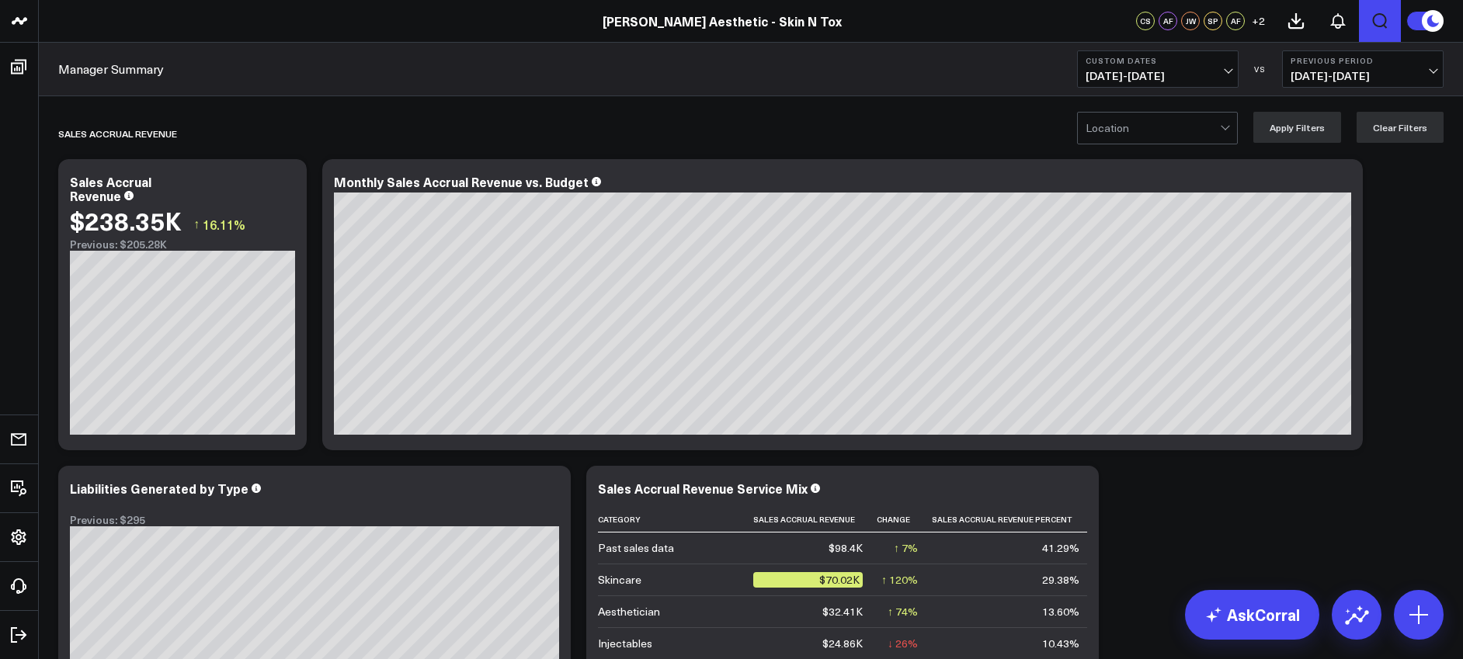
click at [1378, 19] on icon "Open search" at bounding box center [1380, 21] width 19 height 19
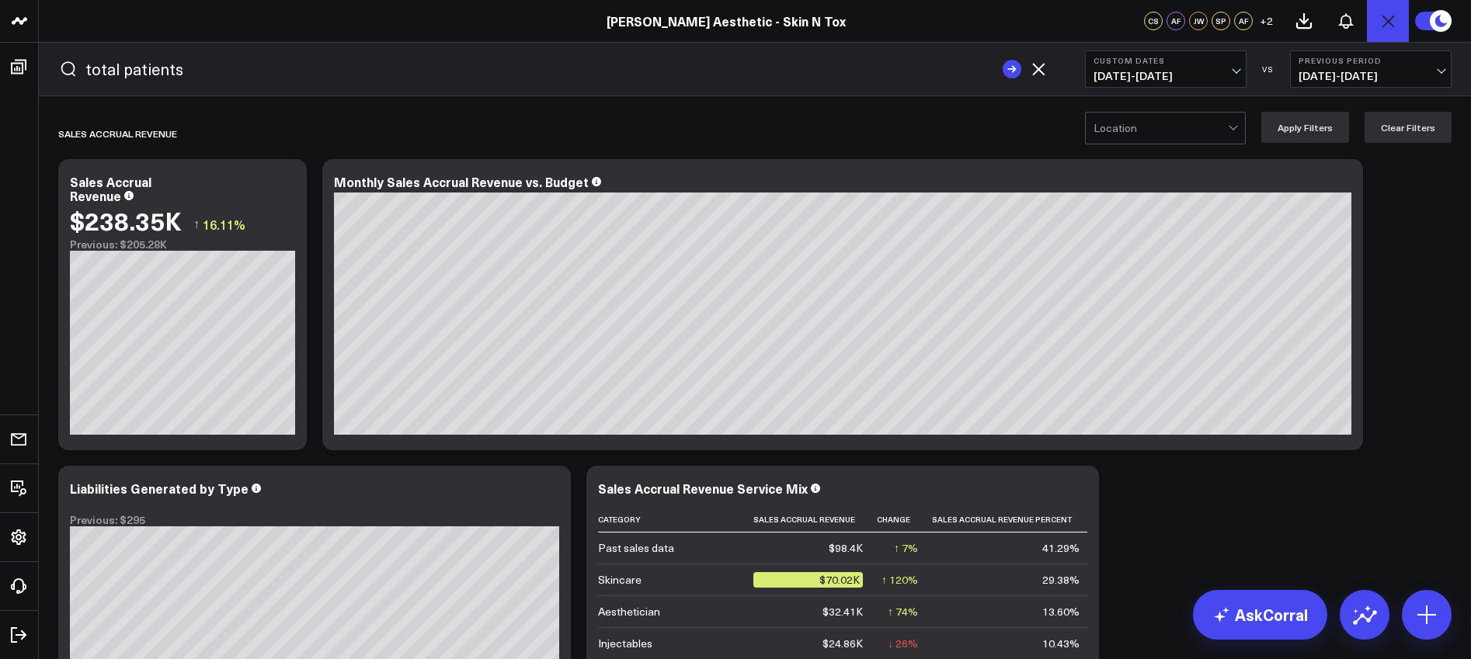
type input "total patients"
click at [1003, 60] on button "submit" at bounding box center [1012, 69] width 19 height 19
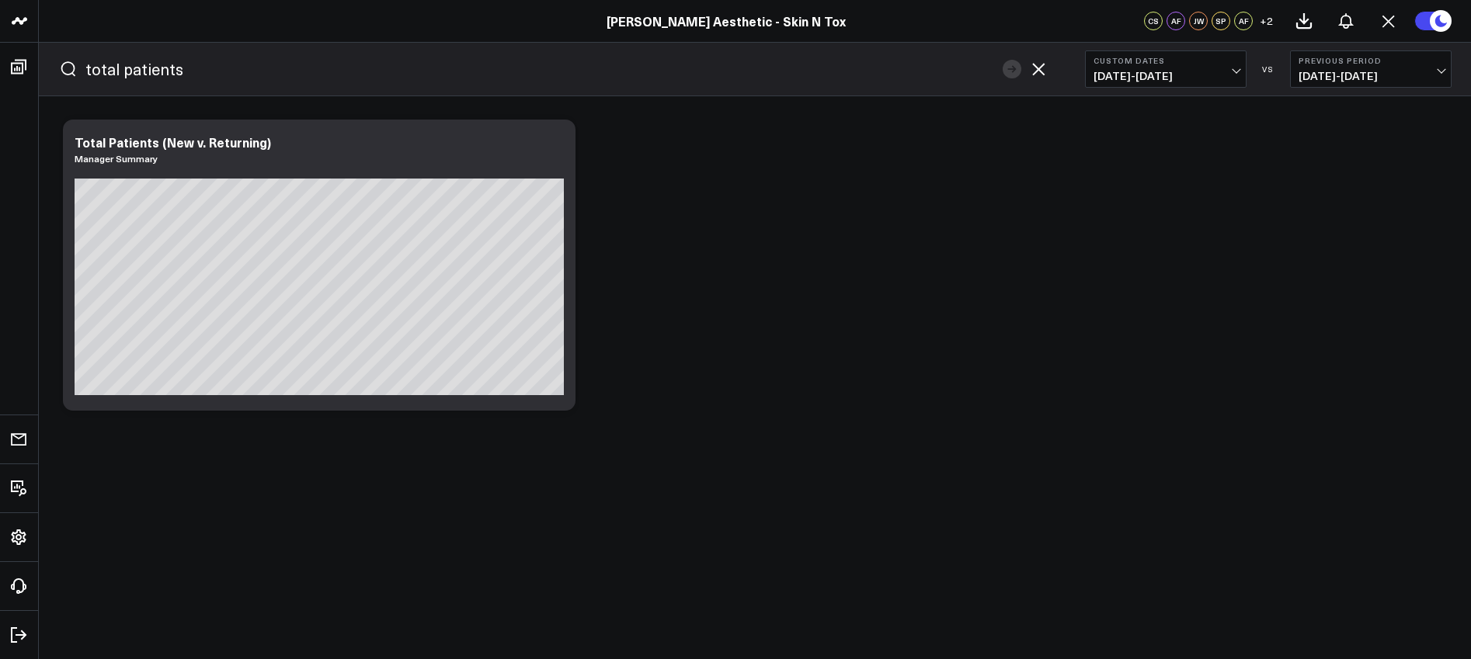
click at [1188, 74] on span "[DATE] - [DATE]" at bounding box center [1165, 76] width 144 height 12
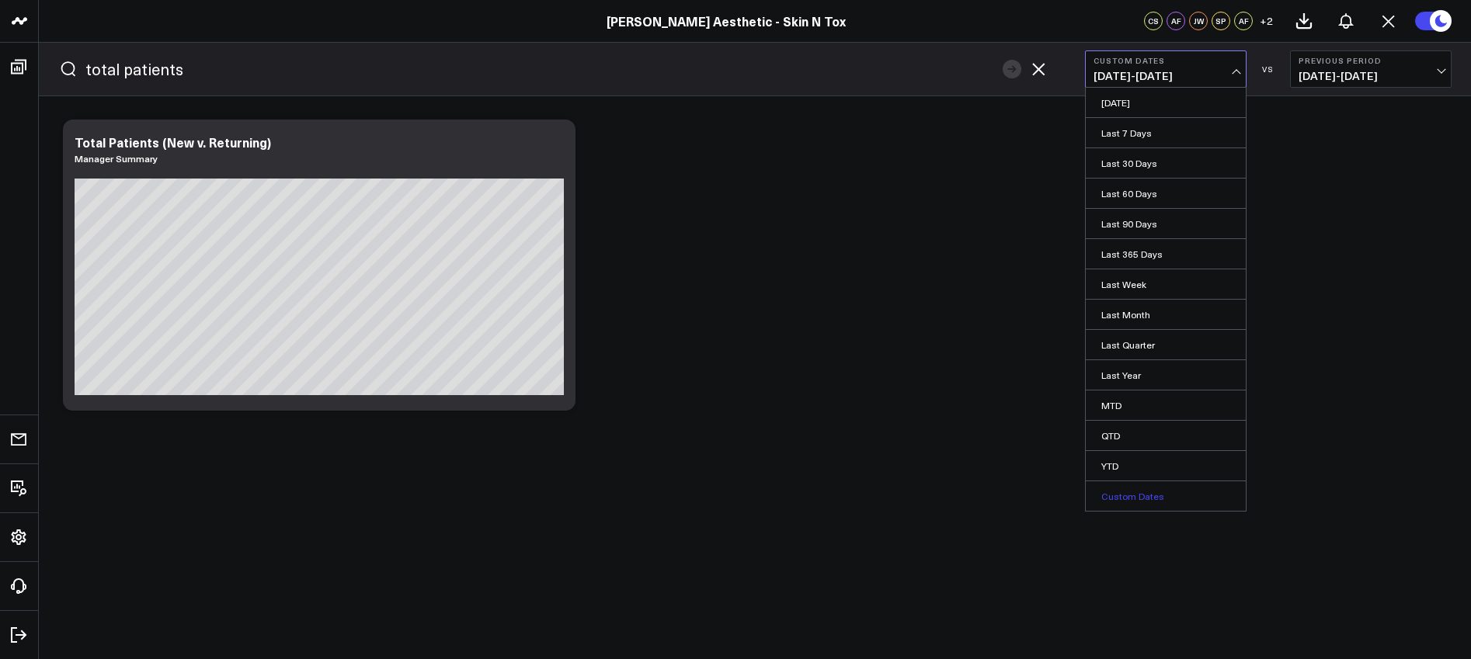
click at [1154, 495] on link "Custom Dates" at bounding box center [1166, 496] width 160 height 30
select select "9"
select select "2025"
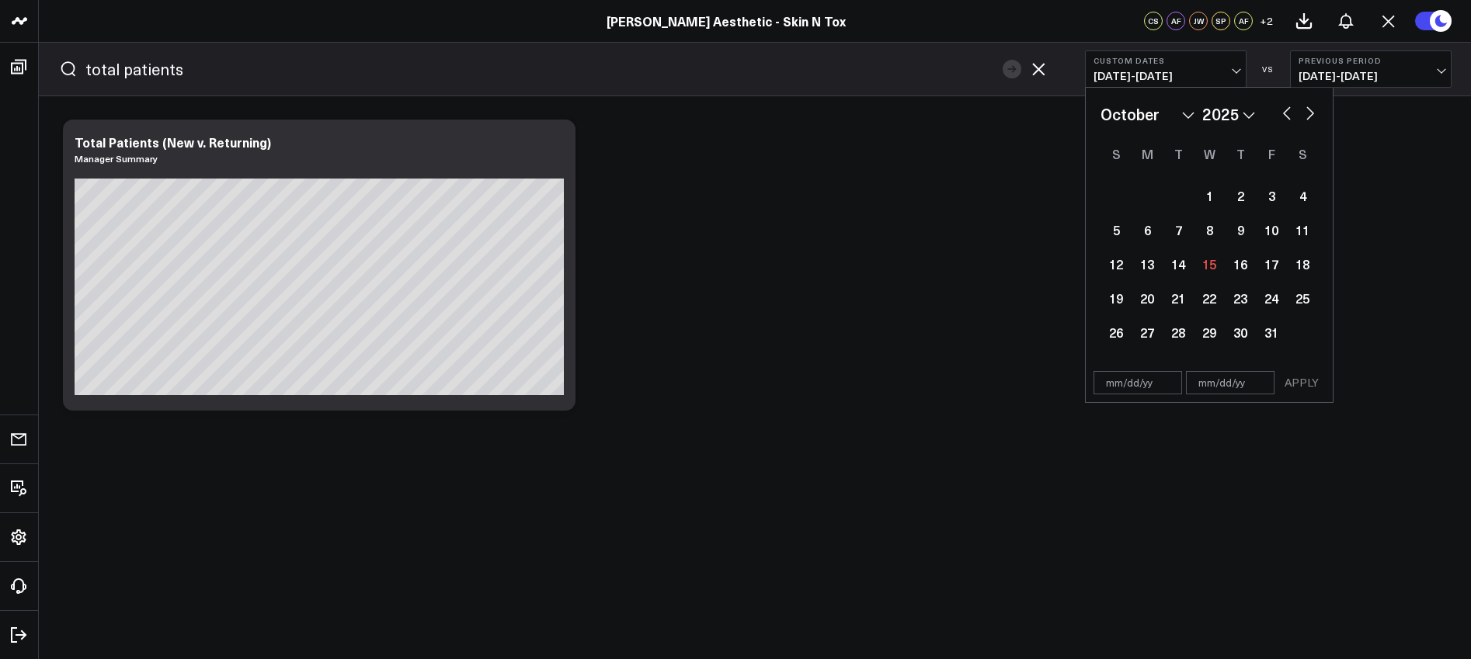
click at [1155, 113] on select "January February March April May June July August September October November De…" at bounding box center [1147, 114] width 94 height 23
select select "6"
select select "2025"
click at [1177, 202] on div "1" at bounding box center [1177, 195] width 31 height 31
type input "[DATE]"
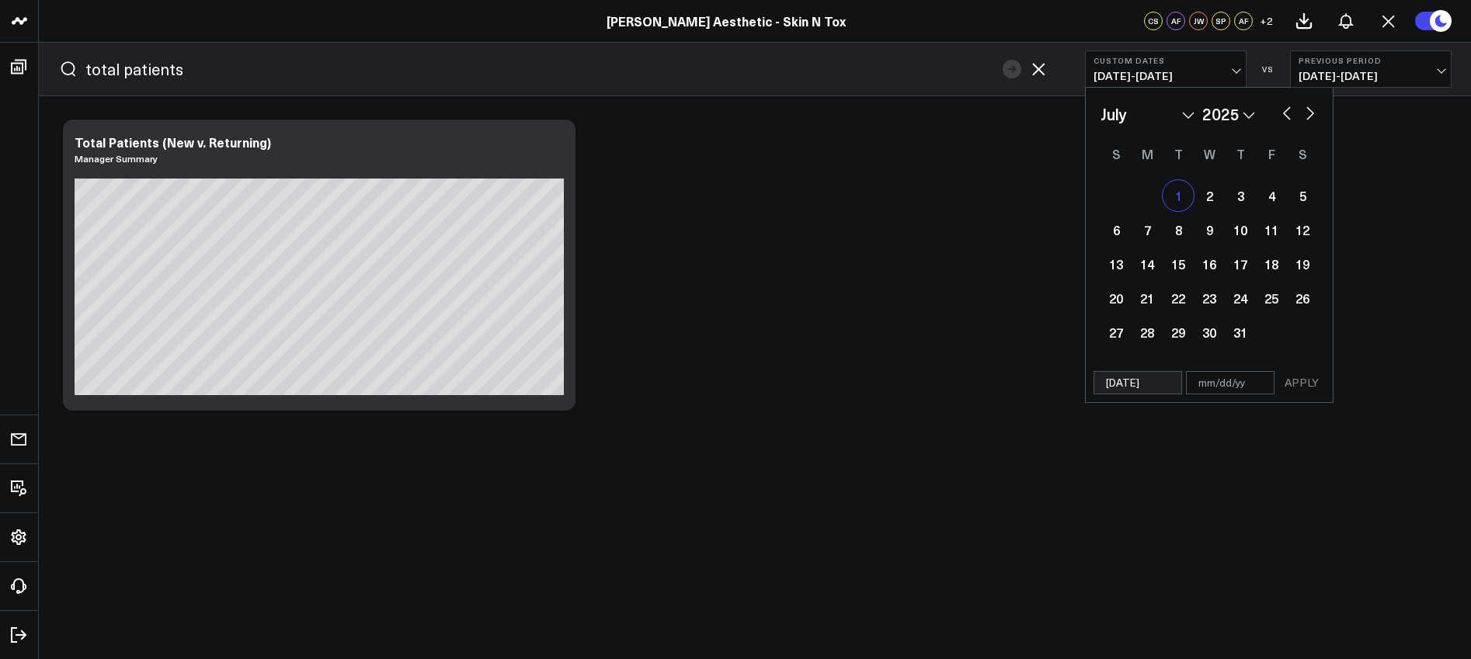
select select "6"
select select "2025"
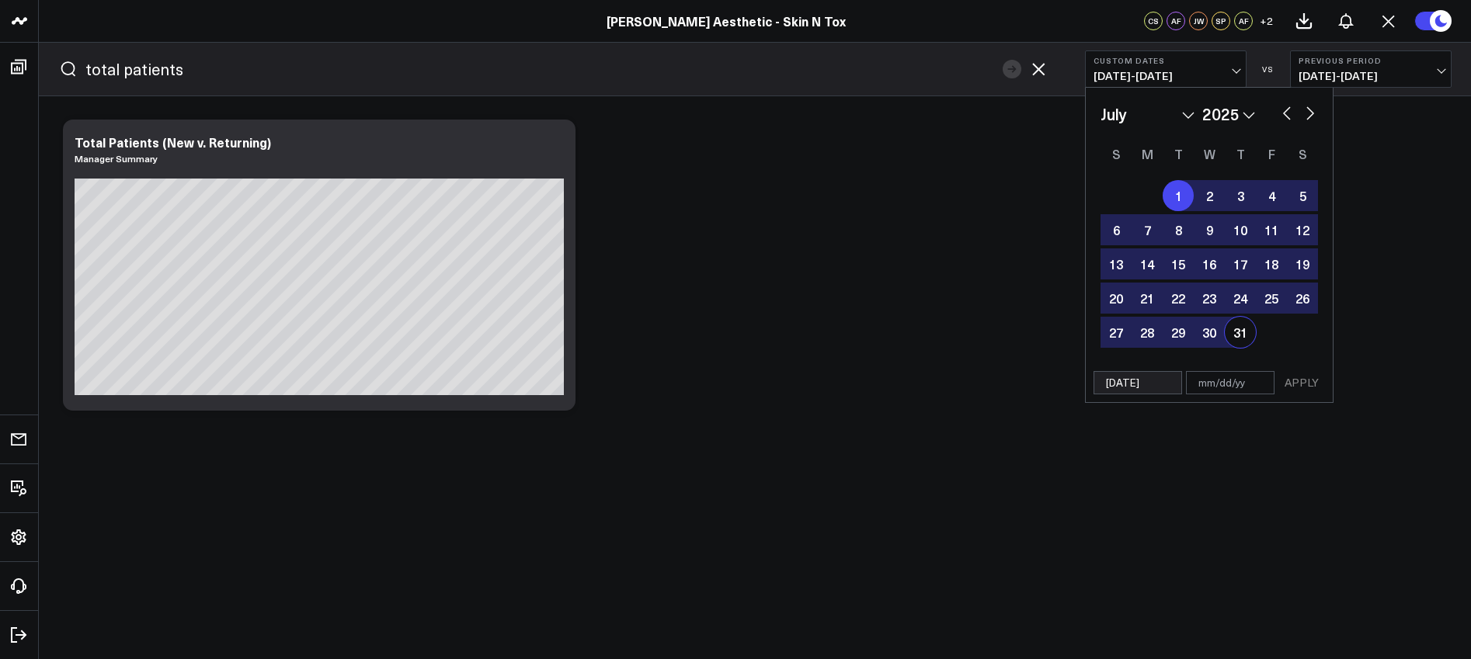
click at [1235, 332] on div "31" at bounding box center [1240, 332] width 31 height 31
type input "[DATE]"
select select "6"
select select "2025"
click at [1312, 383] on button "APPLY" at bounding box center [1301, 382] width 47 height 23
